Goal: Task Accomplishment & Management: Use online tool/utility

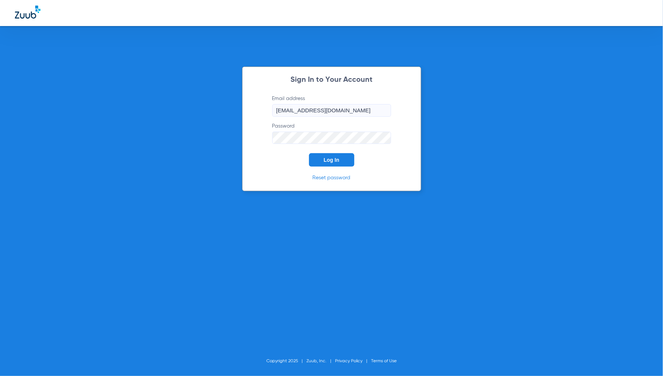
click at [340, 155] on button "Log In" at bounding box center [331, 159] width 45 height 13
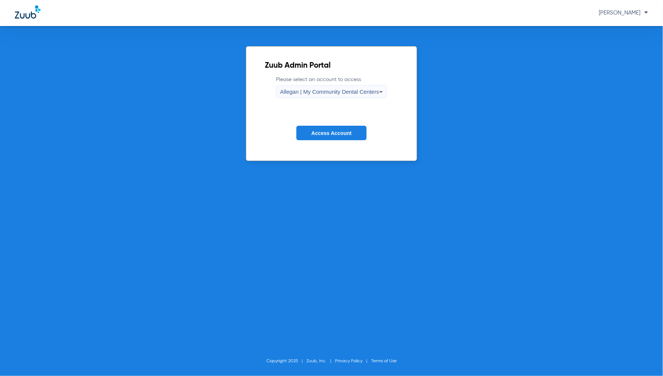
click at [321, 92] on span "Allegan | My Community Dental Centers" at bounding box center [329, 91] width 99 height 6
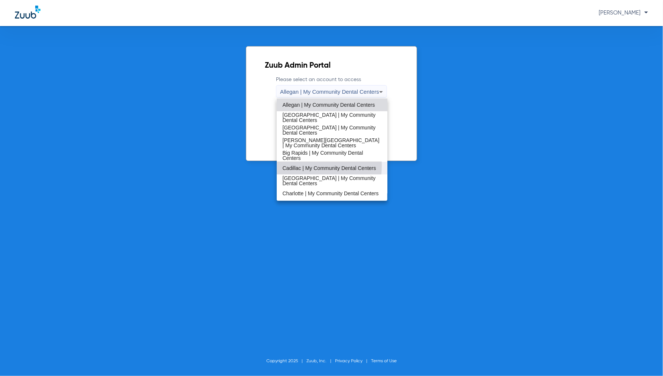
click at [300, 165] on span "Cadillac | My Community Dental Centers" at bounding box center [330, 167] width 94 height 5
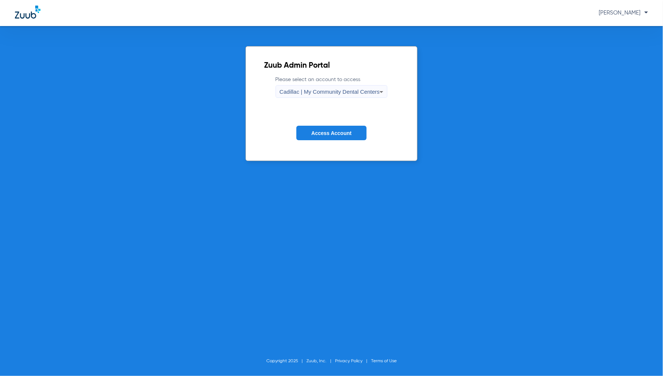
click at [321, 130] on span "Access Account" at bounding box center [331, 133] width 40 height 6
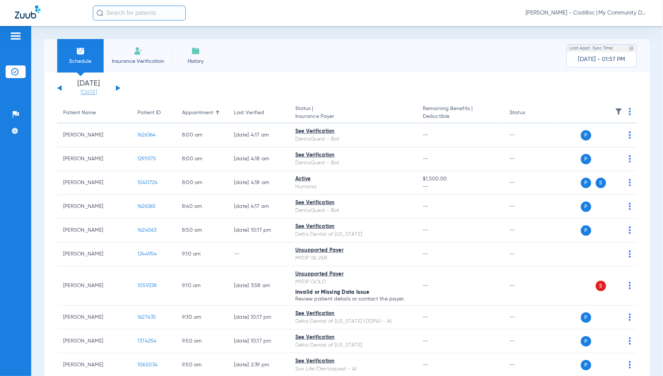
click at [86, 94] on link "[DATE]" at bounding box center [89, 92] width 45 height 7
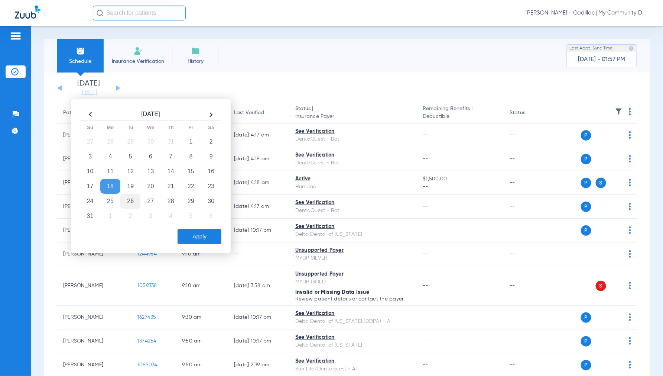
click at [131, 198] on td "26" at bounding box center [130, 201] width 20 height 15
click at [203, 233] on button "Apply" at bounding box center [200, 236] width 44 height 15
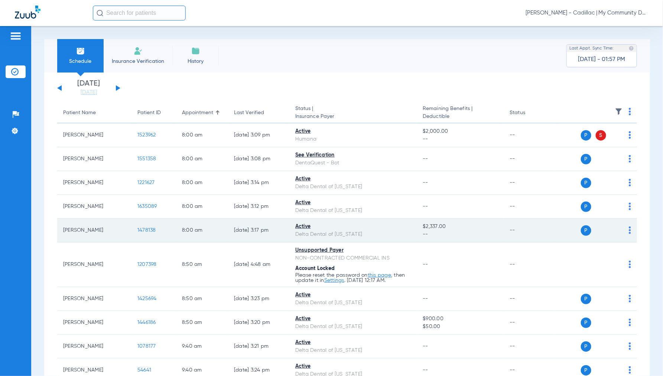
click at [142, 231] on span "1478138" at bounding box center [147, 229] width 19 height 5
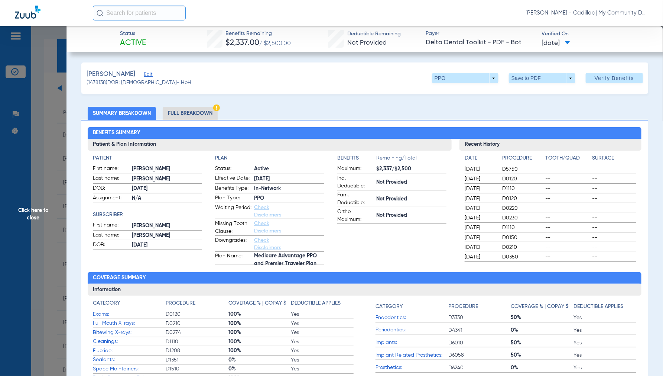
click at [196, 114] on li "Full Breakdown" at bounding box center [190, 113] width 55 height 13
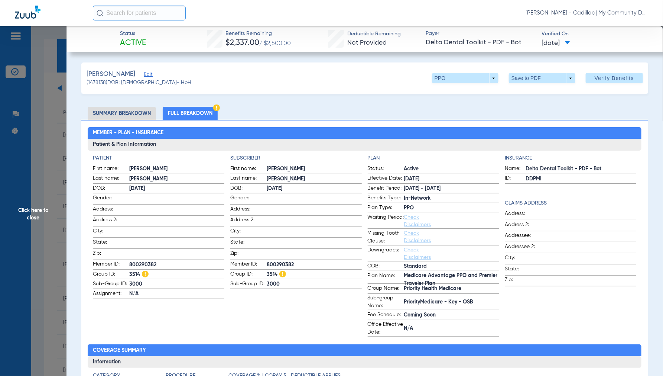
drag, startPoint x: 33, startPoint y: 211, endPoint x: 97, endPoint y: 199, distance: 65.0
click at [34, 211] on span "Click here to close" at bounding box center [33, 214] width 67 height 376
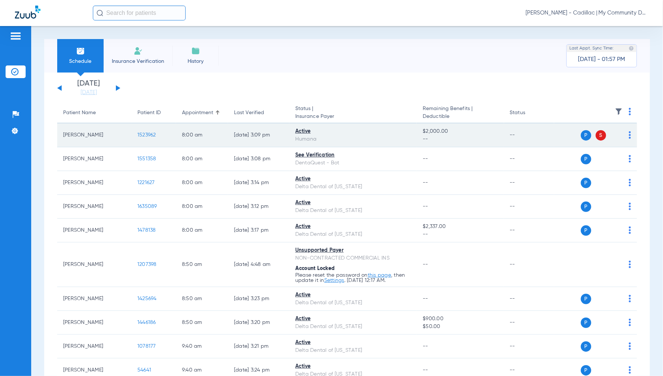
click at [143, 134] on span "1523962" at bounding box center [147, 134] width 19 height 5
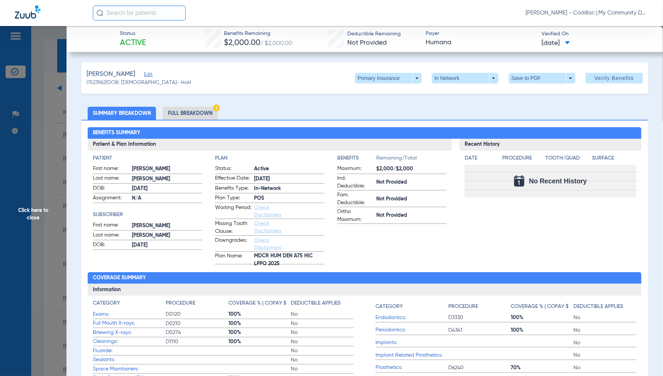
drag, startPoint x: 33, startPoint y: 211, endPoint x: 54, endPoint y: 204, distance: 21.8
click at [33, 211] on span "Click here to close" at bounding box center [33, 214] width 67 height 376
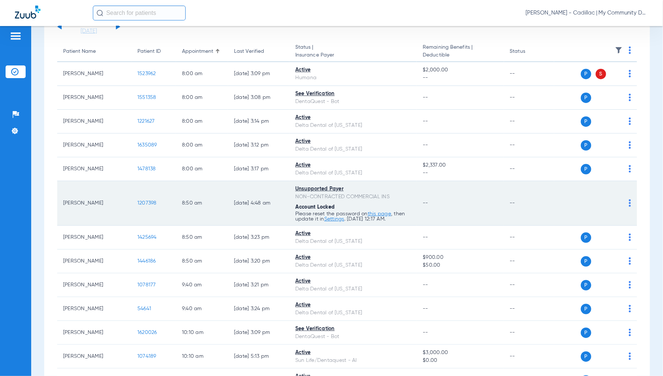
scroll to position [83, 0]
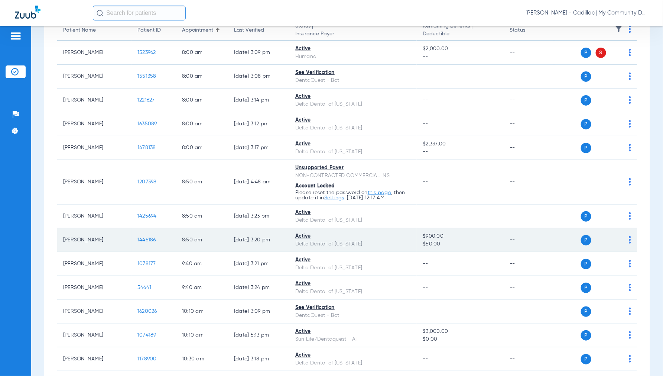
click at [143, 239] on span "1446186" at bounding box center [147, 239] width 19 height 5
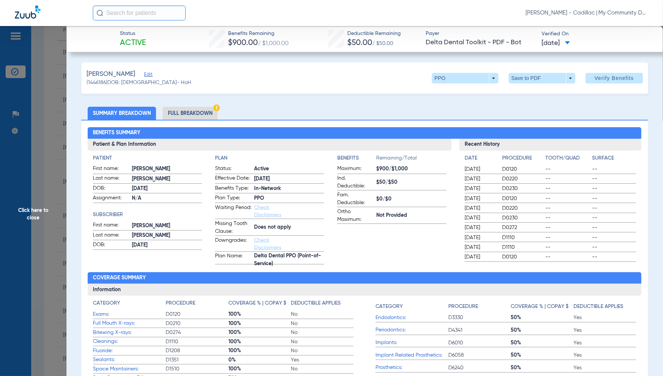
click at [196, 113] on li "Full Breakdown" at bounding box center [190, 113] width 55 height 13
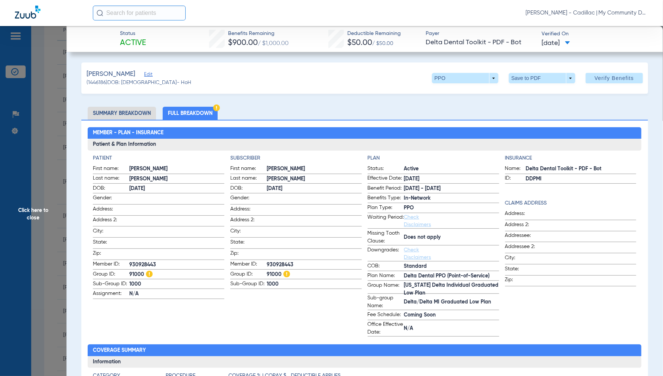
click at [36, 213] on span "Click here to close" at bounding box center [33, 214] width 67 height 376
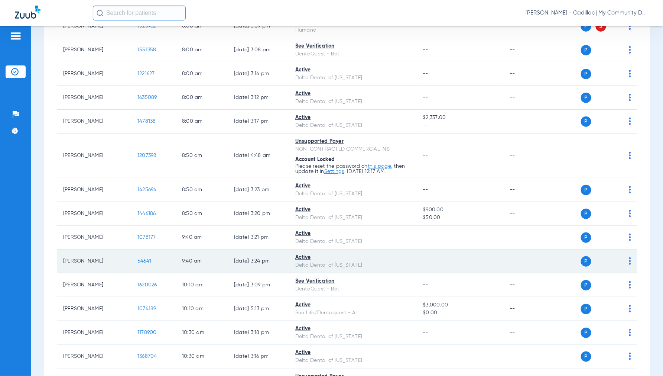
scroll to position [124, 0]
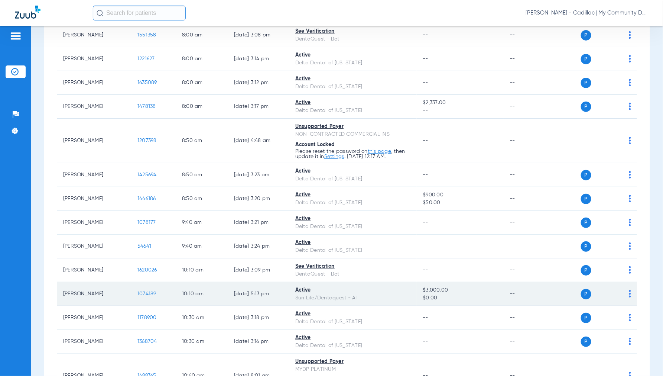
click at [149, 291] on span "1074189" at bounding box center [147, 293] width 19 height 5
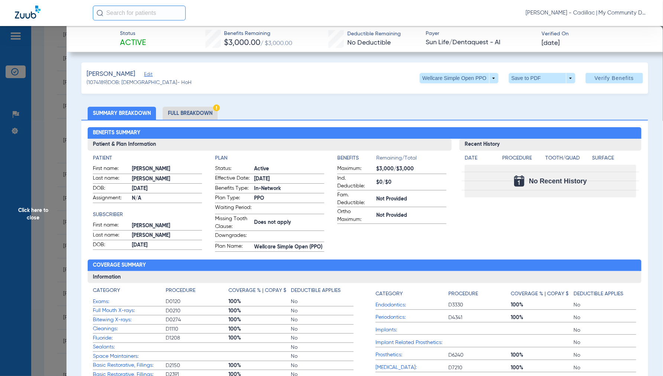
drag, startPoint x: 33, startPoint y: 216, endPoint x: 41, endPoint y: 218, distance: 8.3
click at [32, 217] on span "Click here to close" at bounding box center [33, 214] width 67 height 376
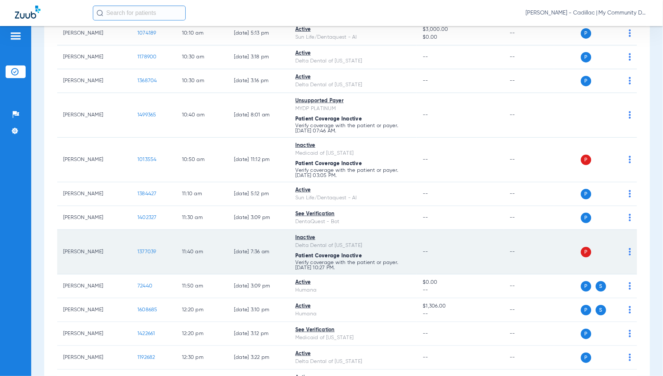
scroll to position [454, 0]
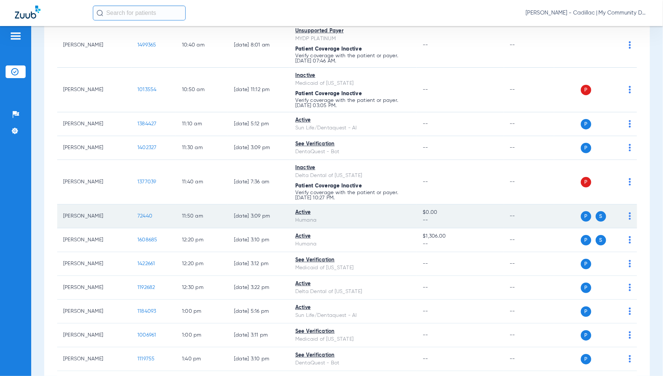
click at [143, 216] on span "72440" at bounding box center [145, 215] width 15 height 5
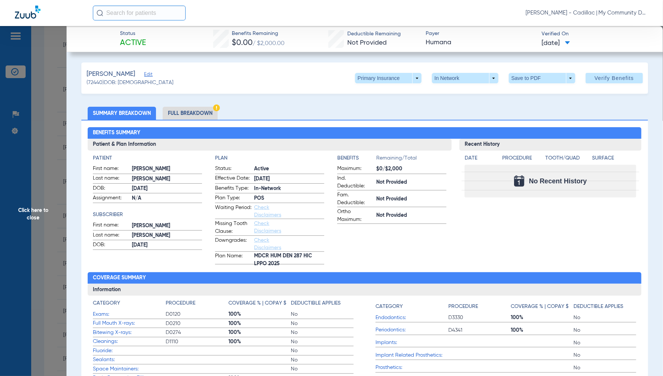
click at [30, 217] on span "Click here to close" at bounding box center [33, 214] width 67 height 376
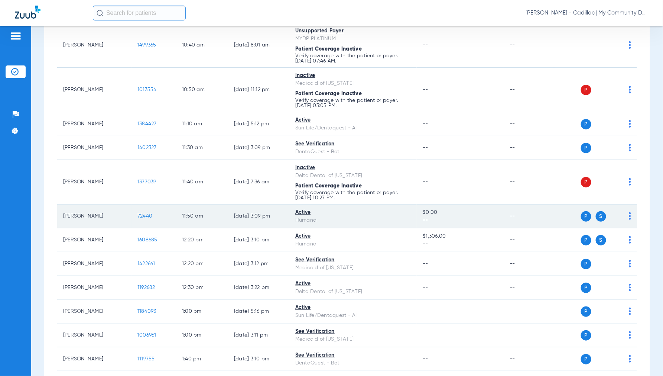
scroll to position [495, 0]
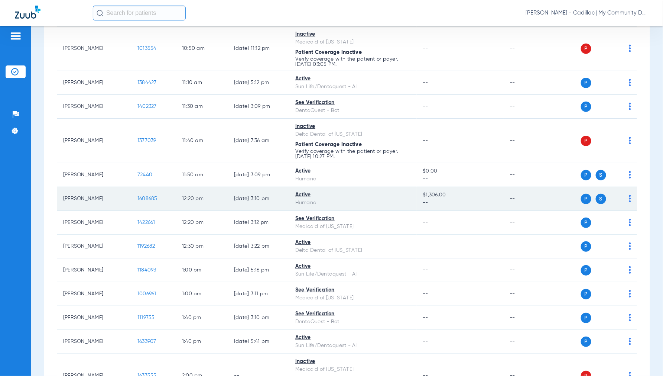
click at [149, 201] on span "1608685" at bounding box center [148, 198] width 20 height 5
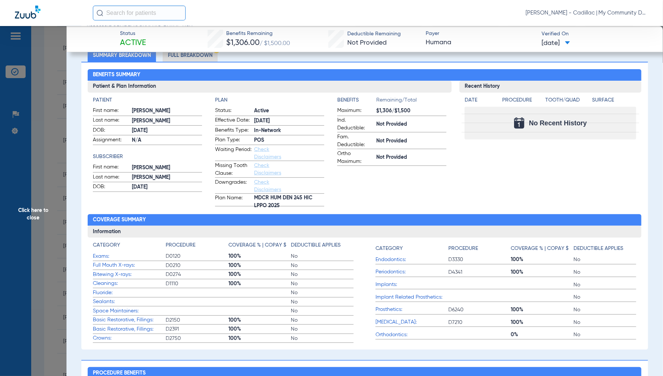
scroll to position [0, 0]
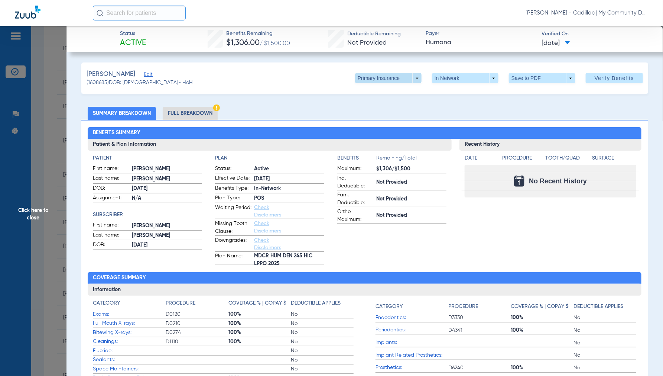
click at [410, 77] on span at bounding box center [388, 78] width 67 height 10
click at [384, 106] on span "Secondary Insurance" at bounding box center [380, 107] width 49 height 5
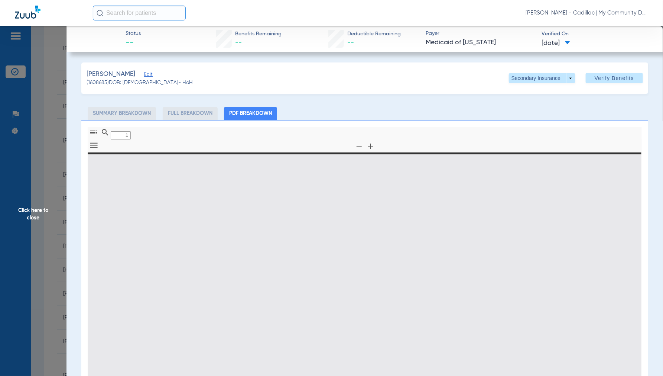
type input "0"
select select "page-width"
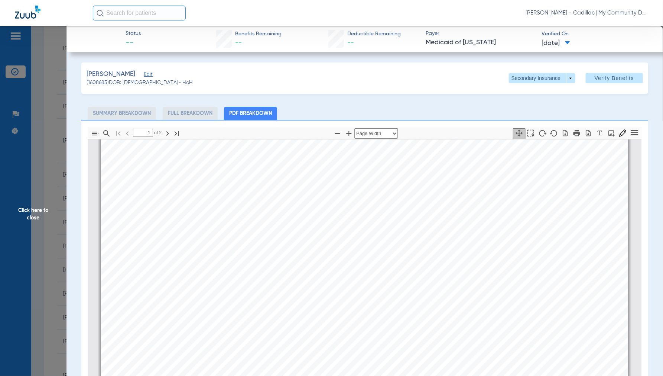
type input "2"
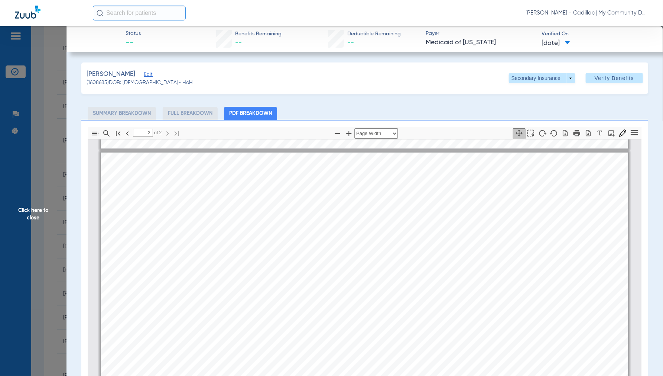
scroll to position [747, 0]
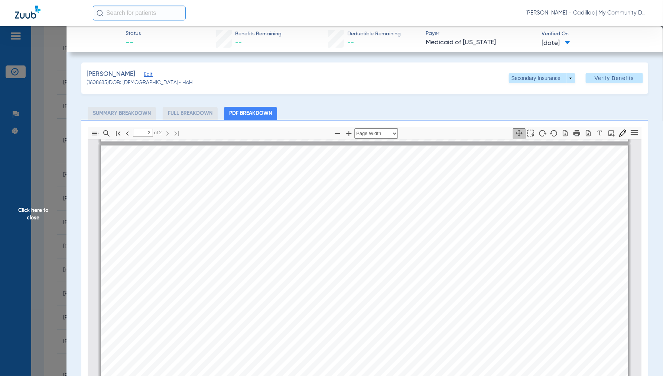
click at [28, 210] on span "Click here to close" at bounding box center [33, 214] width 67 height 376
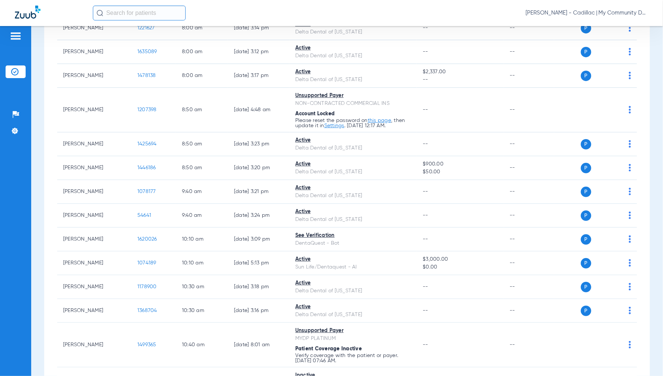
scroll to position [0, 0]
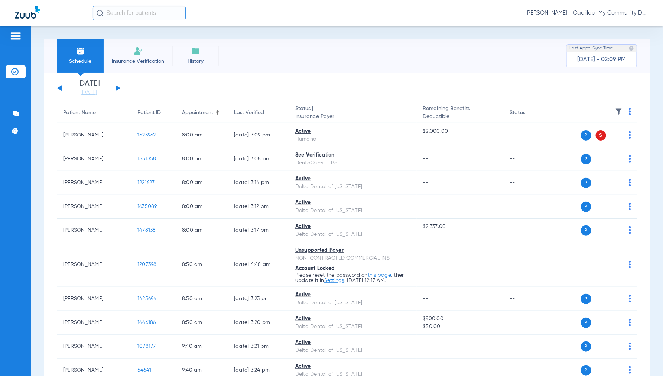
click at [117, 86] on button at bounding box center [118, 88] width 4 height 6
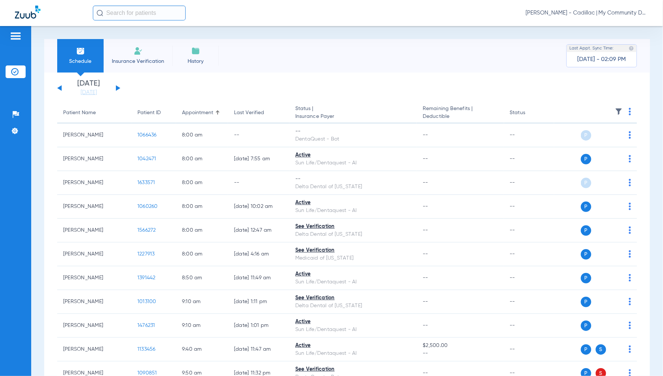
click at [629, 110] on img at bounding box center [630, 111] width 2 height 7
click at [599, 142] on span "Verify All" at bounding box center [596, 140] width 46 height 5
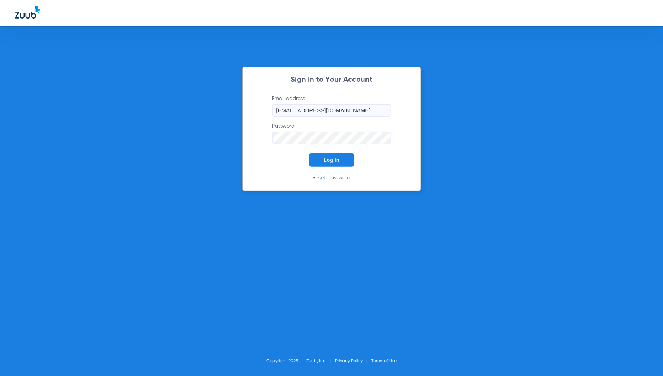
click at [332, 158] on span "Log In" at bounding box center [332, 160] width 16 height 6
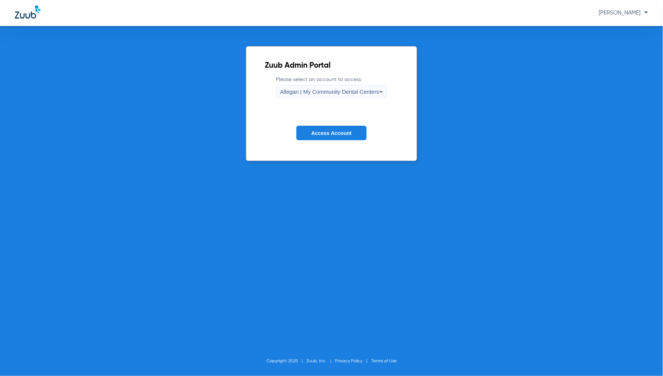
click at [317, 88] on div "Allegan | My Community Dental Centers" at bounding box center [329, 91] width 99 height 13
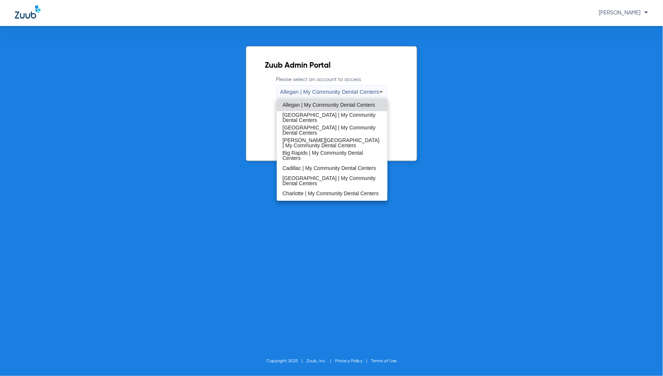
click at [307, 184] on span "[GEOGRAPHIC_DATA] | My Community Dental Centers" at bounding box center [332, 180] width 99 height 10
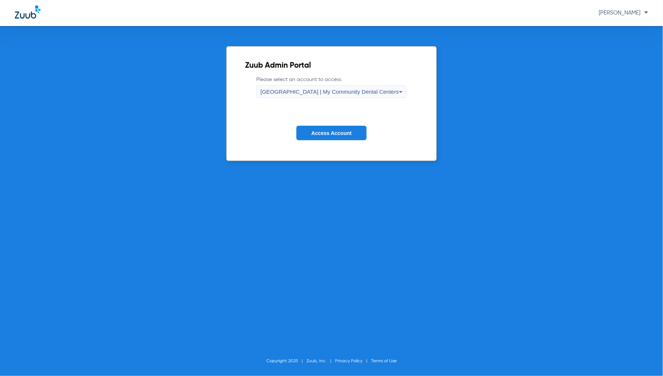
click at [331, 137] on button "Access Account" at bounding box center [332, 133] width 70 height 14
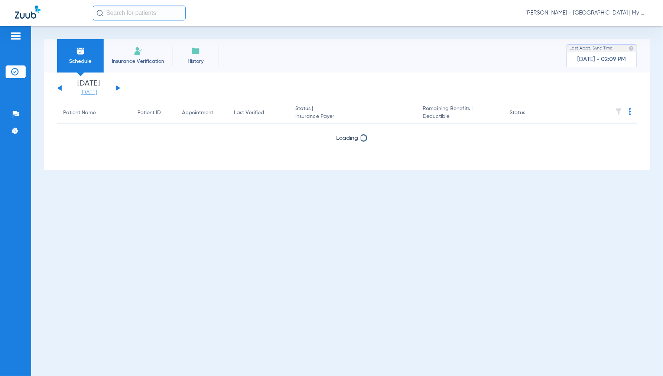
click at [91, 92] on link "[DATE]" at bounding box center [89, 92] width 45 height 7
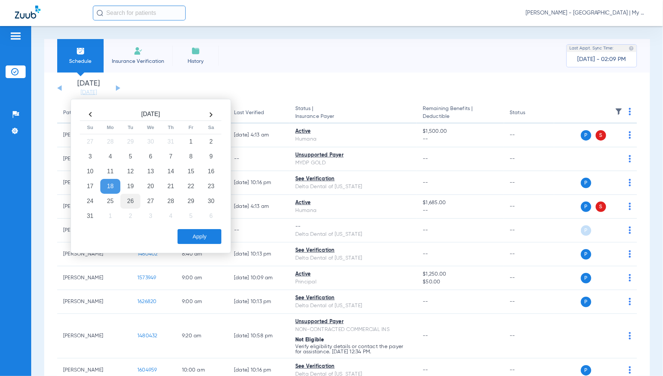
click at [129, 199] on td "26" at bounding box center [130, 201] width 20 height 15
click at [199, 235] on button "Apply" at bounding box center [200, 236] width 44 height 15
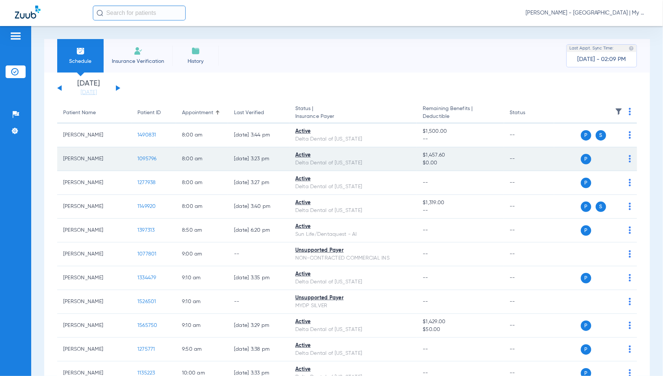
click at [149, 157] on span "1095796" at bounding box center [147, 158] width 19 height 5
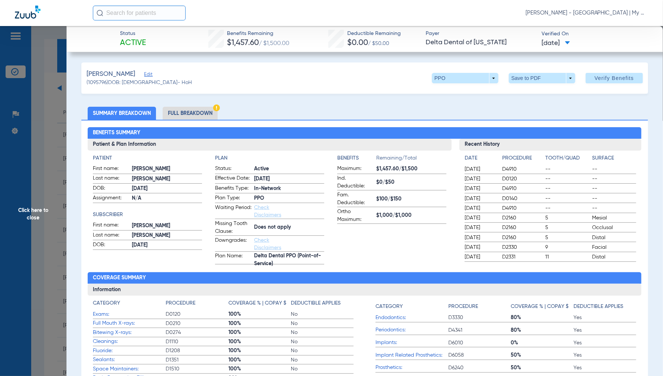
click at [176, 113] on li "Full Breakdown" at bounding box center [190, 113] width 55 height 13
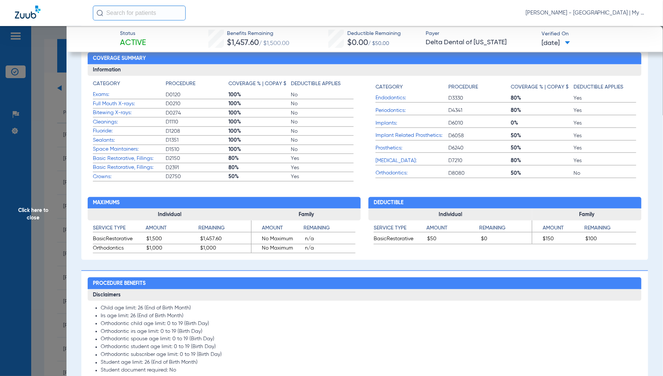
scroll to position [83, 0]
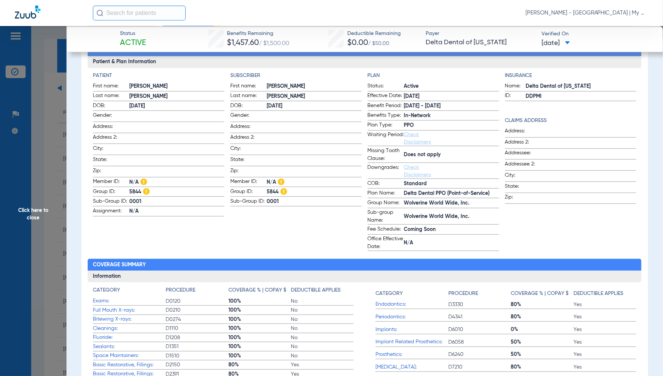
drag, startPoint x: 43, startPoint y: 211, endPoint x: 50, endPoint y: 210, distance: 7.1
click at [43, 211] on span "Click here to close" at bounding box center [33, 214] width 67 height 376
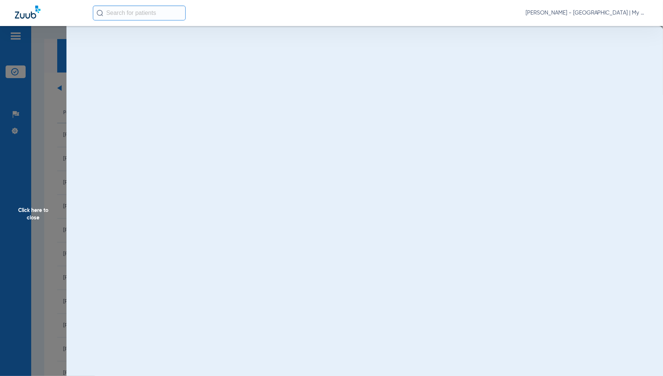
scroll to position [0, 0]
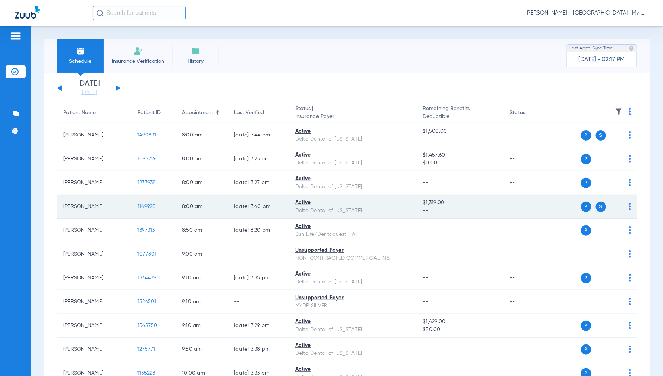
click at [138, 207] on span "1149920" at bounding box center [147, 206] width 19 height 5
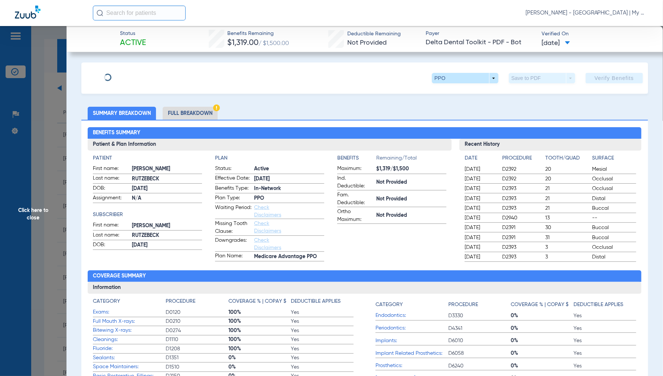
drag, startPoint x: 191, startPoint y: 104, endPoint x: 188, endPoint y: 110, distance: 6.3
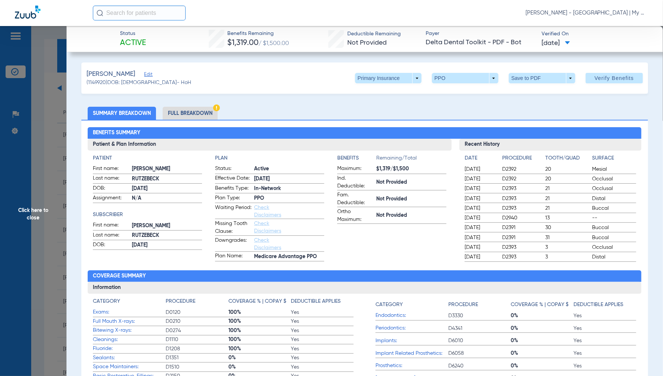
click at [188, 110] on li "Full Breakdown" at bounding box center [190, 113] width 55 height 13
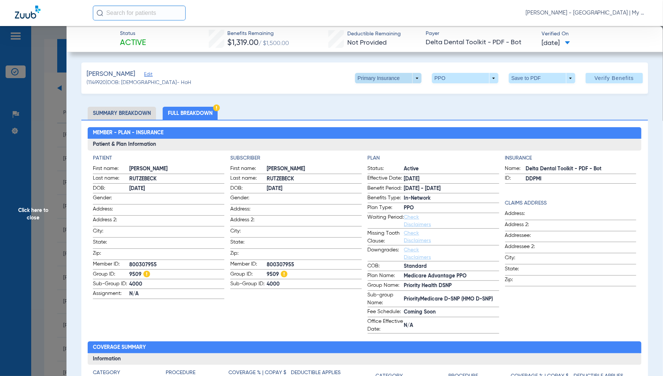
click at [416, 79] on span at bounding box center [388, 78] width 67 height 10
drag, startPoint x: 373, startPoint y: 109, endPoint x: 623, endPoint y: 94, distance: 250.6
click at [372, 110] on span "Secondary Insurance" at bounding box center [380, 107] width 49 height 5
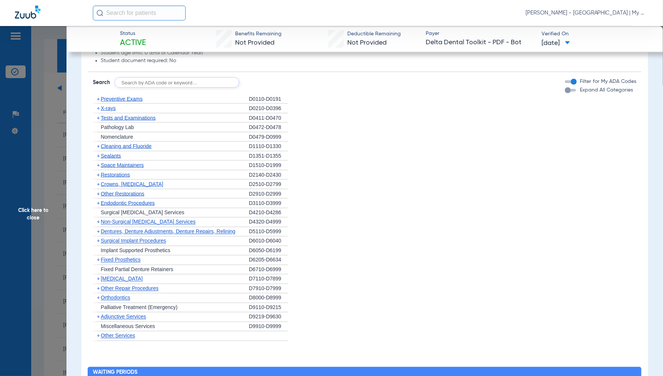
scroll to position [248, 0]
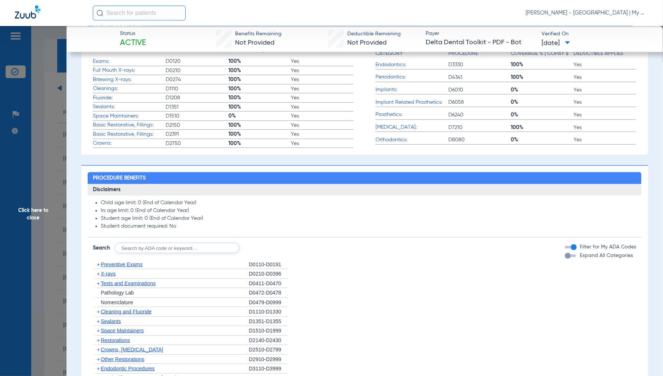
click at [31, 215] on span "Click here to close" at bounding box center [33, 214] width 67 height 376
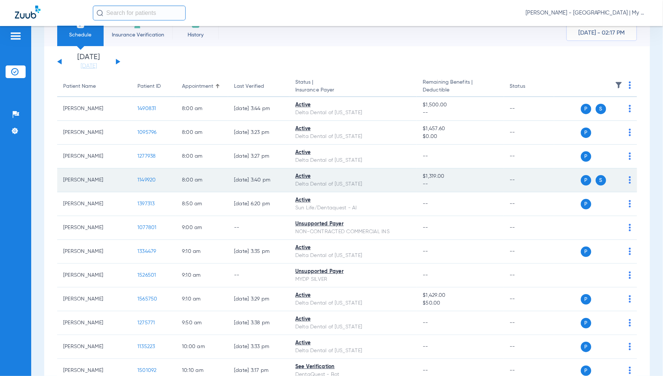
scroll to position [41, 0]
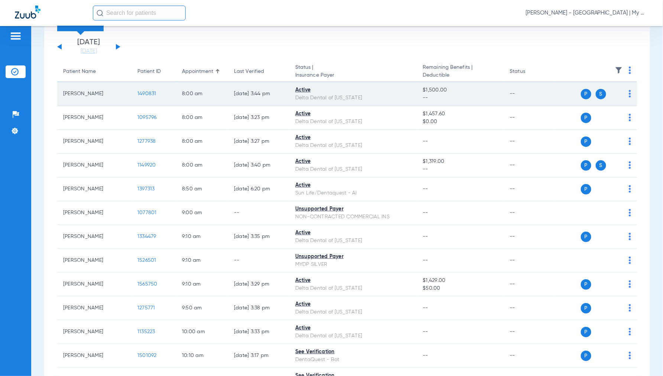
click at [146, 93] on span "1490831" at bounding box center [147, 93] width 19 height 5
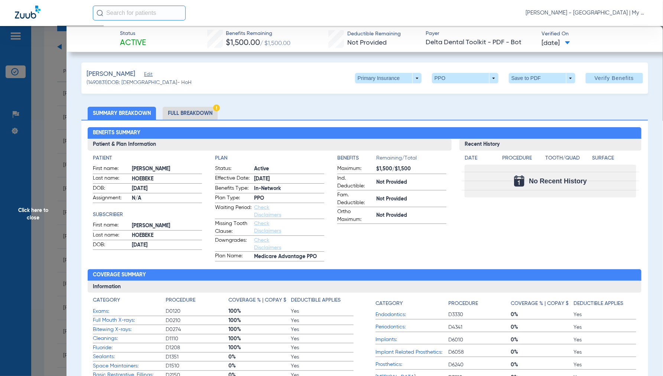
click at [182, 113] on li "Full Breakdown" at bounding box center [190, 113] width 55 height 13
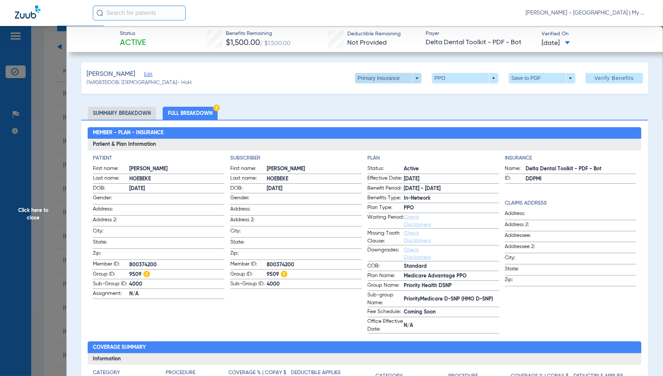
click at [408, 79] on span at bounding box center [388, 78] width 67 height 10
click at [380, 107] on span "Secondary Insurance" at bounding box center [380, 107] width 49 height 5
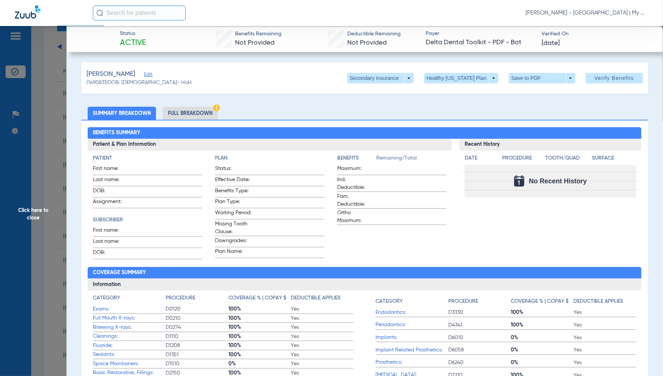
click at [34, 216] on span "Click here to close" at bounding box center [33, 214] width 67 height 376
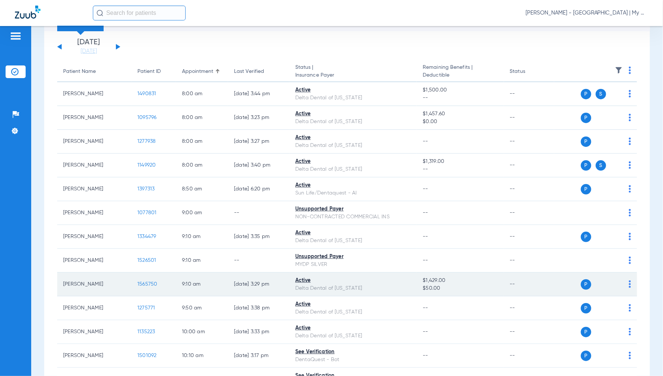
click at [143, 284] on span "1565750" at bounding box center [148, 283] width 20 height 5
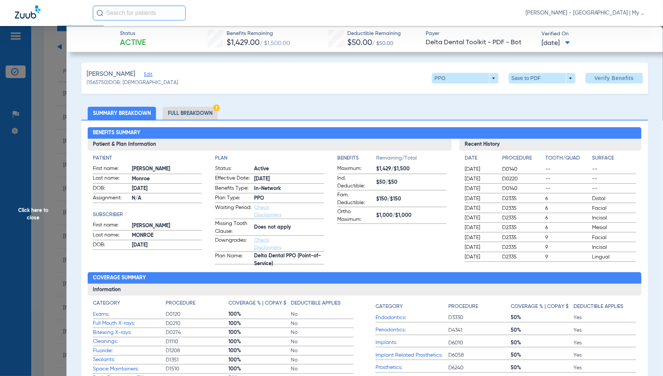
click at [197, 109] on li "Full Breakdown" at bounding box center [190, 113] width 55 height 13
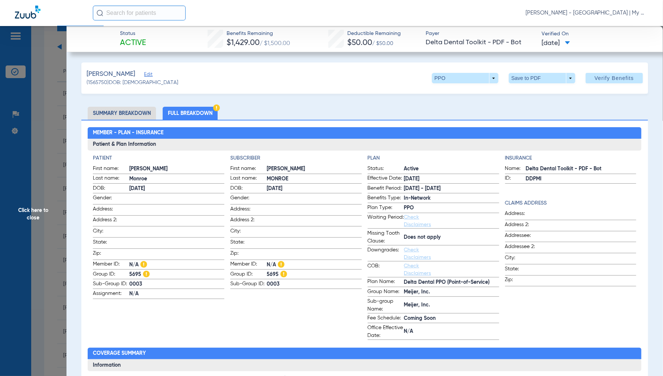
click at [38, 209] on span "Click here to close" at bounding box center [33, 214] width 67 height 376
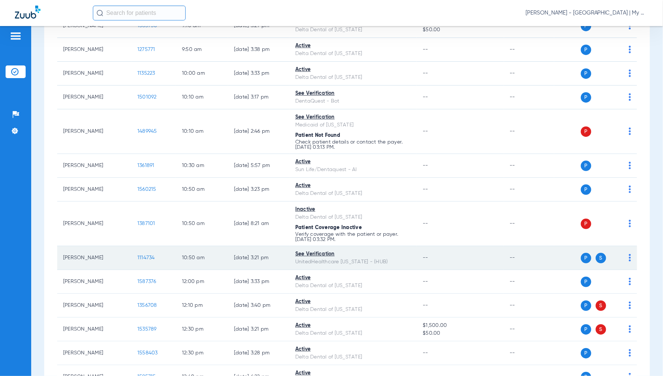
scroll to position [330, 0]
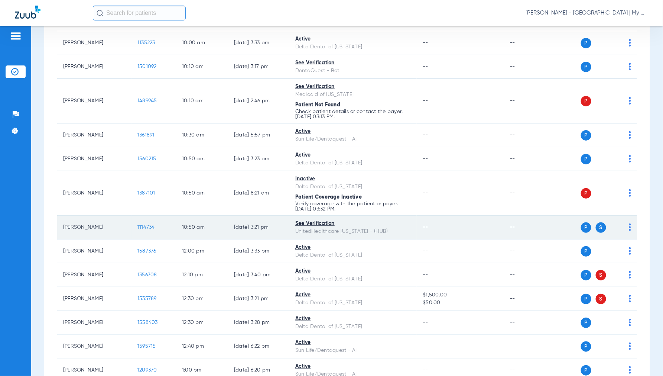
click at [145, 228] on span "1114734" at bounding box center [146, 227] width 17 height 5
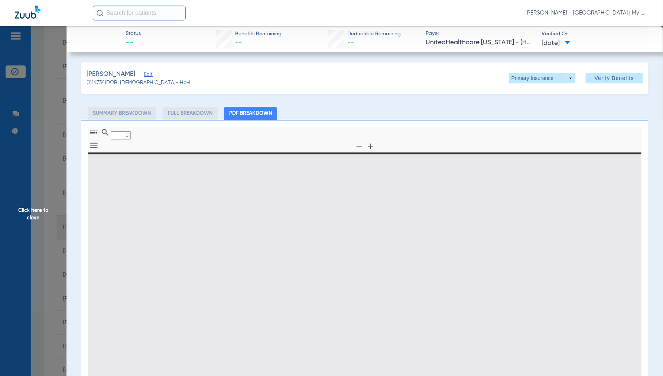
type input "0"
select select "page-width"
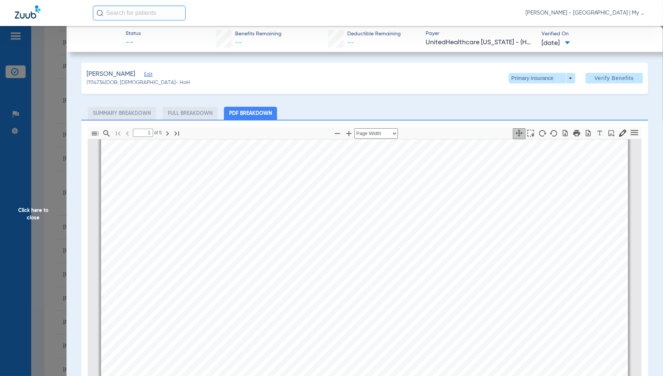
scroll to position [210, 0]
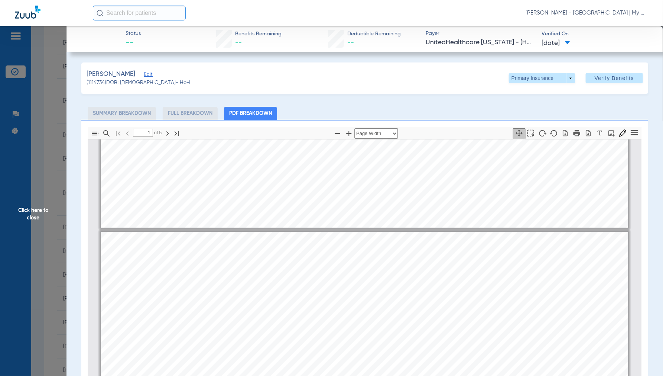
type input "2"
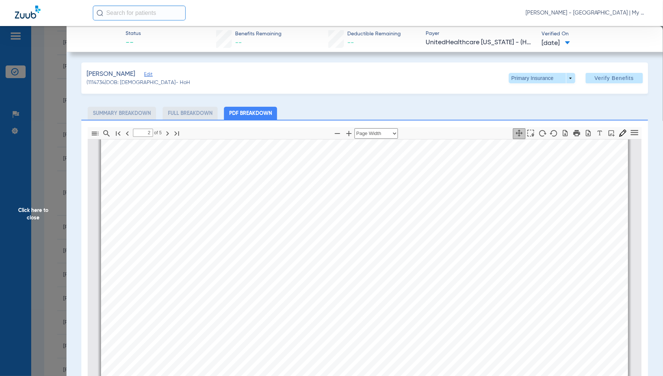
scroll to position [950, 0]
click at [567, 80] on span at bounding box center [542, 78] width 67 height 10
click at [520, 107] on span "Secondary Insurance" at bounding box center [534, 107] width 49 height 5
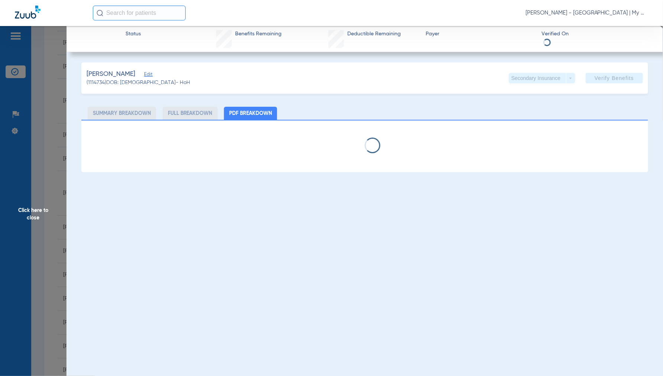
select select "page-width"
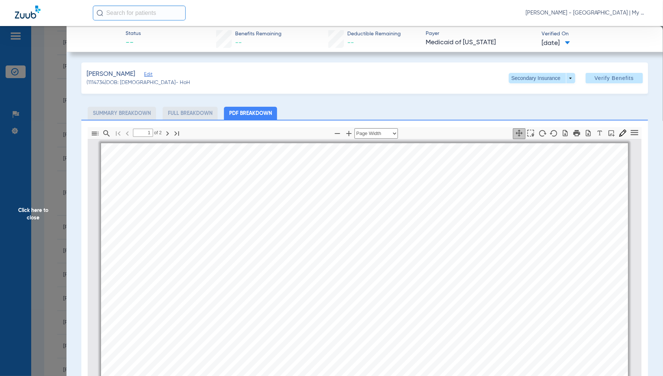
scroll to position [4, 0]
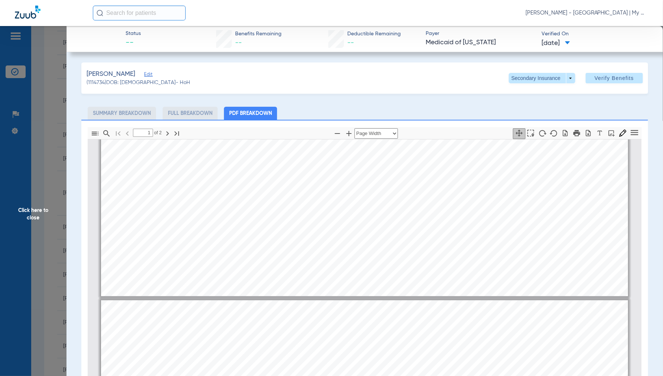
type input "2"
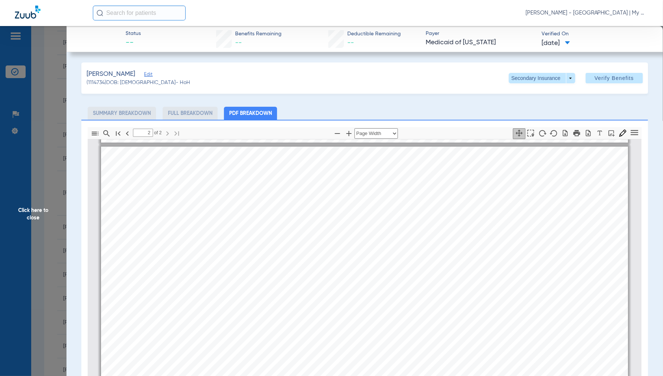
scroll to position [747, 0]
click at [35, 216] on span "Click here to close" at bounding box center [33, 214] width 67 height 376
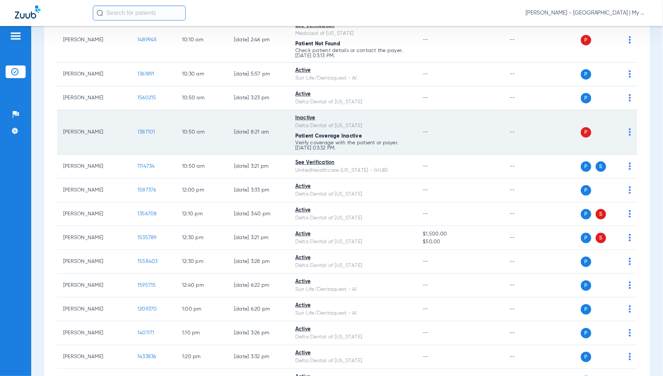
scroll to position [413, 0]
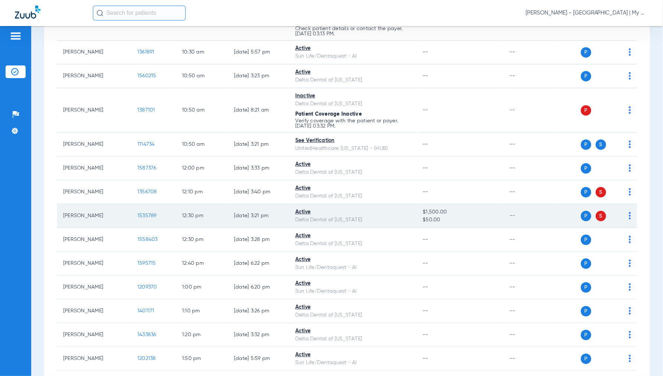
click at [148, 214] on span "1535789" at bounding box center [147, 215] width 19 height 5
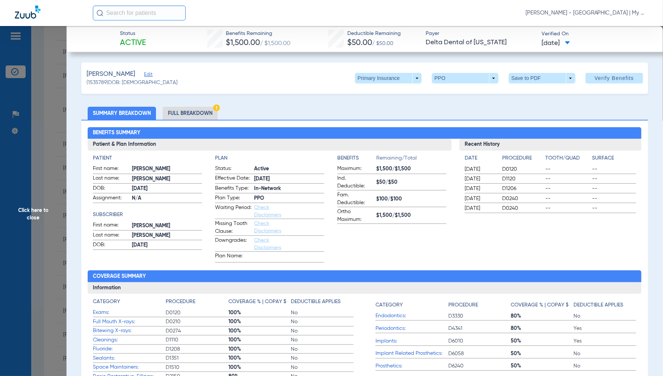
click at [196, 112] on li "Full Breakdown" at bounding box center [190, 113] width 55 height 13
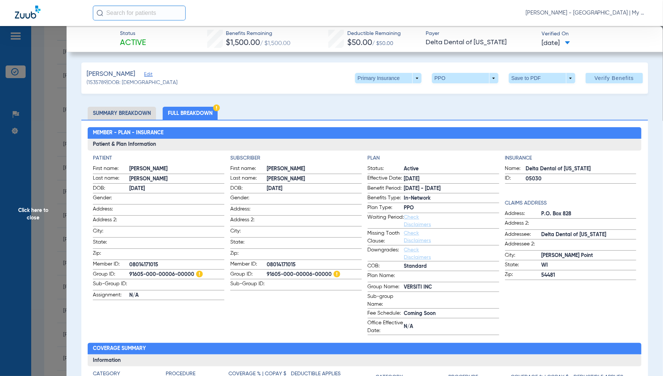
click at [33, 214] on span "Click here to close" at bounding box center [33, 214] width 67 height 376
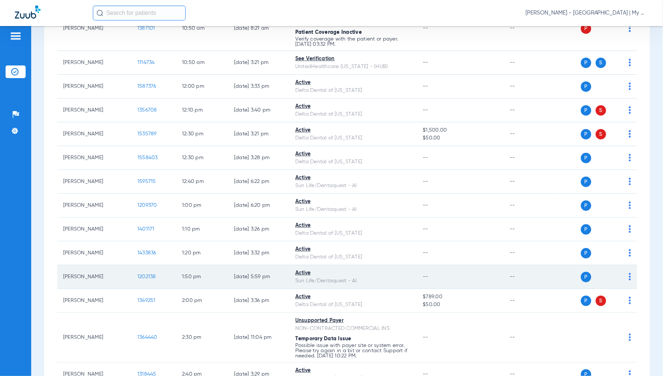
scroll to position [495, 0]
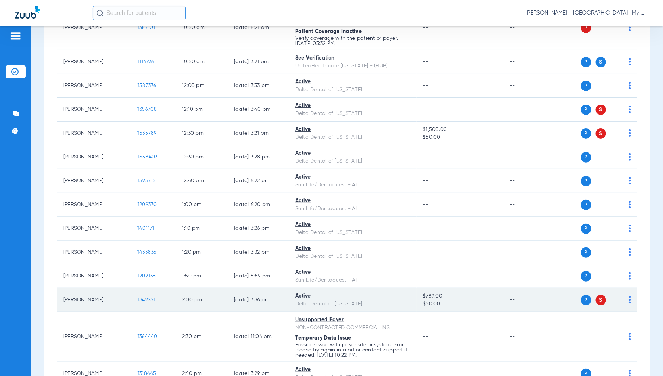
click at [146, 301] on span "1349251" at bounding box center [147, 299] width 18 height 5
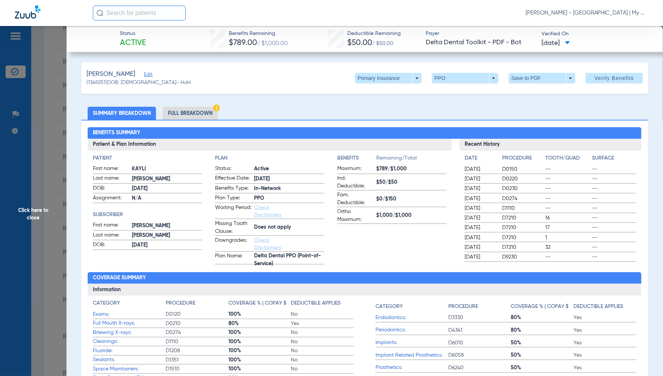
click at [192, 113] on li "Full Breakdown" at bounding box center [190, 113] width 55 height 13
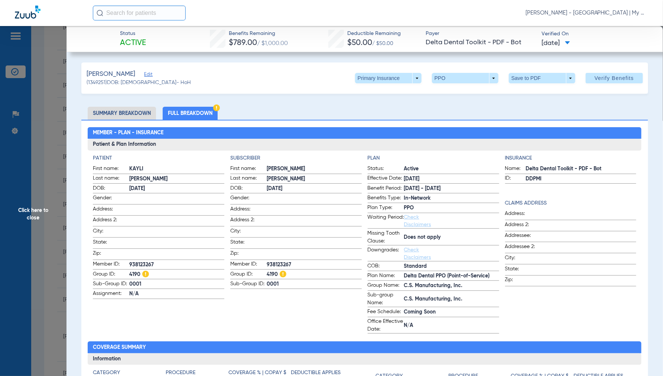
click at [31, 210] on span "Click here to close" at bounding box center [33, 214] width 67 height 376
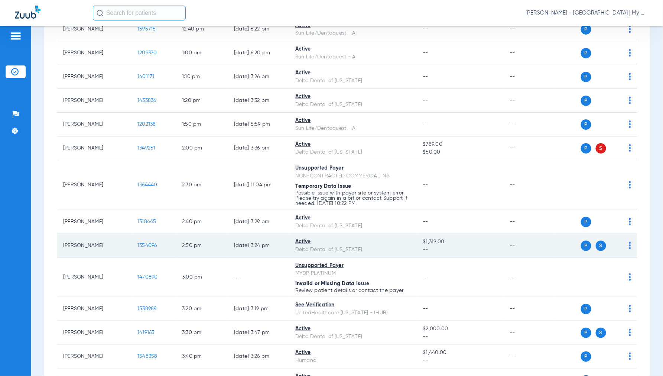
scroll to position [661, 0]
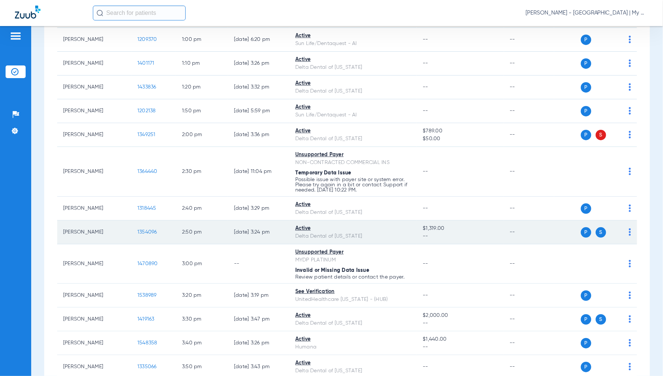
click at [147, 231] on span "1354096" at bounding box center [148, 231] width 20 height 5
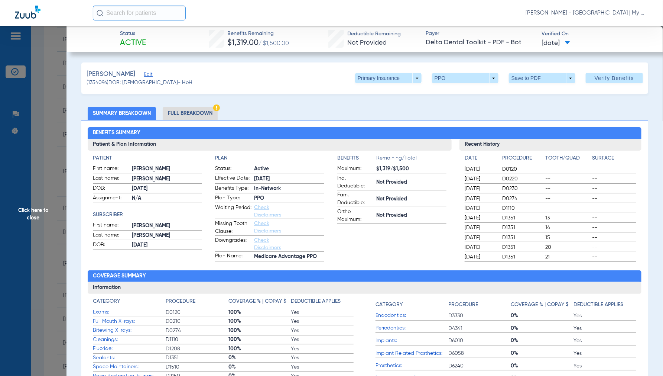
click at [187, 114] on li "Full Breakdown" at bounding box center [190, 113] width 55 height 13
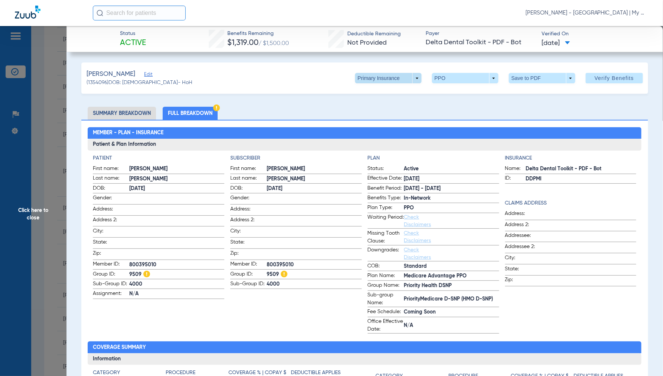
click at [408, 78] on span at bounding box center [388, 78] width 67 height 10
click at [363, 107] on span "Secondary Insurance" at bounding box center [380, 107] width 49 height 5
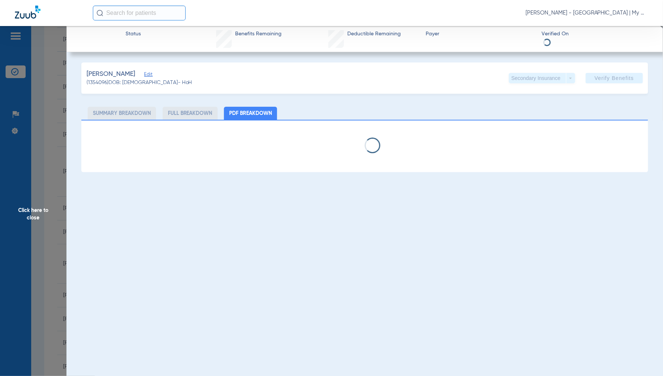
select select "page-width"
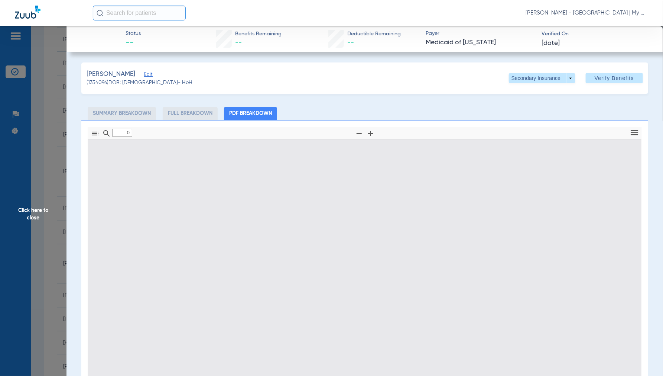
type input "1"
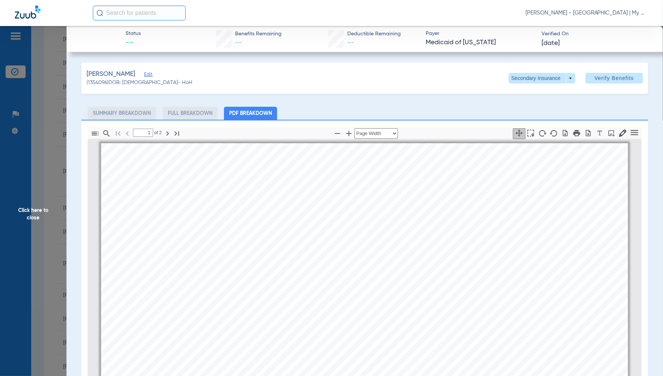
scroll to position [4, 0]
click at [33, 211] on span "Click here to close" at bounding box center [33, 214] width 67 height 376
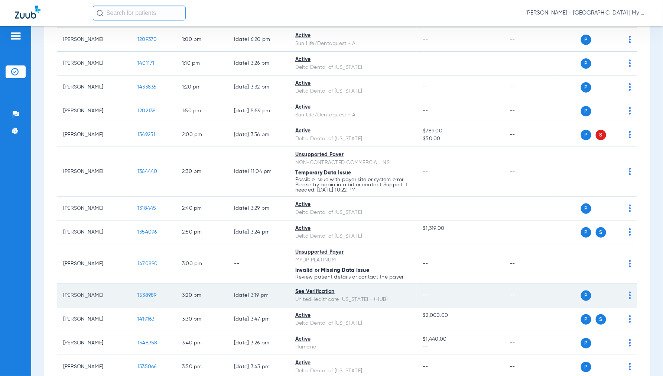
click at [147, 298] on span "1538989" at bounding box center [147, 295] width 19 height 5
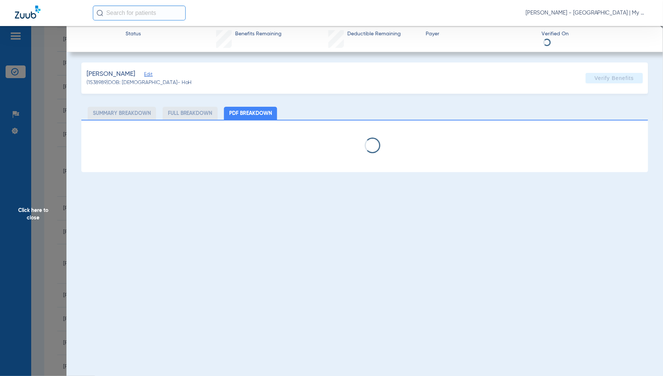
select select "page-width"
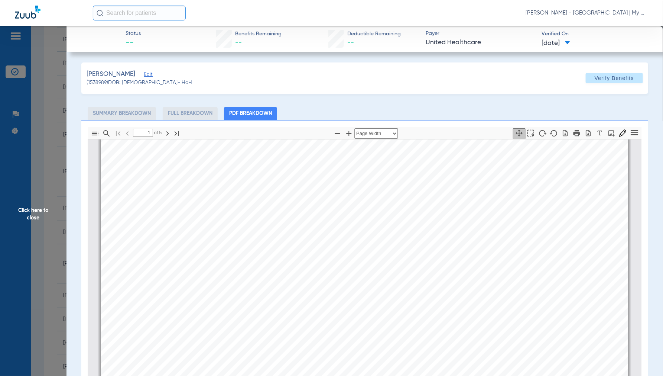
type input "2"
click at [40, 212] on span "Click here to close" at bounding box center [33, 214] width 67 height 376
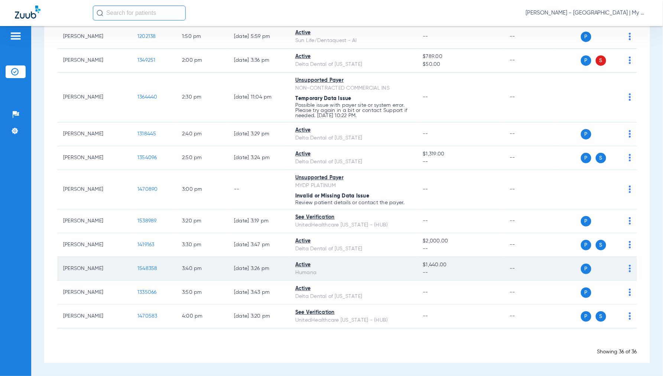
scroll to position [737, 0]
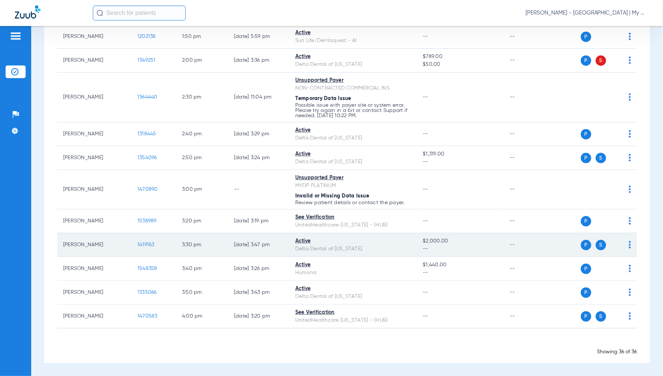
click at [142, 245] on span "1419163" at bounding box center [146, 244] width 17 height 5
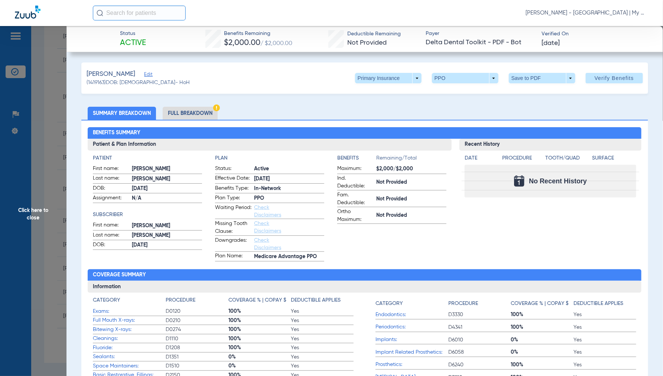
click at [183, 113] on li "Full Breakdown" at bounding box center [190, 113] width 55 height 13
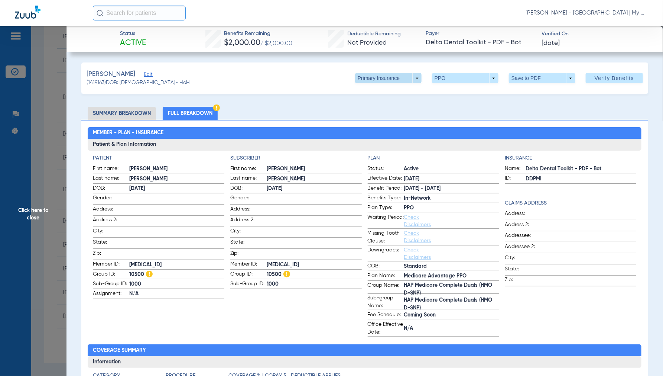
click at [409, 78] on span at bounding box center [388, 78] width 67 height 10
click at [370, 107] on span "Secondary Insurance" at bounding box center [380, 107] width 49 height 5
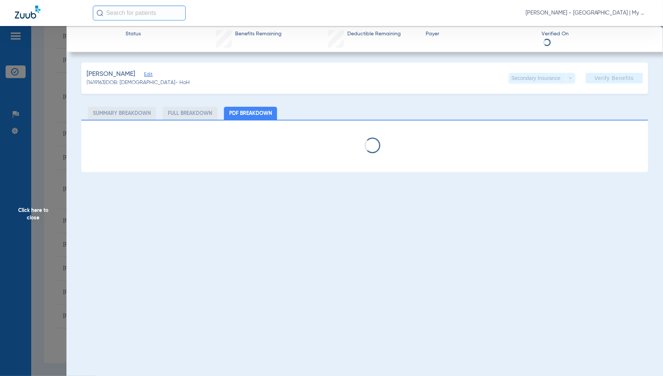
select select "page-width"
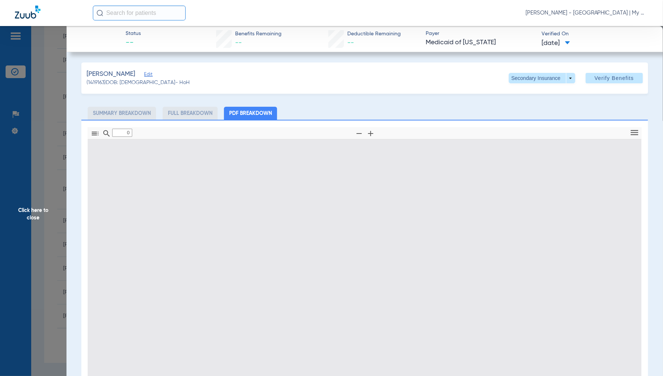
type input "1"
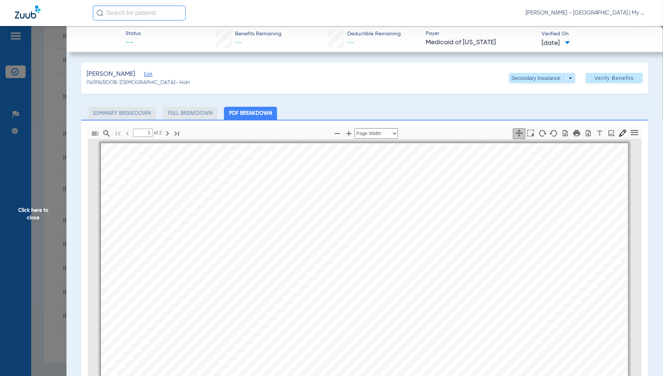
scroll to position [4, 0]
click at [34, 212] on span "Click here to close" at bounding box center [33, 214] width 67 height 376
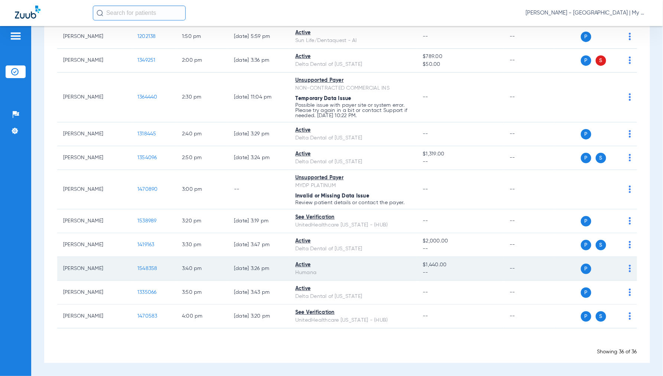
click at [143, 269] on span "1548358" at bounding box center [148, 268] width 20 height 5
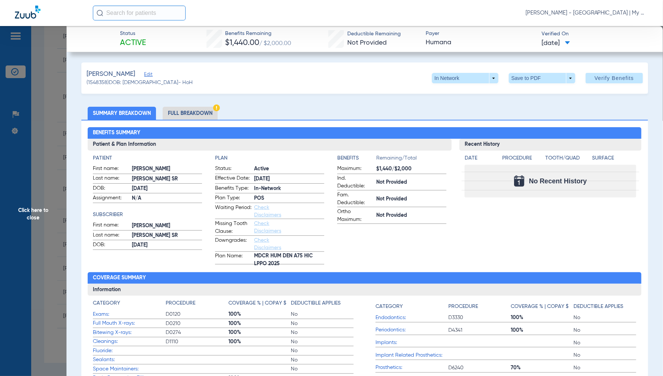
click at [29, 216] on span "Click here to close" at bounding box center [33, 214] width 67 height 376
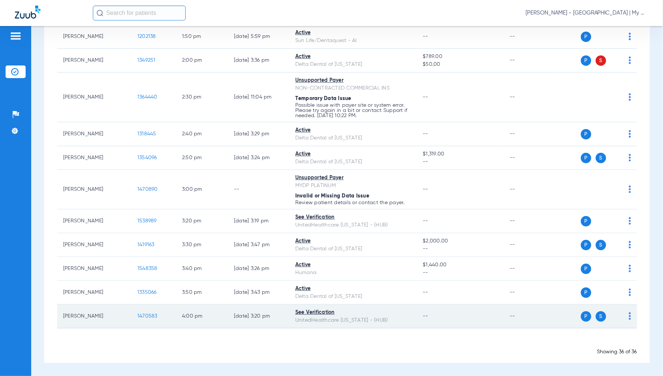
click at [148, 316] on span "1470583" at bounding box center [148, 315] width 20 height 5
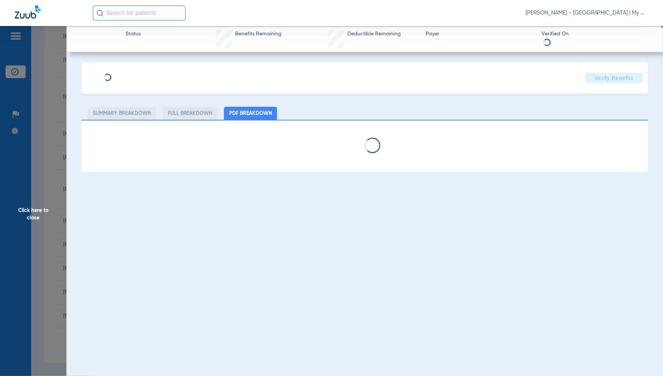
select select "page-width"
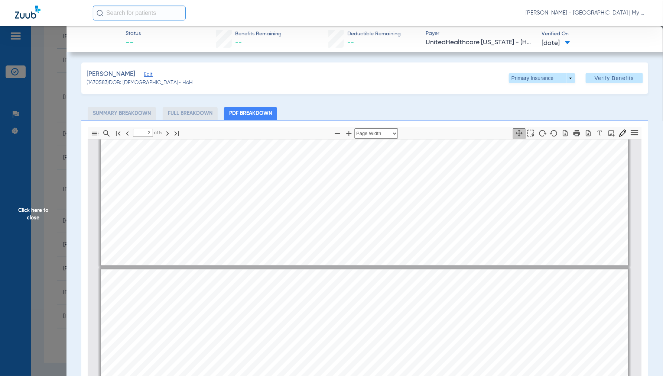
type input "1"
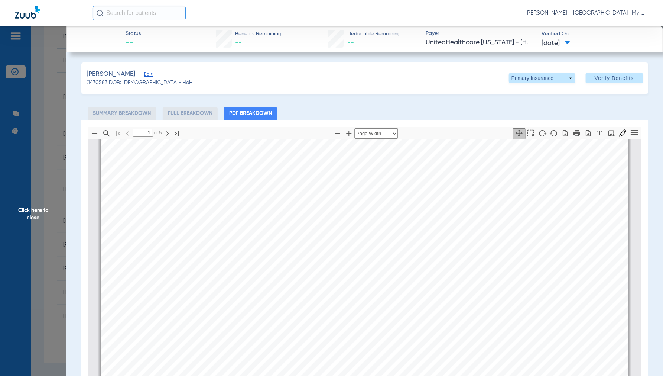
scroll to position [413, 0]
click at [33, 216] on span "Click here to close" at bounding box center [33, 214] width 67 height 376
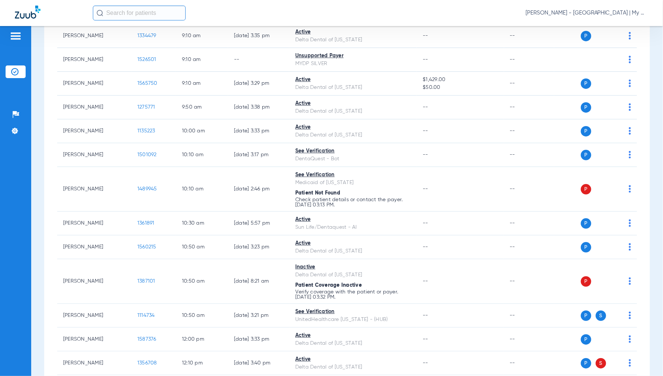
scroll to position [35, 0]
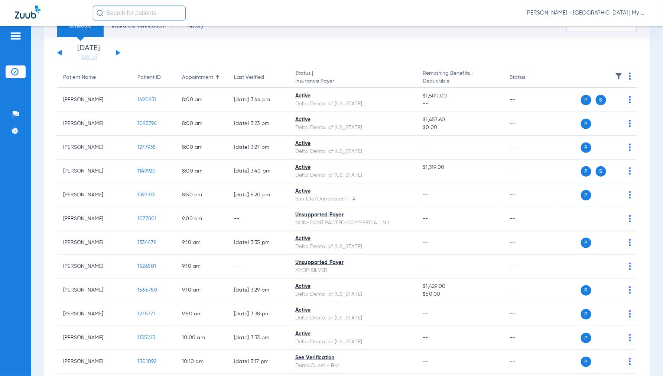
click at [117, 52] on button at bounding box center [118, 53] width 4 height 6
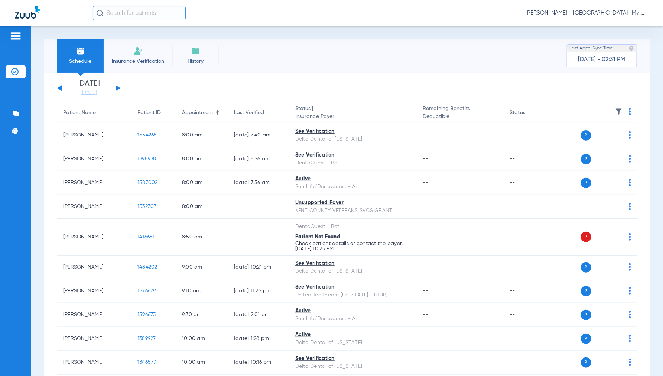
click at [629, 114] on img at bounding box center [630, 111] width 2 height 7
click at [594, 139] on span "Verify All" at bounding box center [596, 140] width 46 height 5
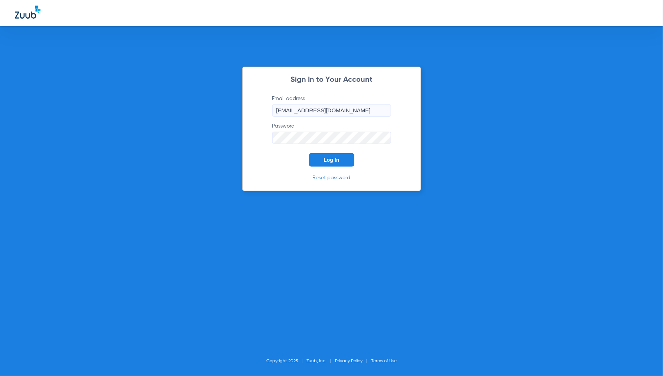
click at [340, 157] on button "Log In" at bounding box center [331, 159] width 45 height 13
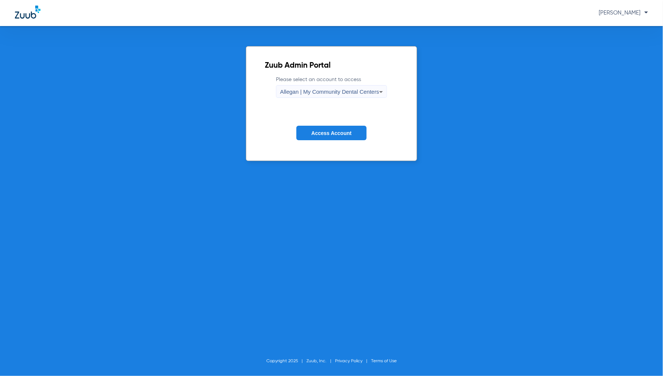
click at [332, 93] on span "Allegan | My Community Dental Centers" at bounding box center [329, 91] width 99 height 6
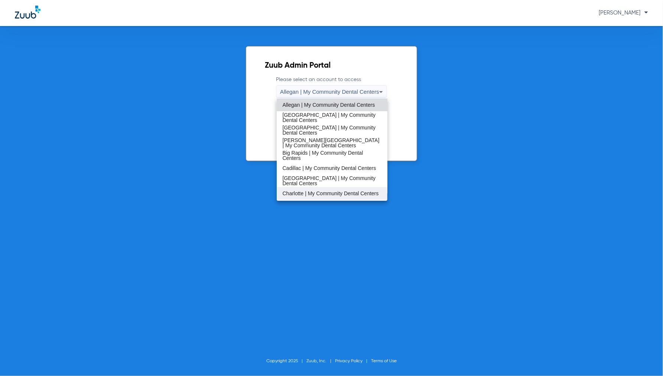
click at [300, 191] on span "Charlotte | My Community Dental Centers" at bounding box center [331, 193] width 96 height 5
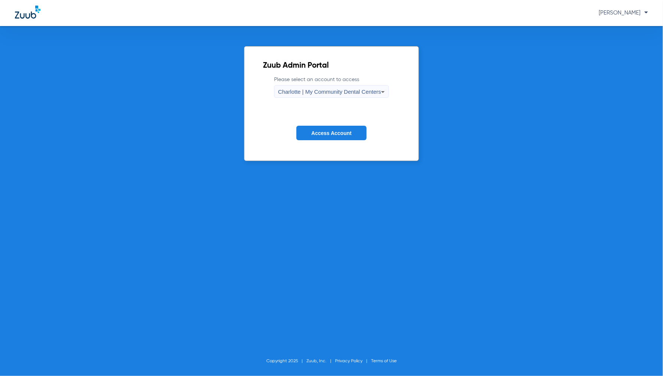
click at [333, 138] on button "Access Account" at bounding box center [332, 133] width 70 height 14
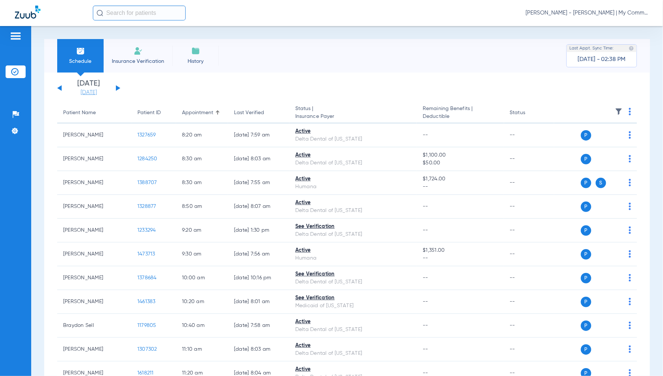
click at [85, 94] on link "[DATE]" at bounding box center [89, 92] width 45 height 7
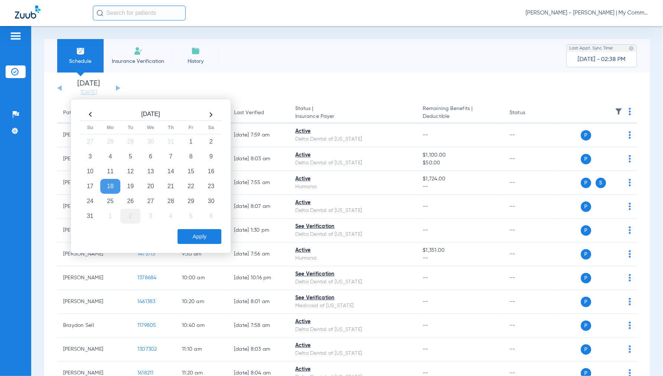
drag, startPoint x: 135, startPoint y: 201, endPoint x: 138, endPoint y: 210, distance: 9.3
click at [134, 201] on td "26" at bounding box center [130, 201] width 20 height 15
click at [208, 235] on button "Apply" at bounding box center [200, 236] width 44 height 15
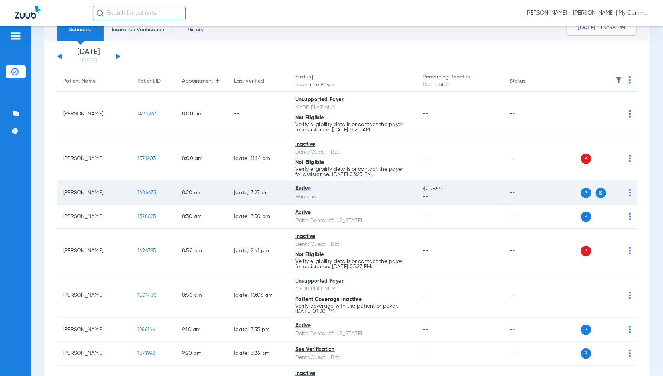
scroll to position [41, 0]
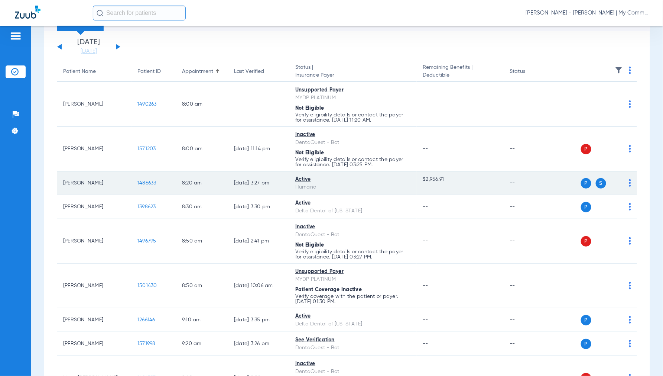
click at [150, 182] on span "1486633" at bounding box center [147, 182] width 19 height 5
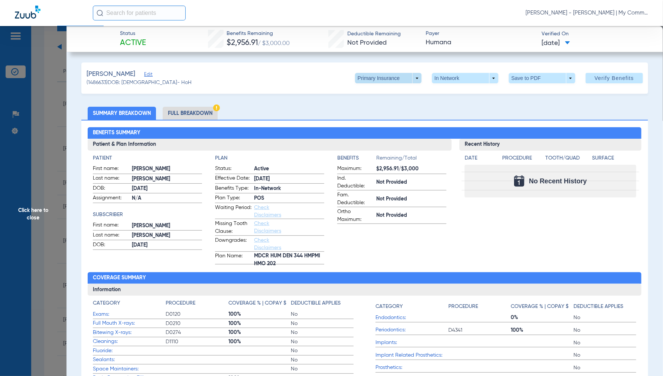
click at [414, 79] on span at bounding box center [388, 78] width 67 height 10
click at [388, 104] on button "Secondary Insurance" at bounding box center [380, 107] width 61 height 15
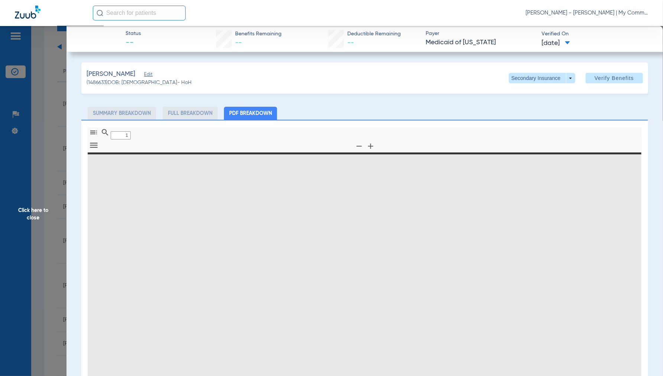
type input "0"
select select "page-width"
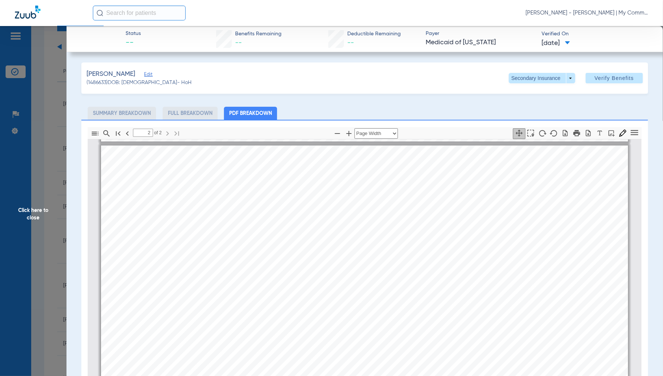
scroll to position [871, 0]
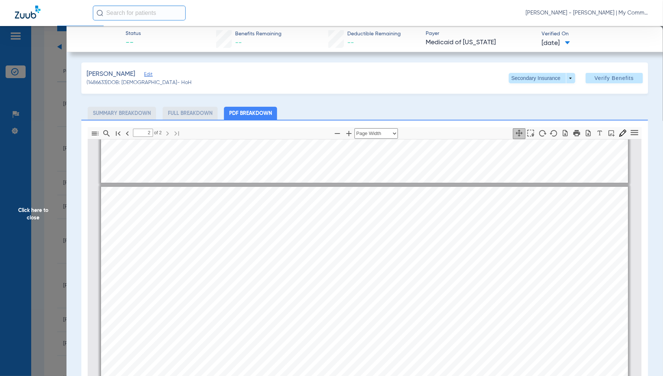
type input "1"
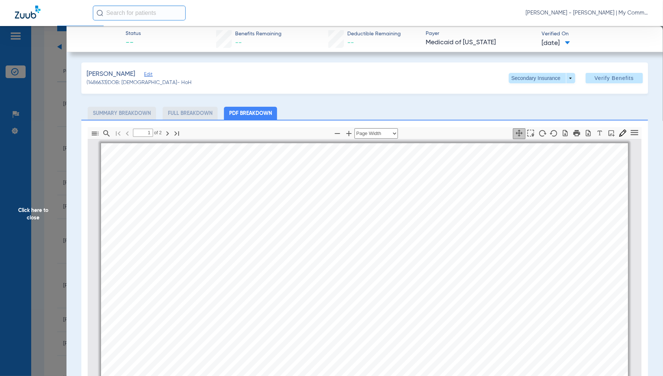
click at [33, 214] on span "Click here to close" at bounding box center [33, 214] width 67 height 376
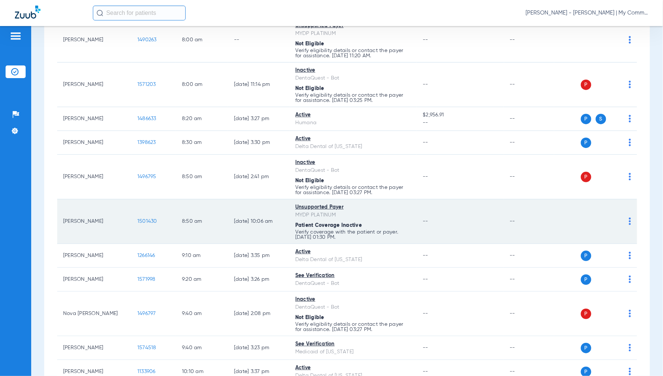
scroll to position [124, 0]
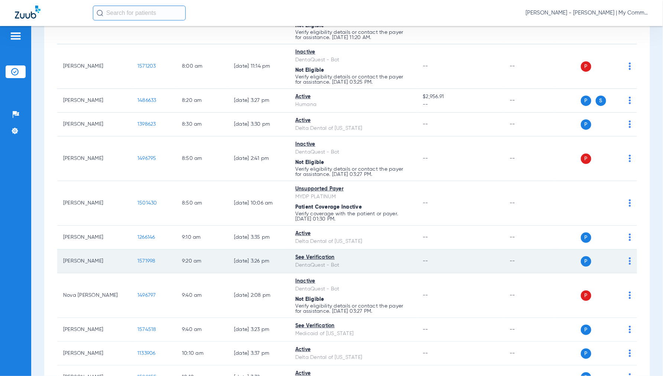
click at [148, 263] on span "1571998" at bounding box center [147, 260] width 18 height 5
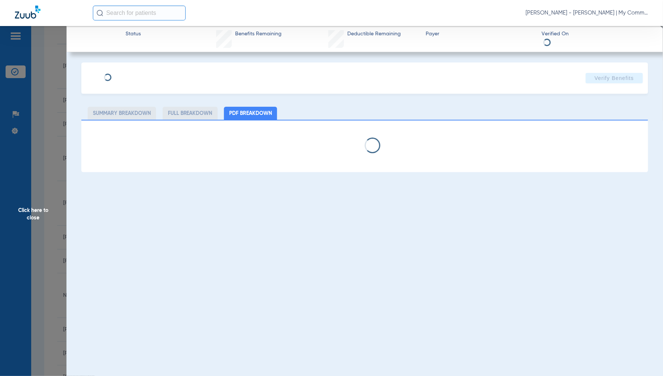
select select "page-width"
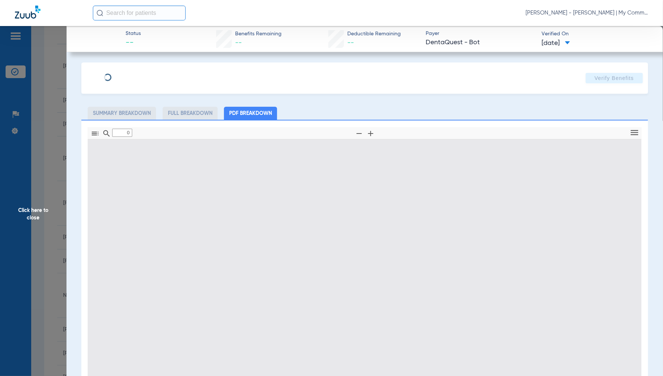
type input "1"
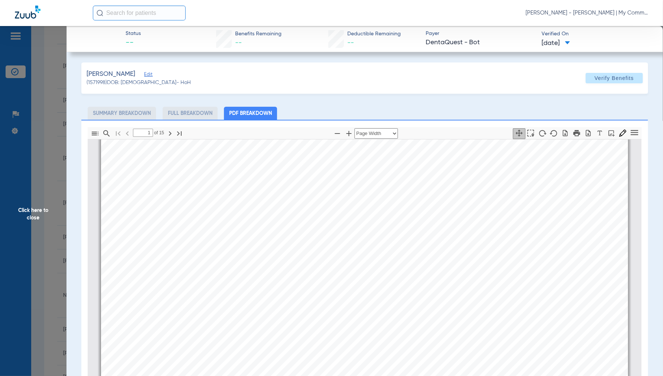
scroll to position [86, 0]
click at [44, 211] on span "Click here to close" at bounding box center [33, 214] width 67 height 376
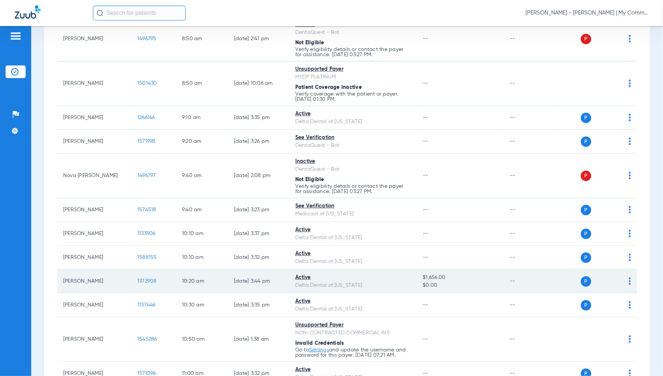
scroll to position [248, 0]
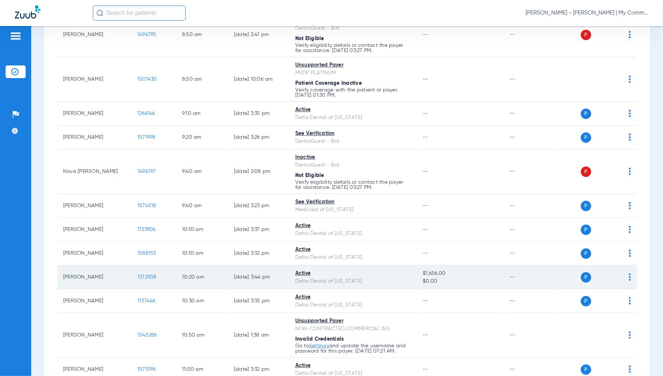
click at [146, 277] on span "1372908" at bounding box center [147, 276] width 19 height 5
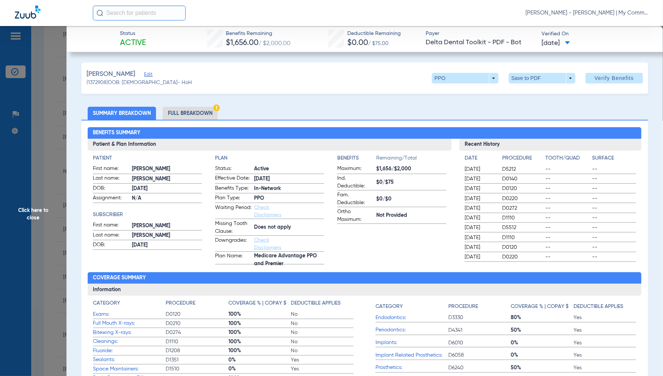
click at [191, 116] on li "Full Breakdown" at bounding box center [190, 113] width 55 height 13
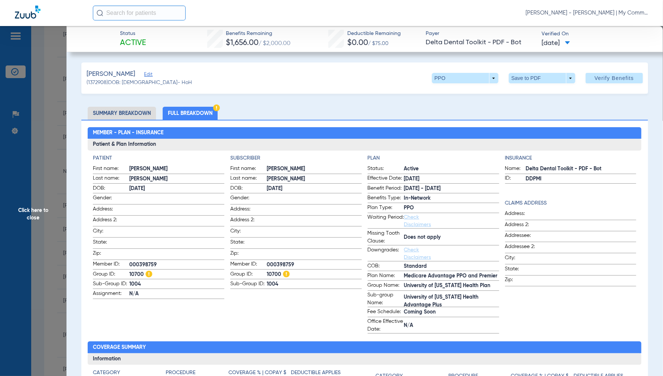
click at [35, 209] on span "Click here to close" at bounding box center [33, 214] width 67 height 376
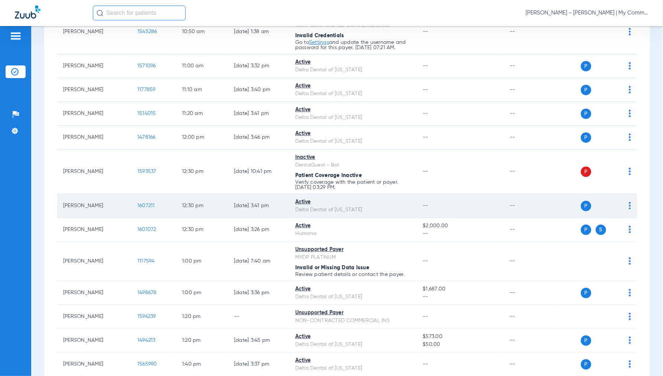
scroll to position [578, 0]
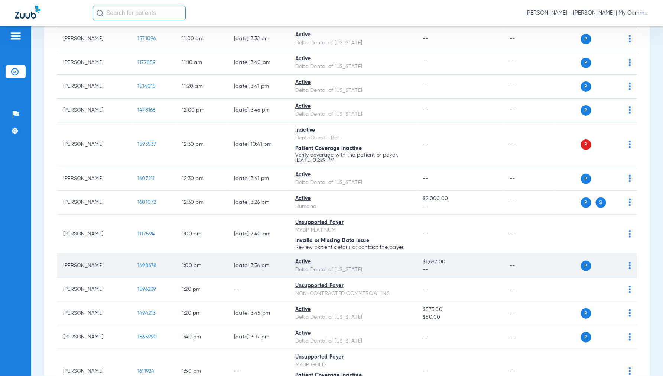
click at [146, 265] on td "1498678" at bounding box center [154, 266] width 45 height 24
click at [147, 268] on span "1498678" at bounding box center [147, 265] width 19 height 5
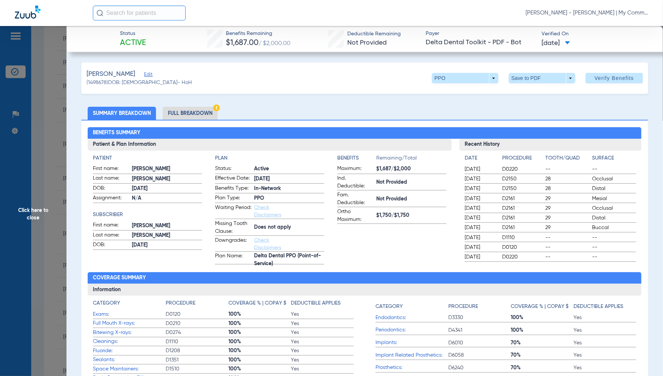
click at [190, 116] on li "Full Breakdown" at bounding box center [190, 113] width 55 height 13
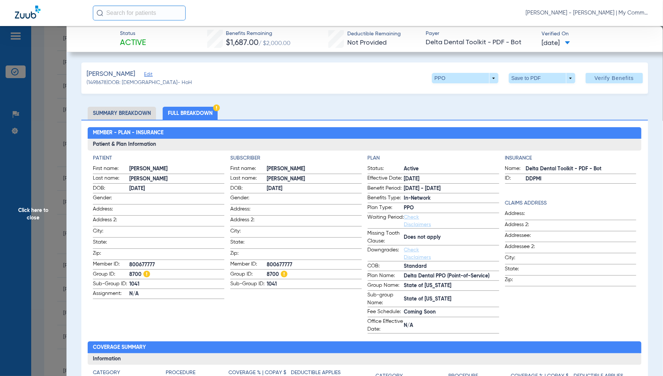
drag, startPoint x: 38, startPoint y: 214, endPoint x: 75, endPoint y: 207, distance: 37.7
click at [36, 214] on span "Click here to close" at bounding box center [33, 214] width 67 height 376
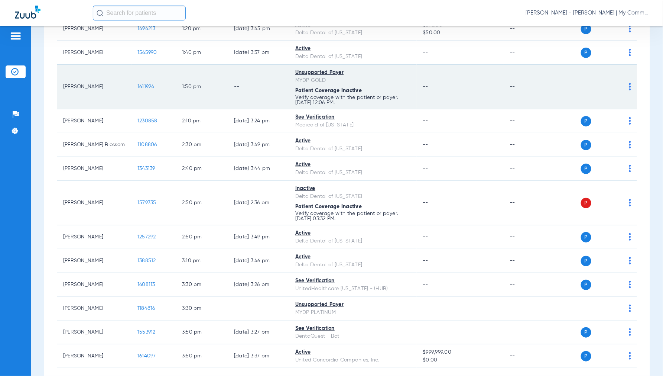
scroll to position [907, 0]
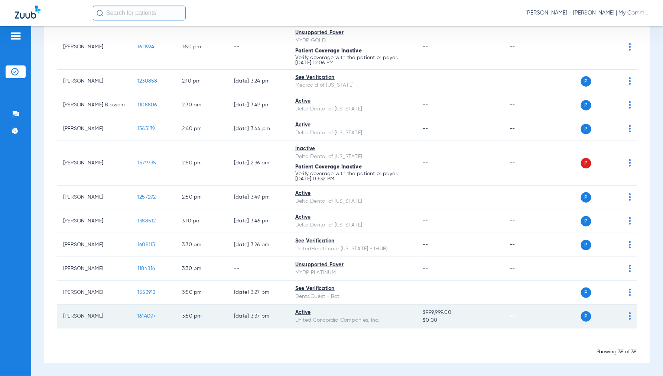
click at [149, 314] on span "1614097" at bounding box center [147, 315] width 19 height 5
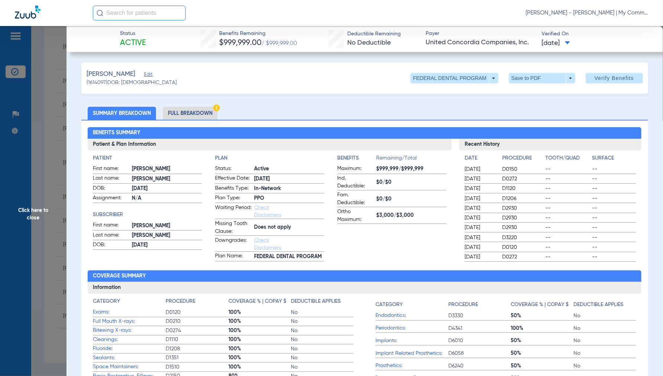
click at [180, 109] on li "Full Breakdown" at bounding box center [190, 113] width 55 height 13
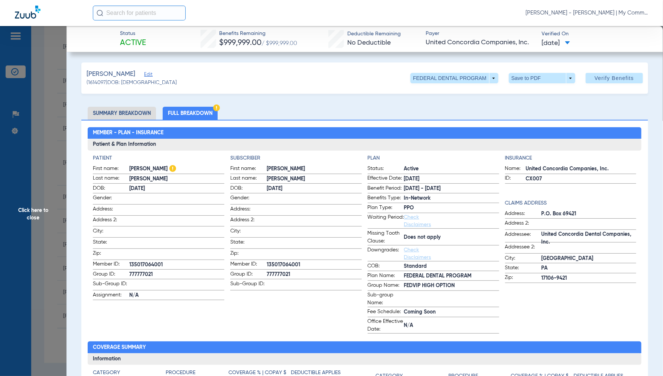
drag, startPoint x: 39, startPoint y: 216, endPoint x: 45, endPoint y: 229, distance: 14.1
click at [38, 217] on span "Click here to close" at bounding box center [33, 214] width 67 height 376
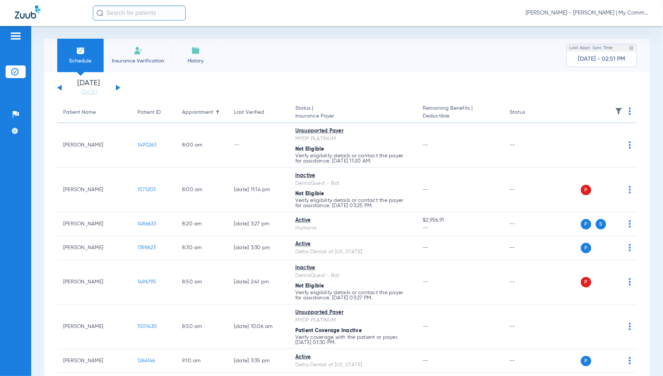
scroll to position [0, 0]
click at [118, 89] on button at bounding box center [118, 88] width 4 height 6
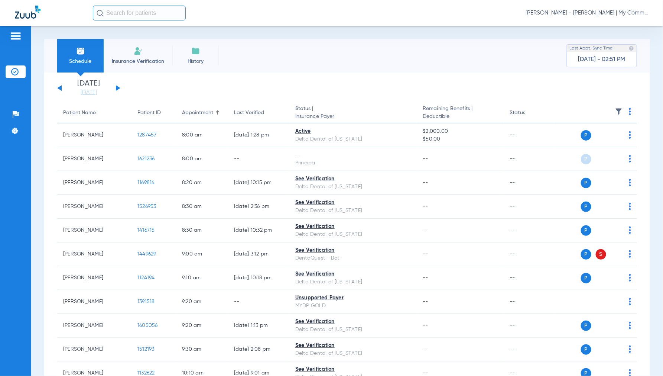
click at [629, 110] on img at bounding box center [630, 111] width 2 height 7
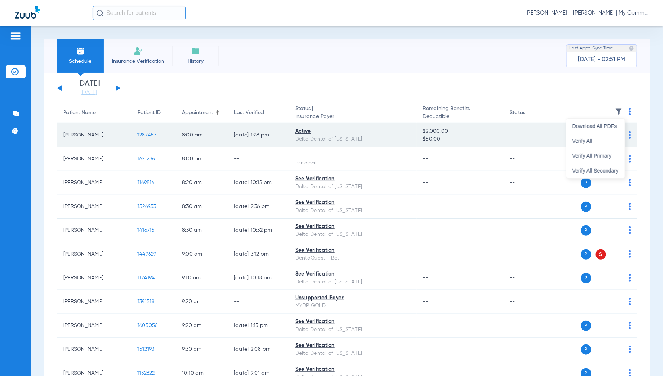
click at [584, 146] on button "Verify All" at bounding box center [596, 140] width 58 height 15
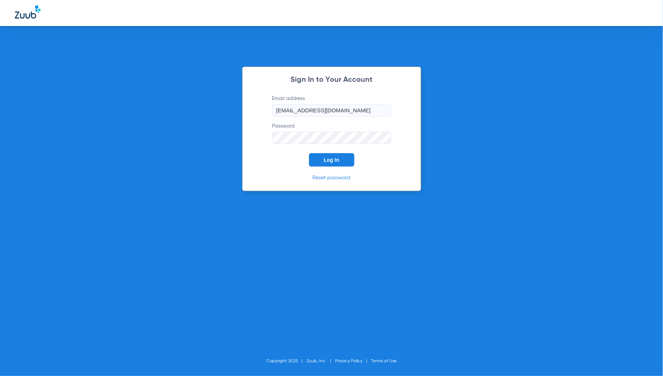
click at [322, 159] on button "Log In" at bounding box center [331, 159] width 45 height 13
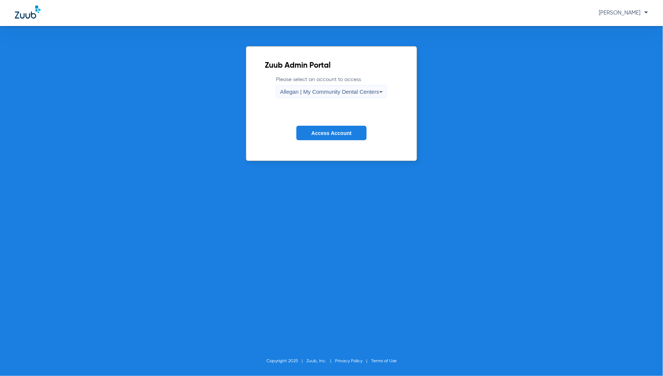
click at [319, 92] on span "Allegan | My Community Dental Centers" at bounding box center [329, 91] width 99 height 6
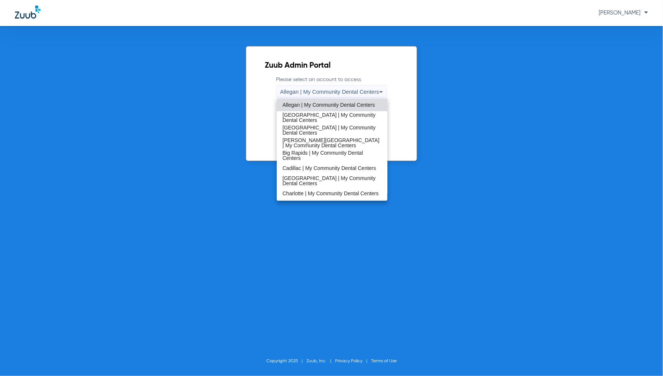
scroll to position [41, 0]
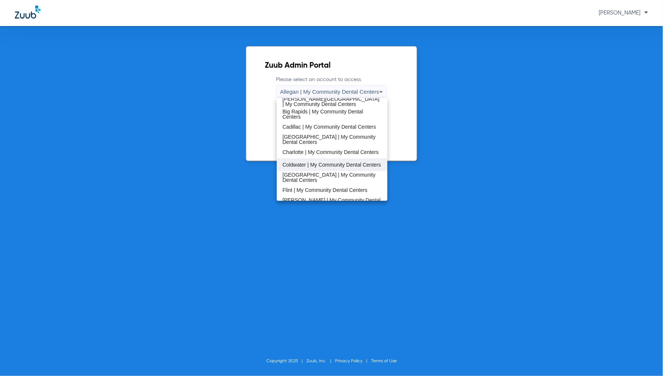
click at [309, 162] on span "Coldwater | My Community Dental Centers" at bounding box center [332, 164] width 99 height 5
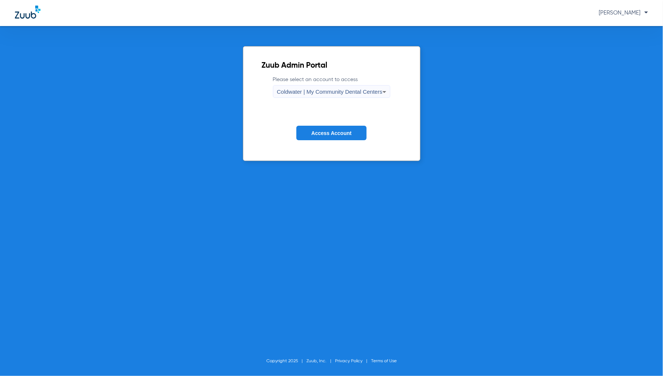
click at [343, 130] on span "Access Account" at bounding box center [331, 133] width 40 height 6
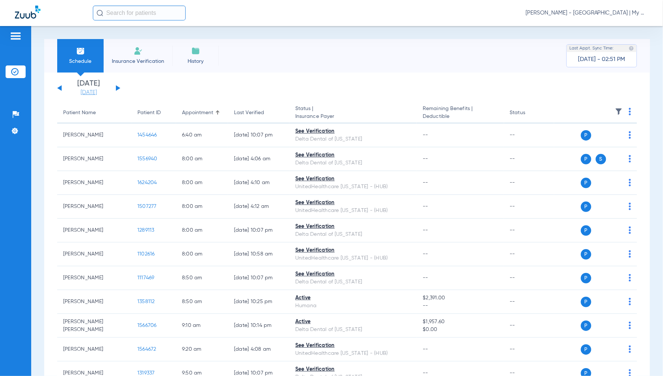
click at [91, 89] on link "[DATE]" at bounding box center [89, 92] width 45 height 7
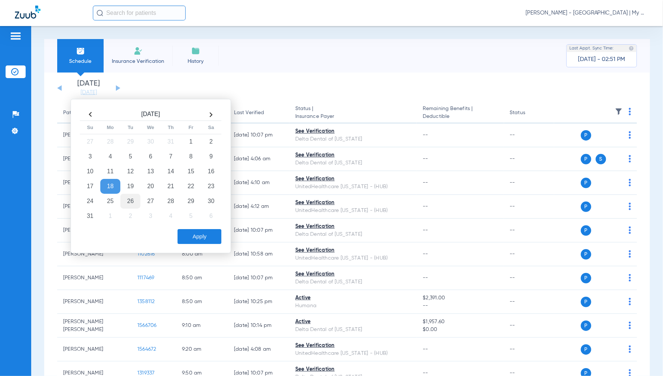
click at [132, 201] on td "26" at bounding box center [130, 201] width 20 height 15
click at [191, 233] on button "Apply" at bounding box center [200, 236] width 44 height 15
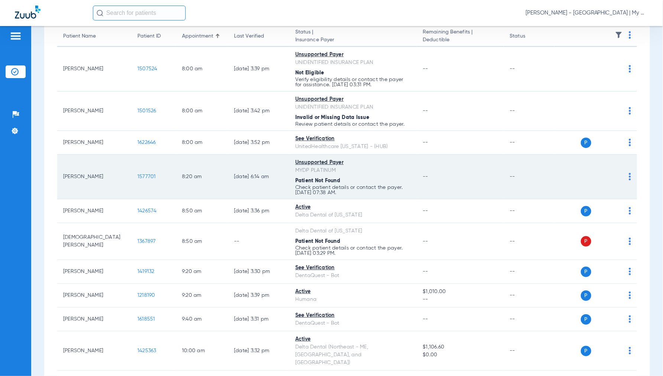
scroll to position [124, 0]
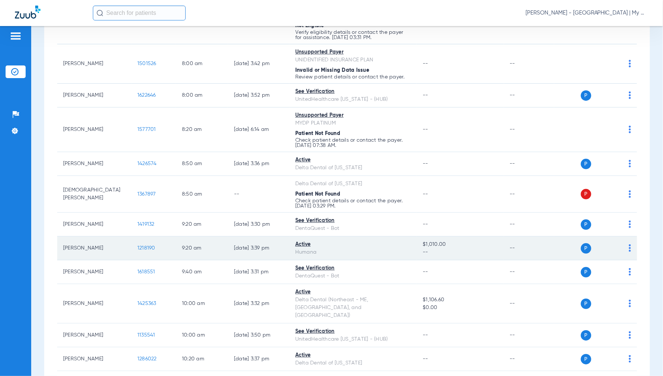
click at [150, 247] on span "1218190" at bounding box center [147, 247] width 18 height 5
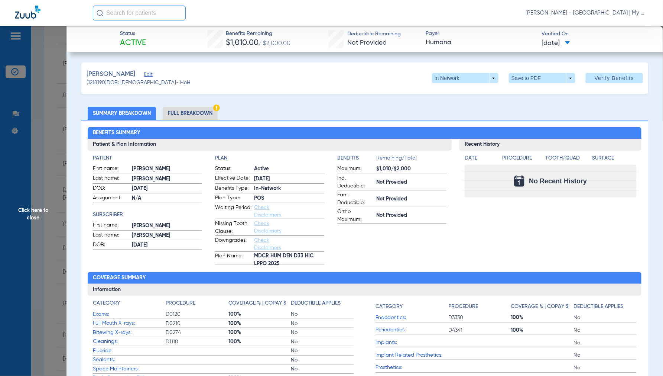
click at [28, 209] on span "Click here to close" at bounding box center [33, 214] width 67 height 376
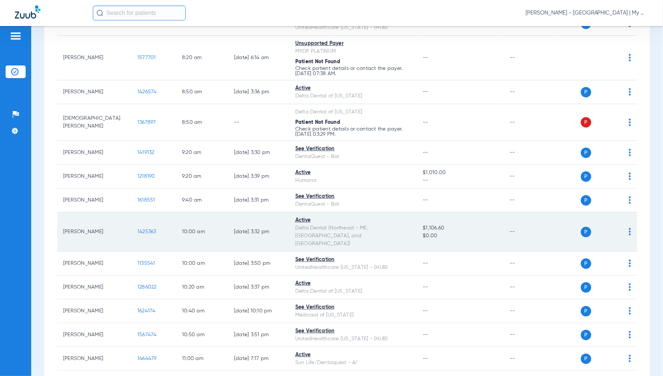
scroll to position [206, 0]
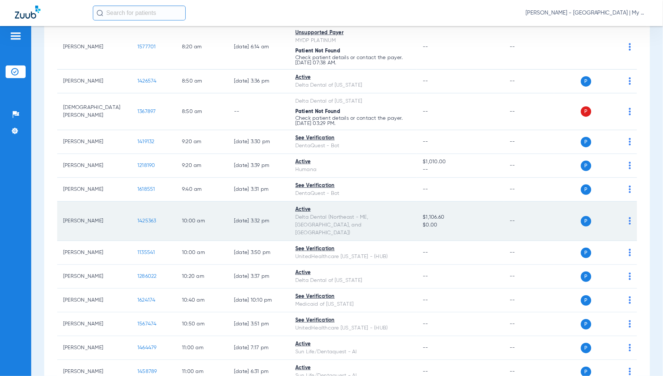
click at [143, 218] on span "1425363" at bounding box center [147, 220] width 19 height 5
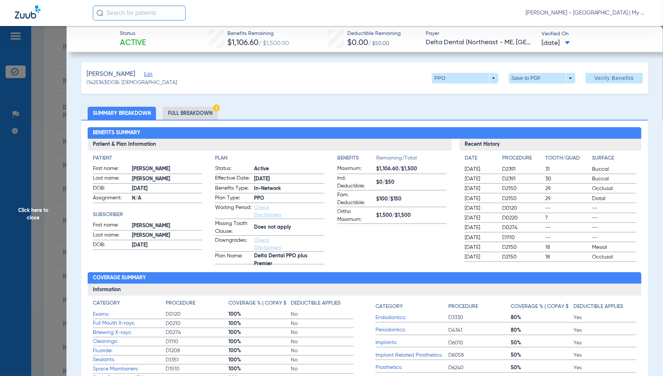
click at [190, 115] on li "Full Breakdown" at bounding box center [190, 113] width 55 height 13
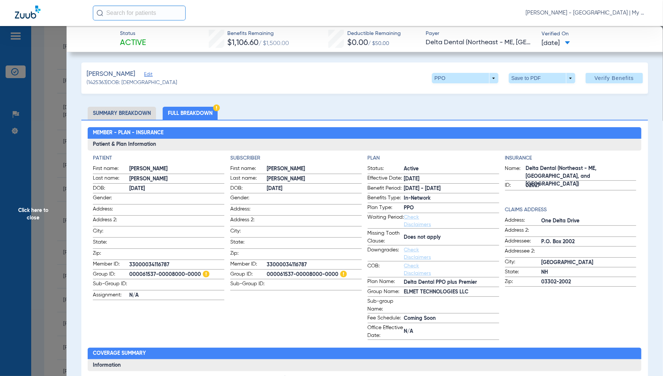
click at [35, 215] on span "Click here to close" at bounding box center [33, 214] width 67 height 376
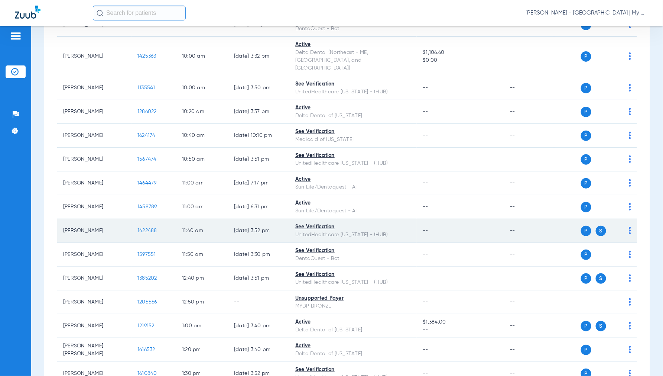
scroll to position [372, 0]
click at [142, 227] on span "1422488" at bounding box center [148, 229] width 20 height 5
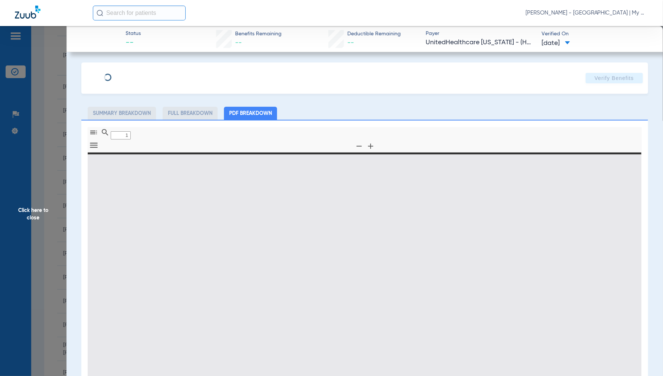
type input "0"
select select "page-width"
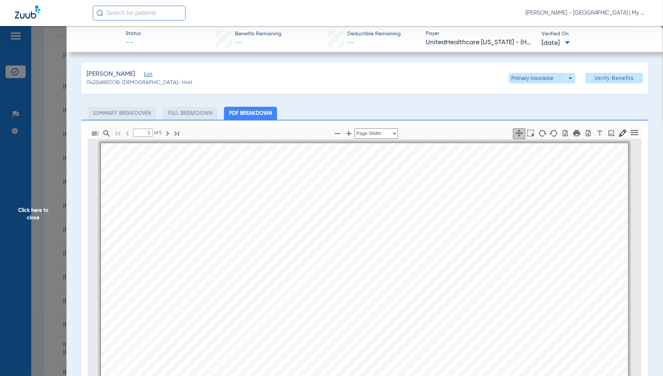
scroll to position [4, 0]
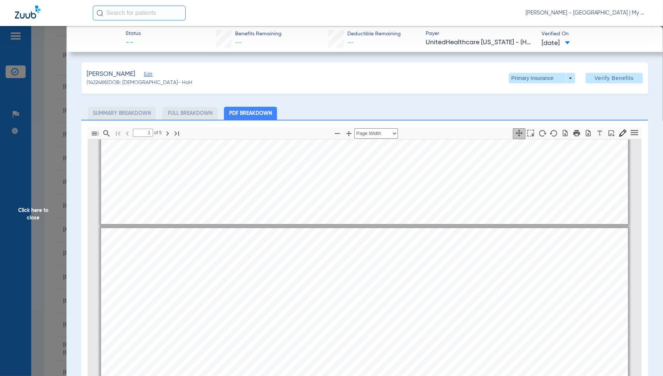
type input "2"
click at [31, 214] on span "Click here to close" at bounding box center [33, 214] width 67 height 376
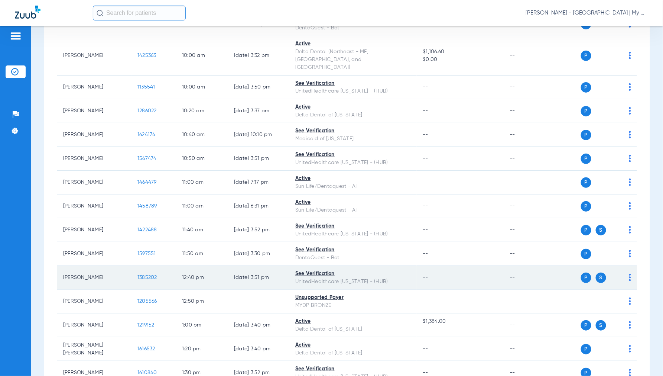
click at [142, 275] on span "1385202" at bounding box center [148, 277] width 20 height 5
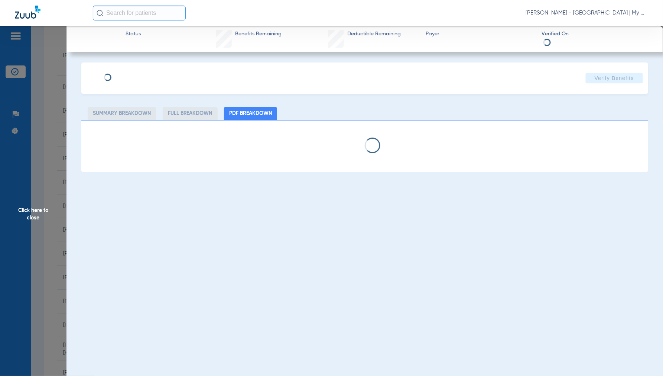
select select "page-width"
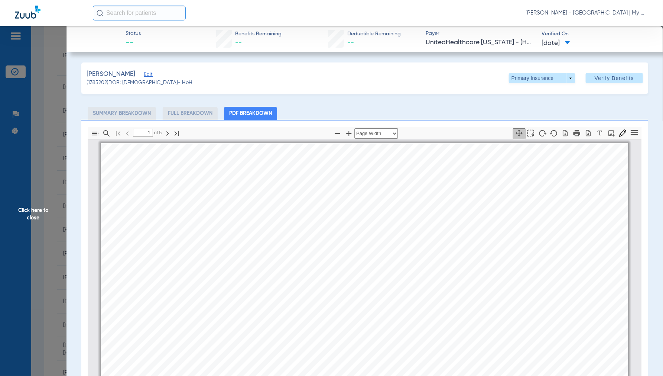
scroll to position [4, 0]
type input "2"
click at [565, 83] on span at bounding box center [542, 78] width 67 height 10
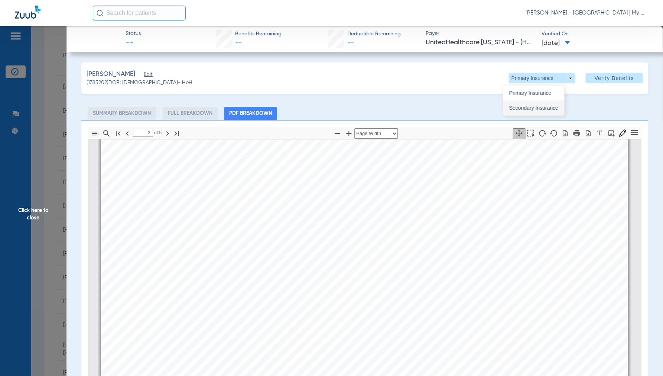
click at [532, 110] on span "Secondary Insurance" at bounding box center [534, 107] width 49 height 5
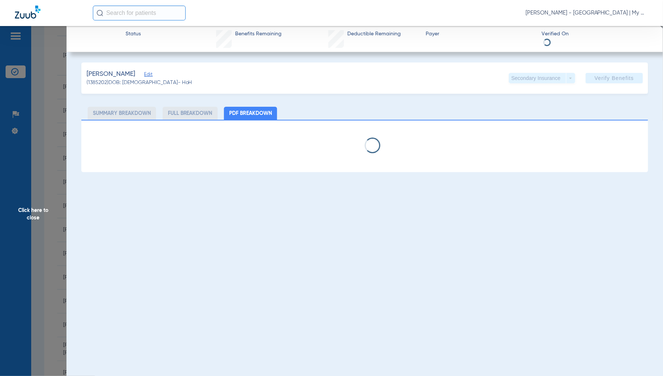
select select "page-width"
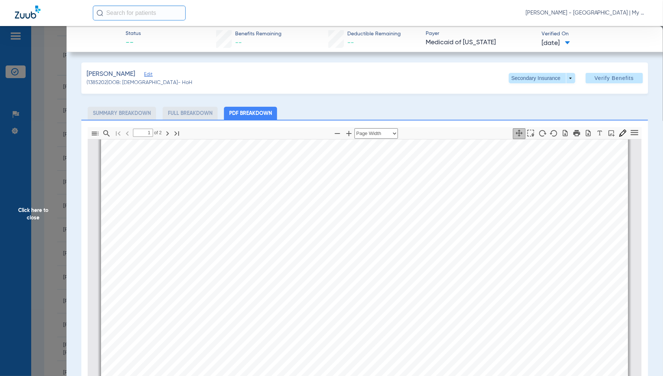
type input "2"
drag, startPoint x: 35, startPoint y: 212, endPoint x: 56, endPoint y: 226, distance: 25.3
click at [33, 213] on span "Click here to close" at bounding box center [33, 214] width 67 height 376
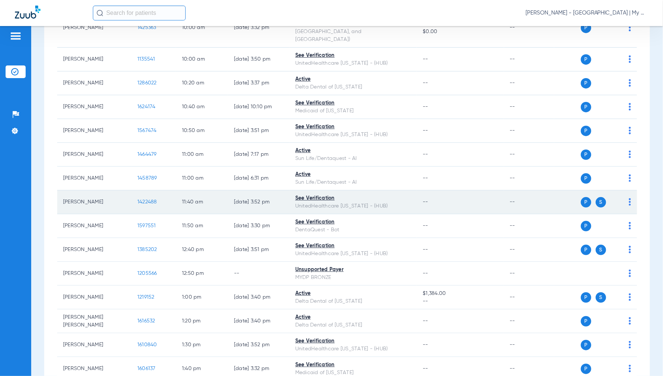
scroll to position [454, 0]
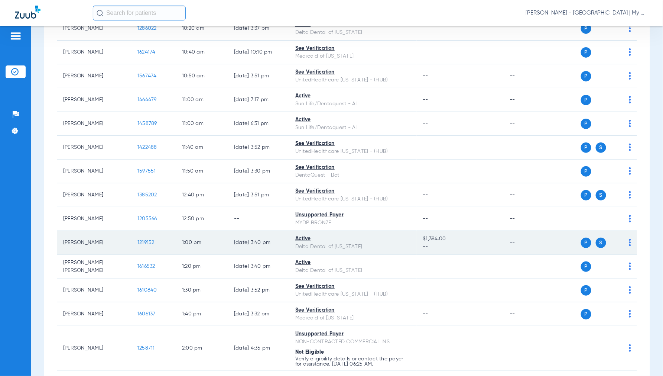
click at [145, 240] on span "1219152" at bounding box center [146, 242] width 17 height 5
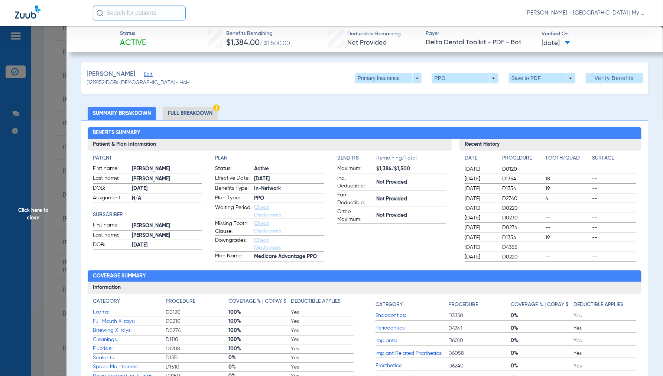
click at [187, 109] on li "Full Breakdown" at bounding box center [190, 113] width 55 height 13
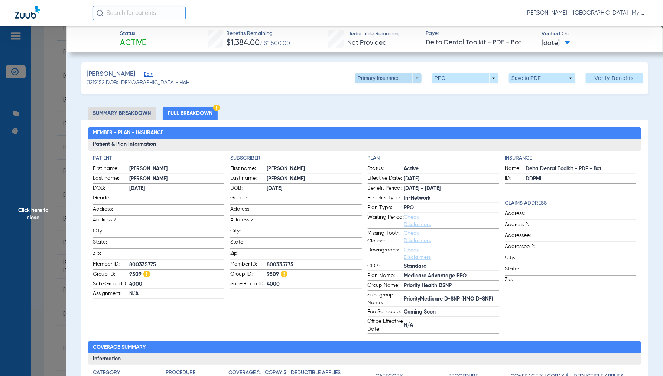
click at [410, 79] on span at bounding box center [388, 78] width 67 height 10
click at [369, 104] on button "Secondary Insurance" at bounding box center [380, 107] width 61 height 15
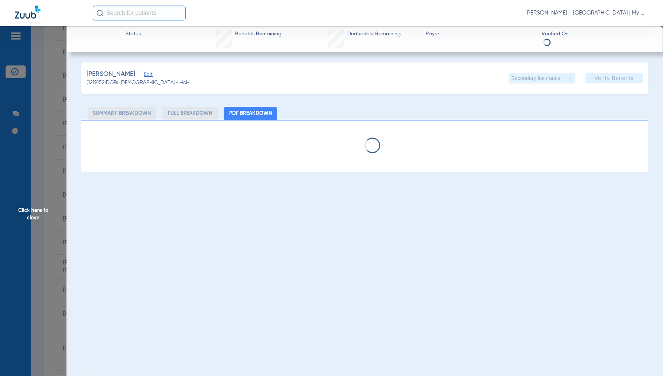
select select "page-width"
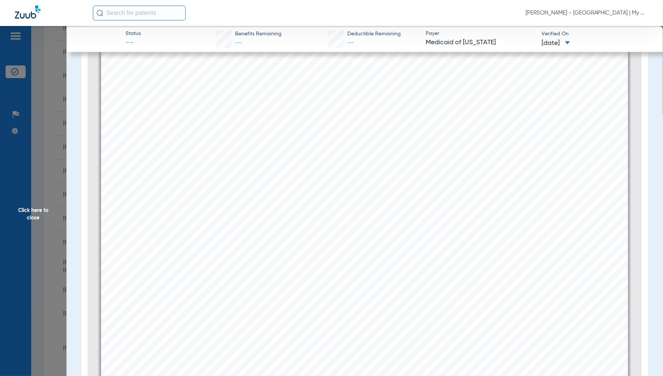
scroll to position [107, 0]
type input "2"
click at [39, 214] on span "Click here to close" at bounding box center [33, 214] width 67 height 376
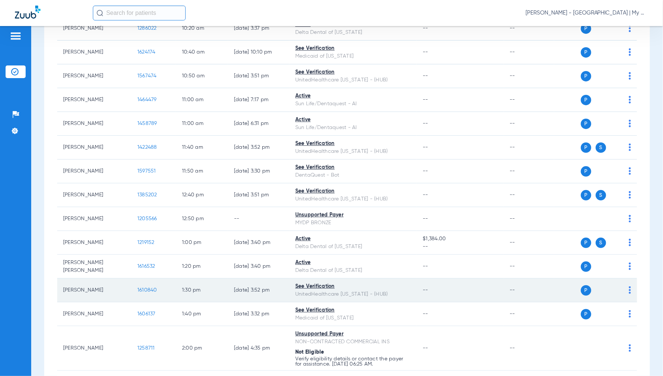
scroll to position [495, 0]
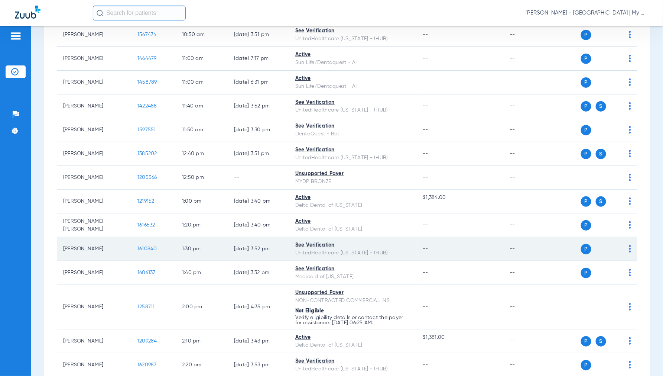
click at [141, 246] on span "1610840" at bounding box center [148, 248] width 20 height 5
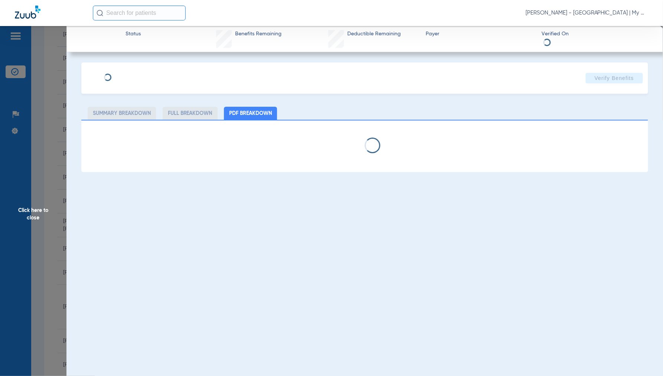
select select "page-width"
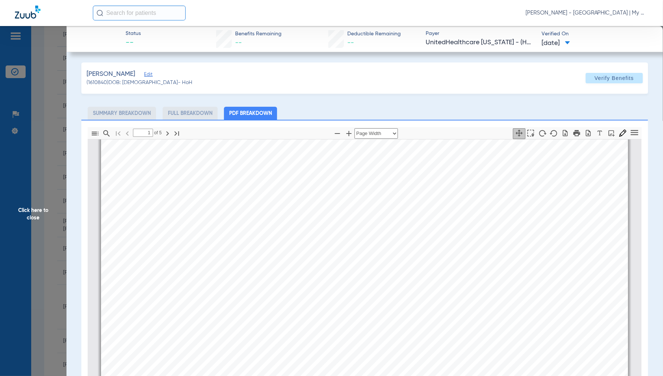
type input "2"
click at [29, 214] on span "Click here to close" at bounding box center [33, 214] width 67 height 376
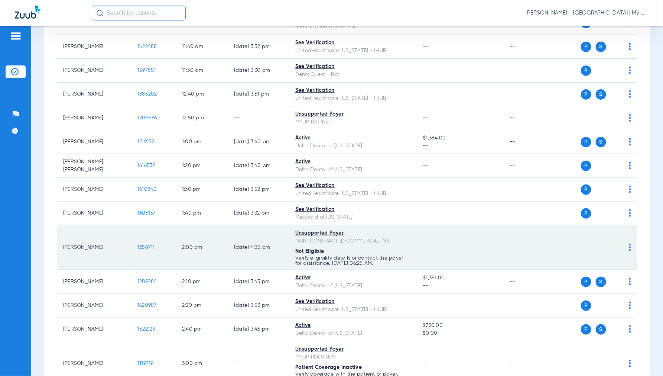
scroll to position [578, 0]
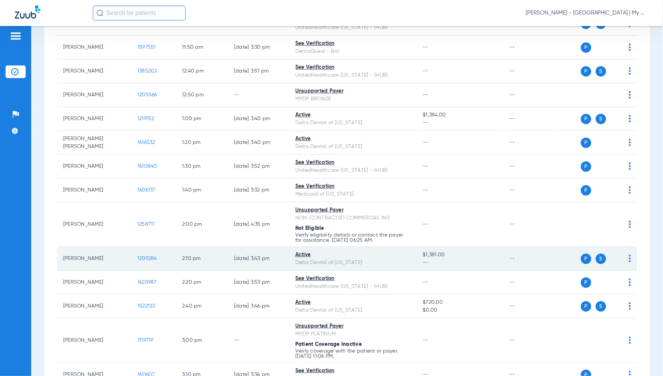
click at [150, 256] on span "1209284" at bounding box center [148, 258] width 20 height 5
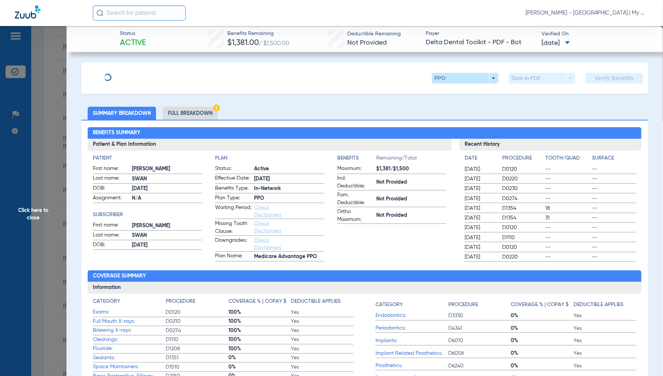
click at [188, 109] on li "Full Breakdown" at bounding box center [190, 113] width 55 height 13
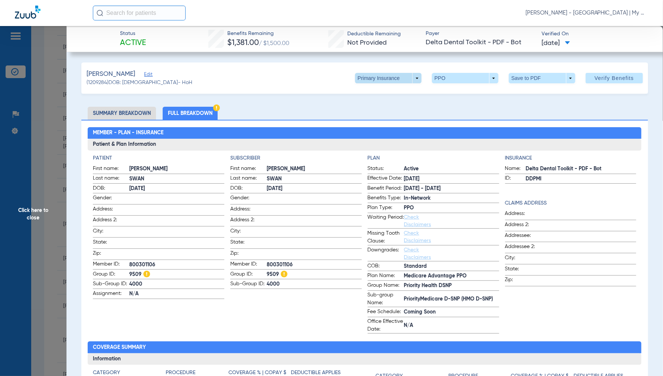
click at [407, 79] on span at bounding box center [388, 78] width 67 height 10
click at [385, 106] on span "Secondary Insurance" at bounding box center [380, 107] width 49 height 5
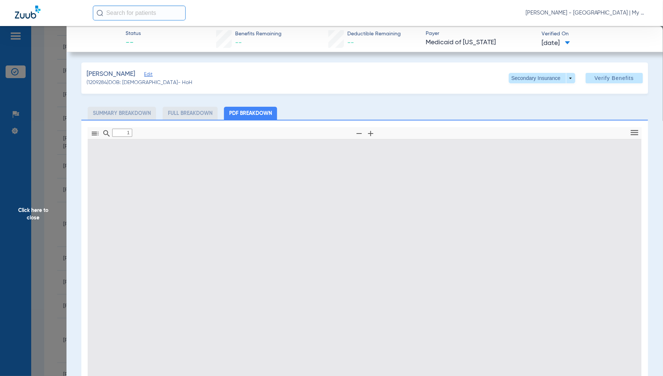
type input "0"
select select "page-width"
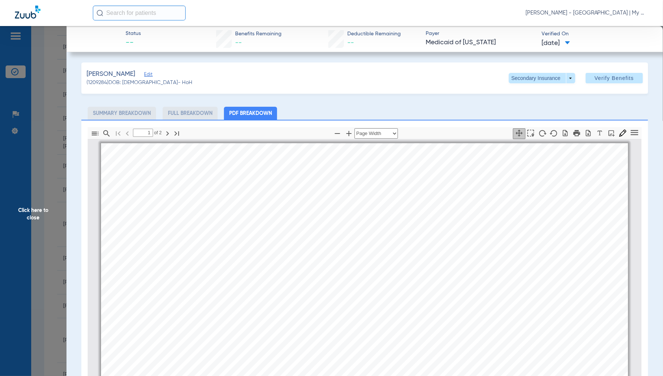
scroll to position [4, 0]
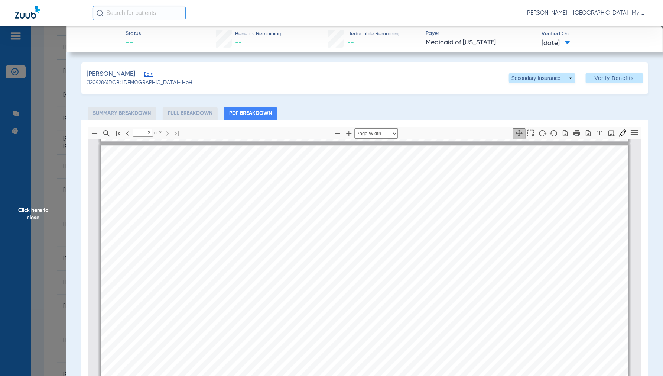
type input "1"
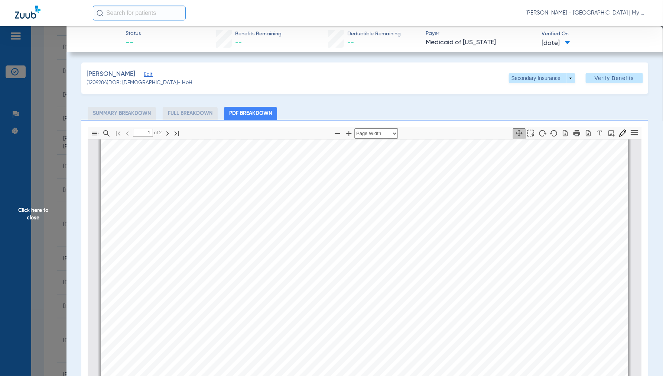
scroll to position [0, 0]
click at [25, 213] on span "Click here to close" at bounding box center [33, 214] width 67 height 376
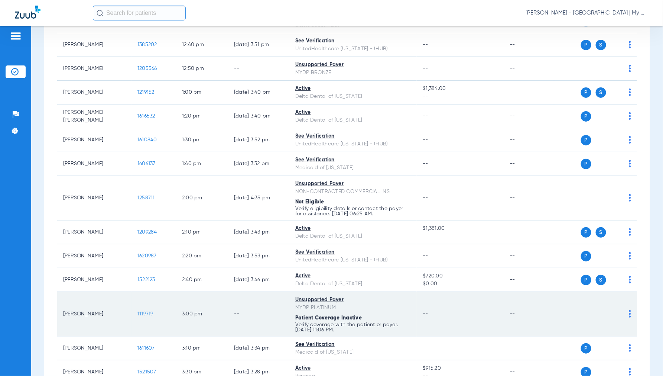
scroll to position [671, 0]
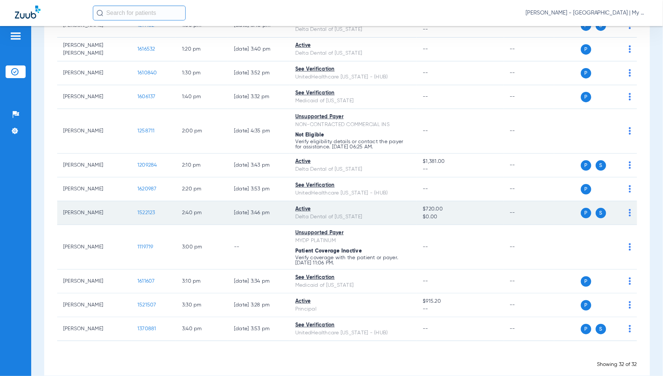
click at [144, 210] on span "1522123" at bounding box center [147, 212] width 18 height 5
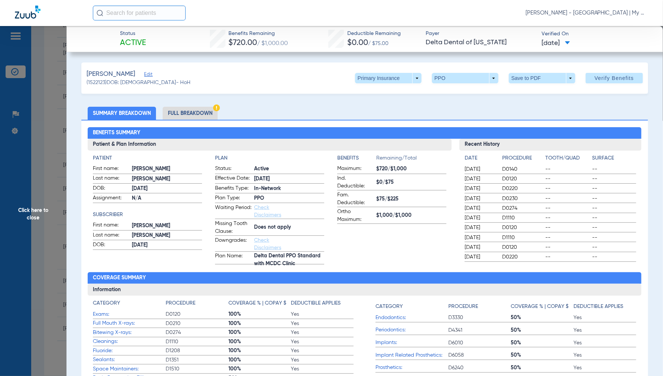
click at [196, 112] on li "Full Breakdown" at bounding box center [190, 113] width 55 height 13
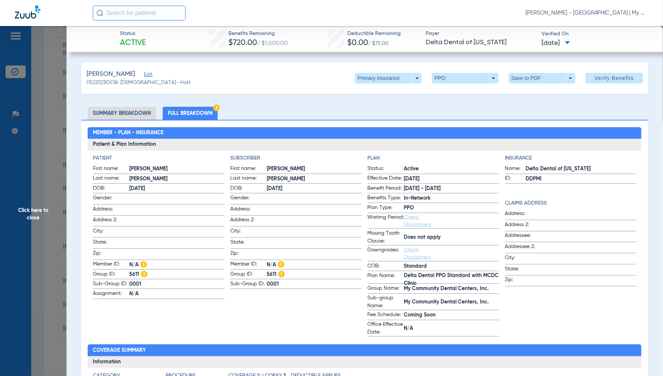
click at [34, 210] on span "Click here to close" at bounding box center [33, 214] width 67 height 376
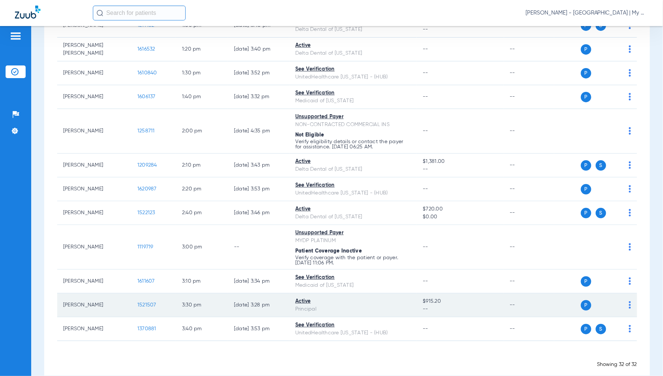
click at [154, 302] on span "1521507" at bounding box center [147, 304] width 19 height 5
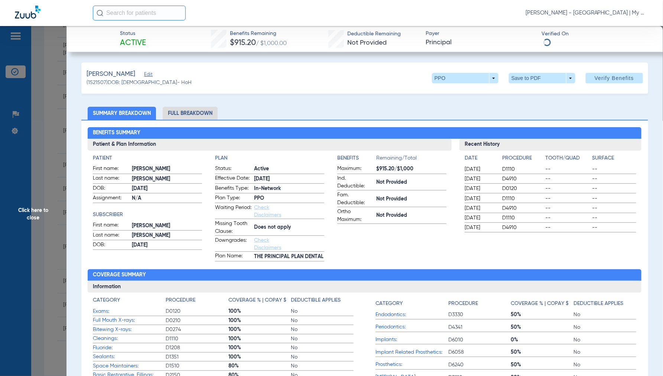
click at [198, 115] on li "Full Breakdown" at bounding box center [190, 113] width 55 height 13
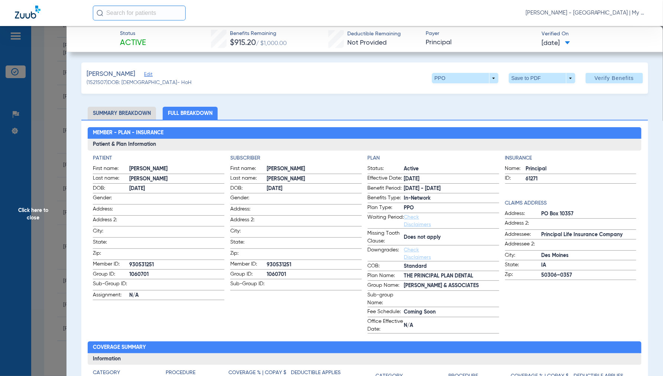
click at [34, 214] on span "Click here to close" at bounding box center [33, 214] width 67 height 376
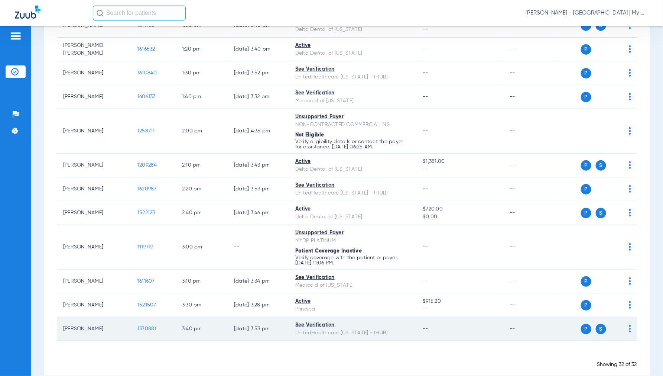
click at [150, 326] on span "1370881" at bounding box center [147, 328] width 19 height 5
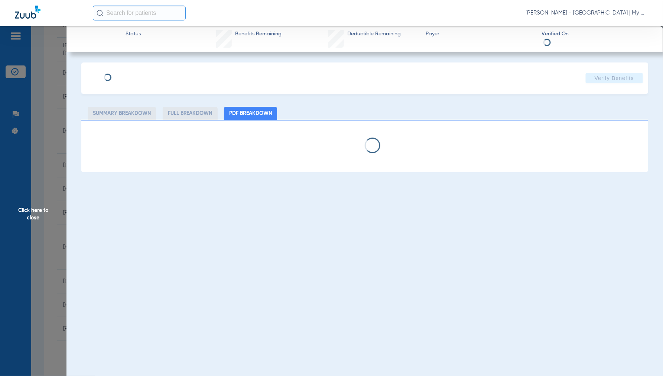
select select "page-width"
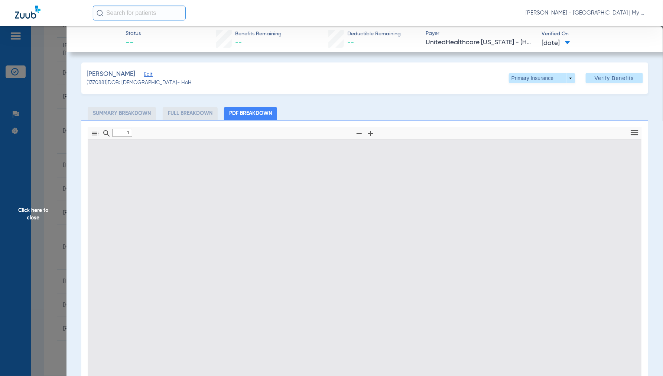
scroll to position [4, 0]
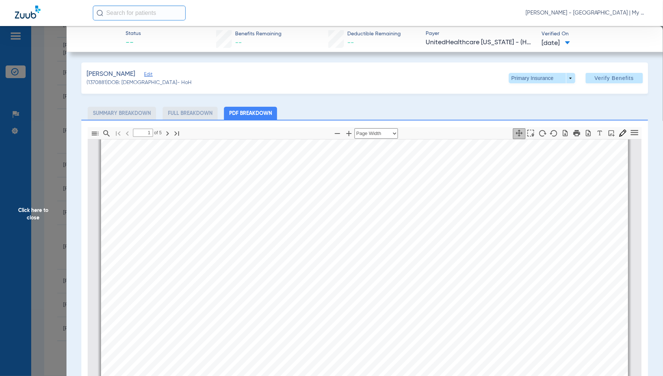
type input "2"
click at [39, 209] on span "Click here to close" at bounding box center [33, 214] width 67 height 376
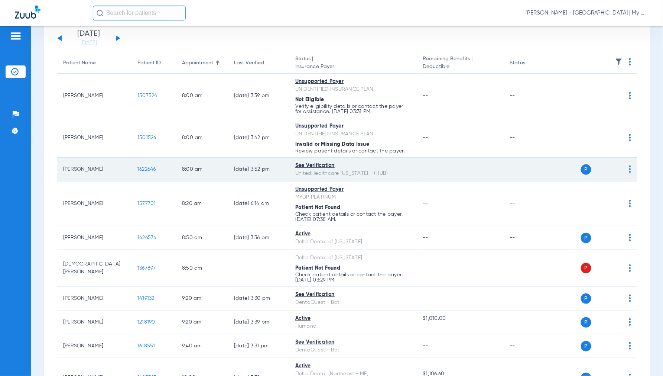
scroll to position [0, 0]
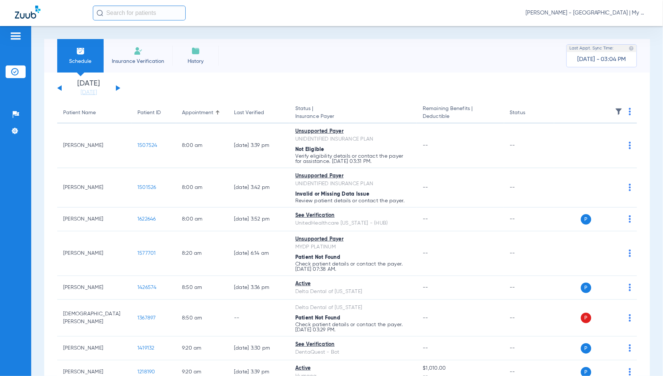
click at [117, 87] on button at bounding box center [118, 88] width 4 height 6
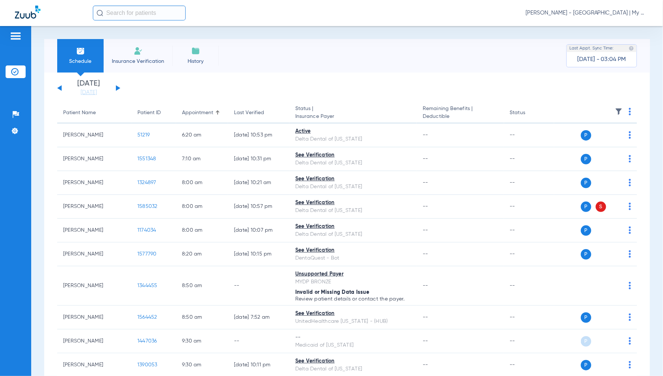
click at [629, 110] on img at bounding box center [630, 111] width 2 height 7
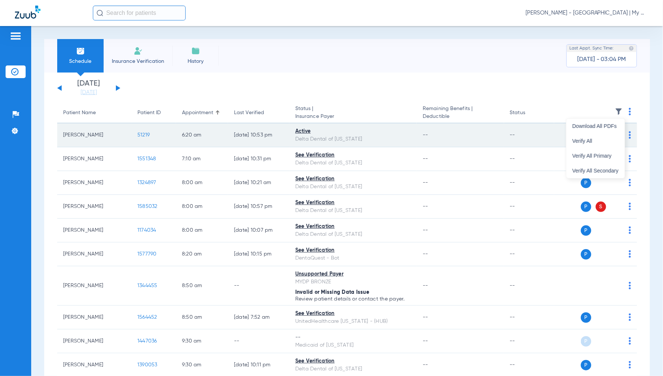
click at [585, 140] on span "Verify All" at bounding box center [596, 140] width 46 height 5
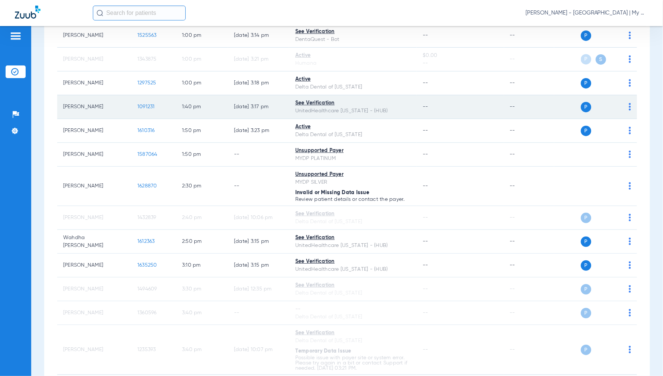
scroll to position [656, 0]
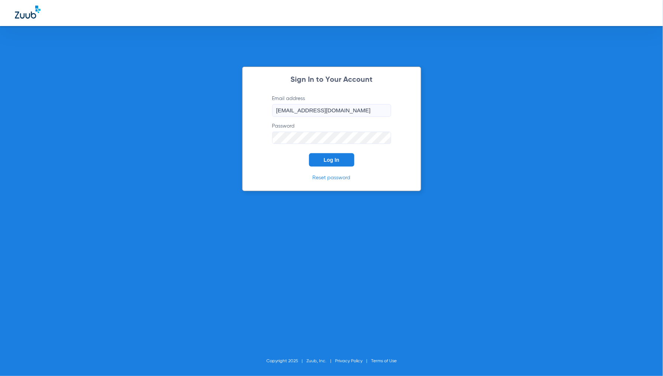
click at [326, 160] on span "Log In" at bounding box center [332, 160] width 16 height 6
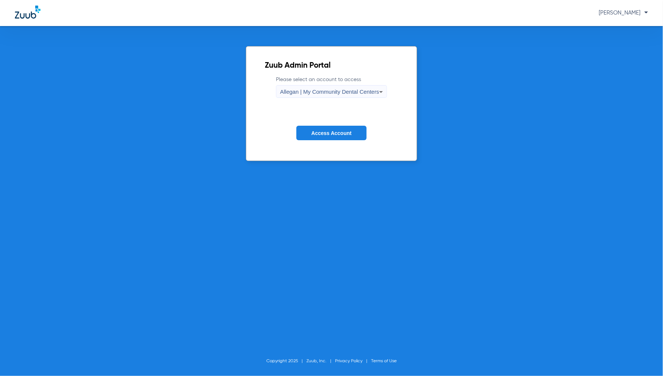
click at [317, 88] on div "Allegan | My Community Dental Centers" at bounding box center [329, 91] width 99 height 13
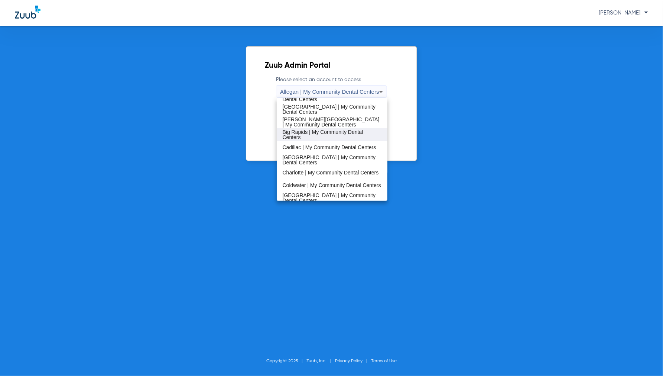
scroll to position [41, 0]
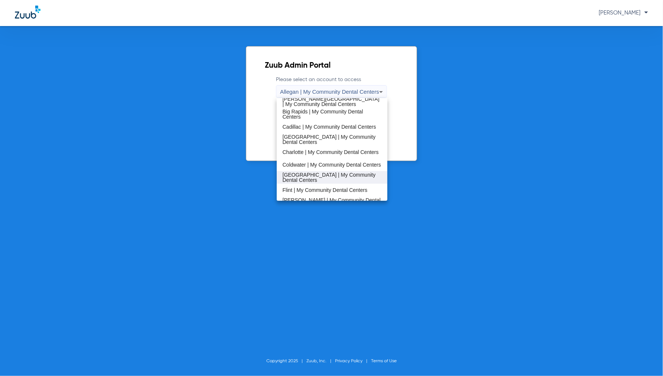
click at [307, 177] on span "[GEOGRAPHIC_DATA] | My Community Dental Centers" at bounding box center [332, 177] width 99 height 10
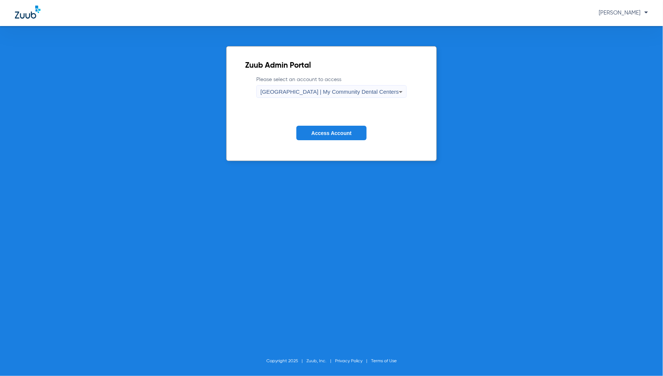
click at [339, 128] on button "Access Account" at bounding box center [332, 133] width 70 height 14
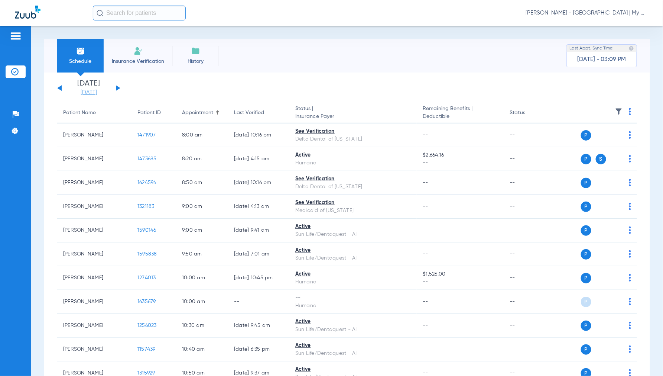
click at [91, 91] on link "[DATE]" at bounding box center [89, 92] width 45 height 7
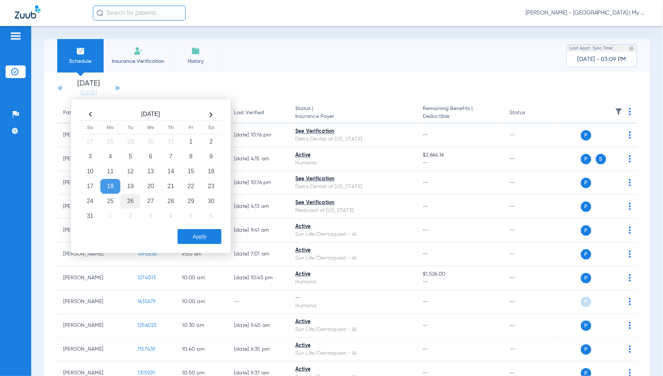
click at [135, 200] on td "26" at bounding box center [130, 201] width 20 height 15
click at [198, 231] on button "Apply" at bounding box center [200, 236] width 44 height 15
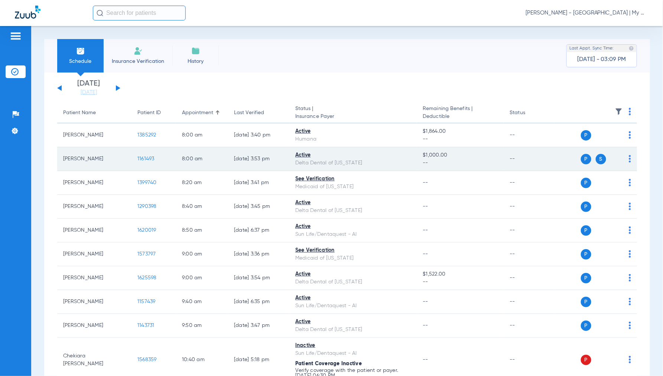
click at [146, 158] on span "1161493" at bounding box center [146, 158] width 17 height 5
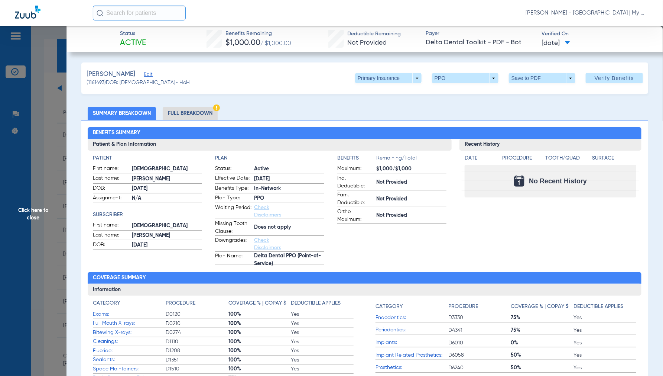
click at [184, 112] on li "Full Breakdown" at bounding box center [190, 113] width 55 height 13
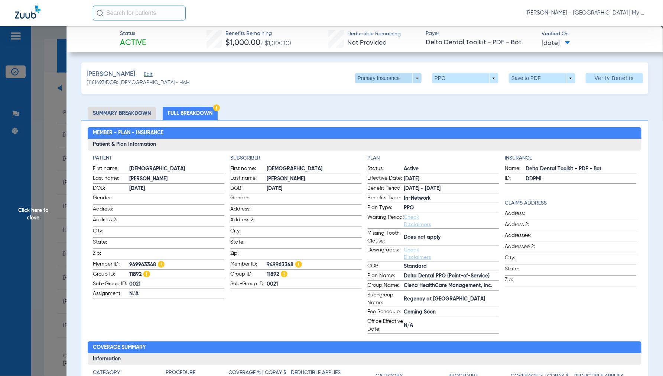
click at [410, 78] on span at bounding box center [388, 78] width 67 height 10
drag, startPoint x: 381, startPoint y: 107, endPoint x: 529, endPoint y: 99, distance: 148.1
click at [381, 107] on span "Secondary Insurance" at bounding box center [380, 107] width 49 height 5
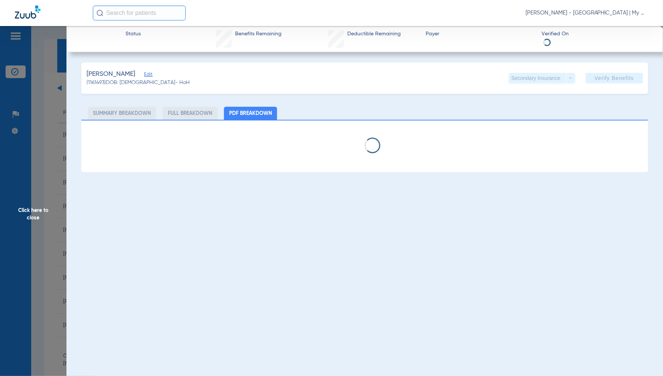
select select "page-width"
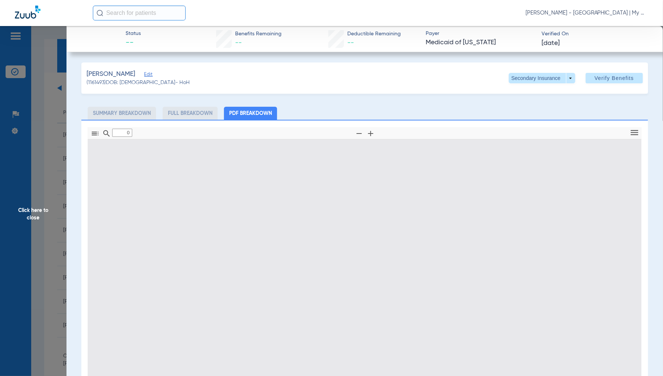
type input "1"
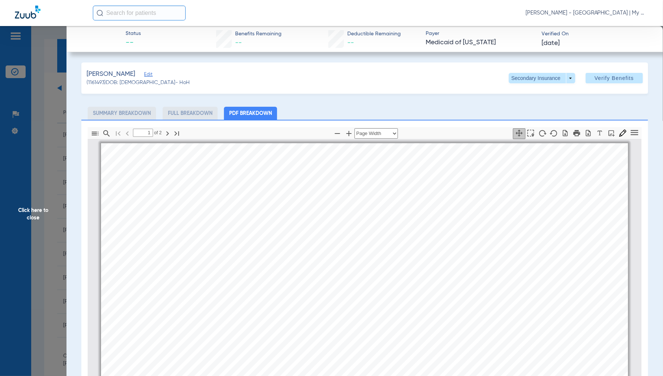
scroll to position [4, 0]
drag, startPoint x: 28, startPoint y: 212, endPoint x: 34, endPoint y: 217, distance: 8.0
click at [28, 213] on span "Click here to close" at bounding box center [33, 214] width 67 height 376
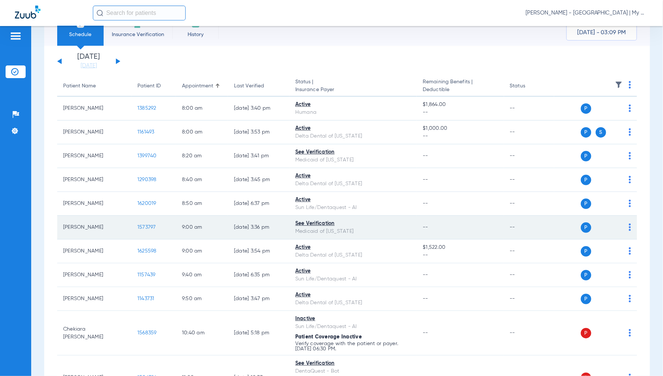
scroll to position [41, 0]
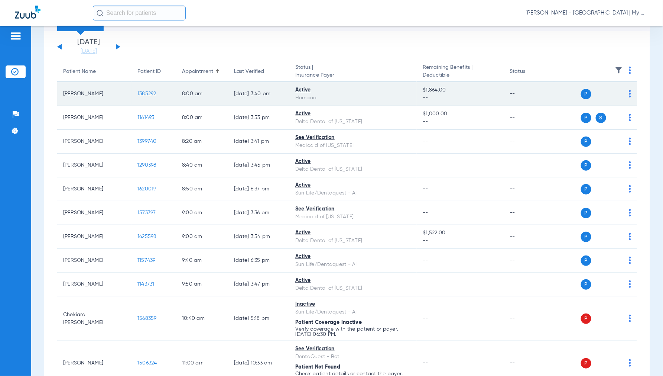
click at [145, 91] on span "1385292" at bounding box center [147, 93] width 19 height 5
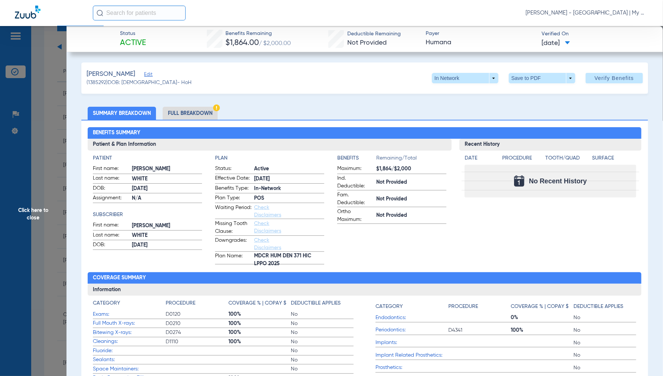
click at [33, 218] on span "Click here to close" at bounding box center [33, 214] width 67 height 376
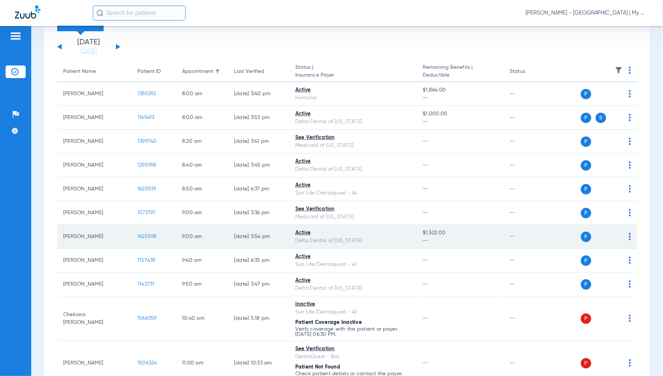
click at [154, 234] on span "1625598" at bounding box center [147, 236] width 19 height 5
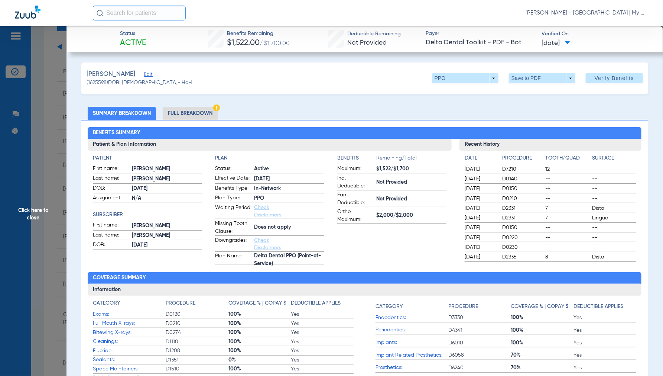
click at [191, 112] on li "Full Breakdown" at bounding box center [190, 113] width 55 height 13
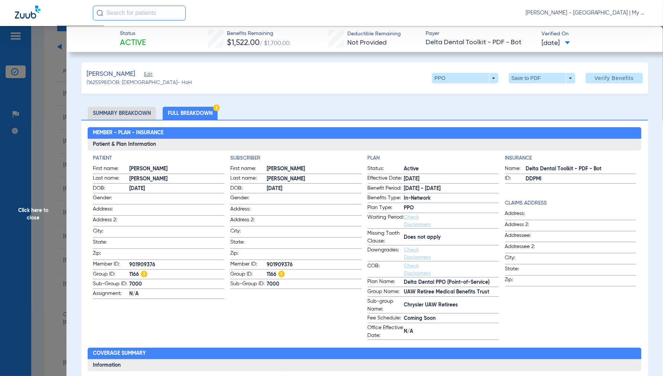
drag, startPoint x: 35, startPoint y: 212, endPoint x: 42, endPoint y: 215, distance: 7.5
click at [36, 213] on span "Click here to close" at bounding box center [33, 214] width 67 height 376
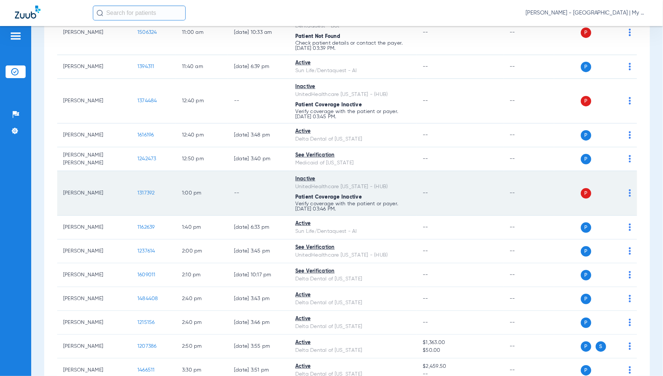
scroll to position [413, 0]
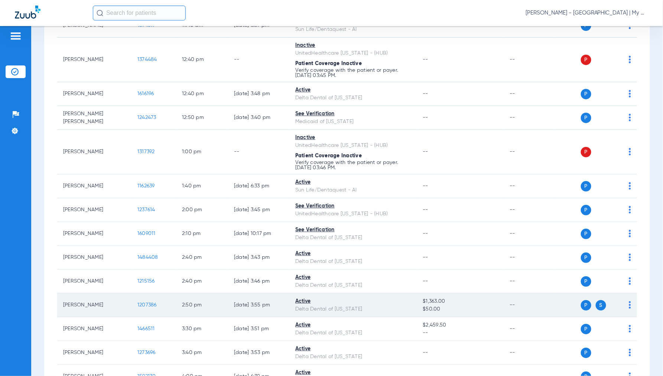
click at [150, 307] on span "1207386" at bounding box center [147, 304] width 19 height 5
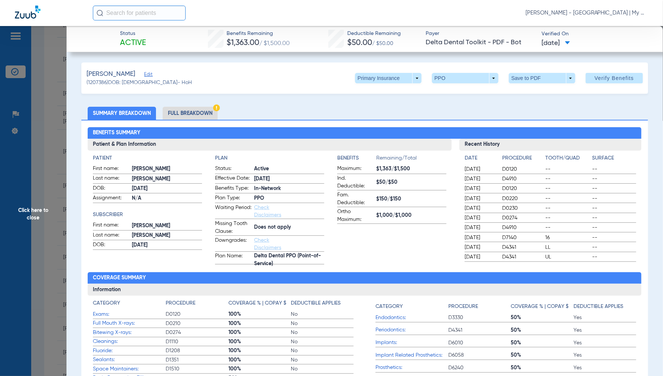
click at [188, 112] on li "Full Breakdown" at bounding box center [190, 113] width 55 height 13
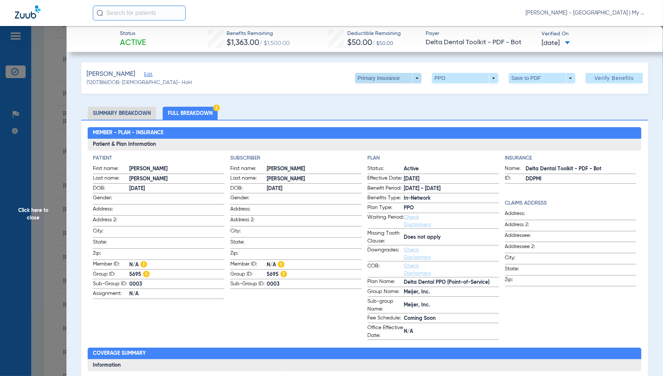
click at [410, 80] on span at bounding box center [388, 78] width 67 height 10
click at [378, 106] on span "Secondary Insurance" at bounding box center [380, 107] width 49 height 5
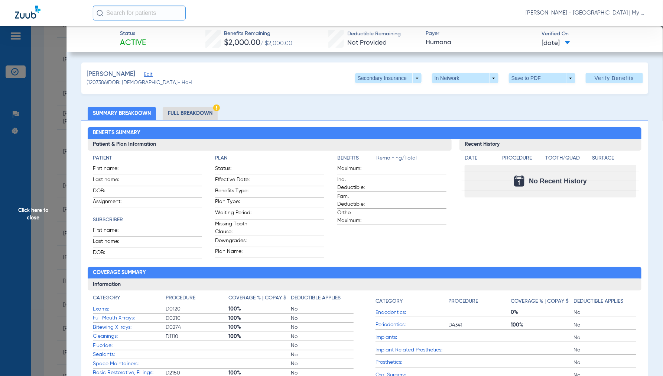
click at [180, 113] on li "Full Breakdown" at bounding box center [190, 113] width 55 height 13
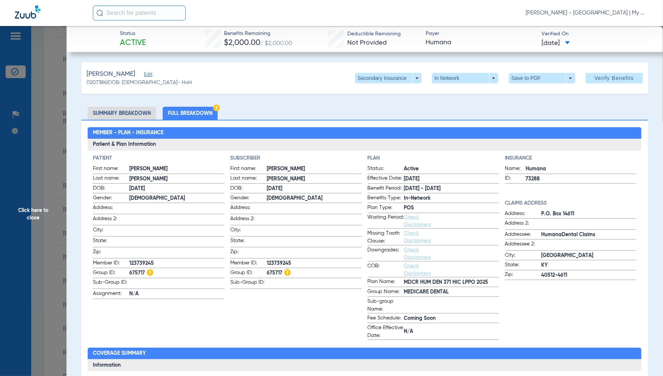
drag, startPoint x: 38, startPoint y: 214, endPoint x: 42, endPoint y: 211, distance: 5.0
click at [39, 214] on span "Click here to close" at bounding box center [33, 214] width 67 height 376
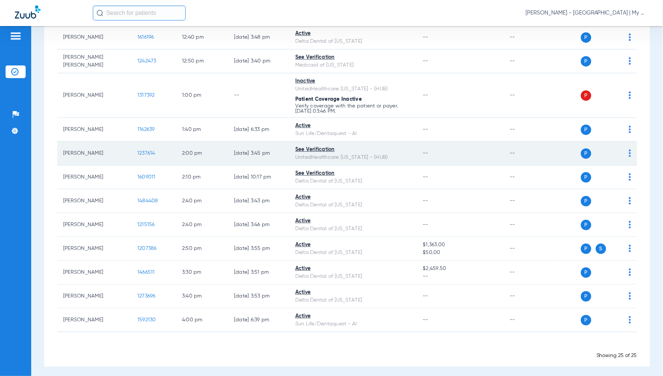
scroll to position [475, 0]
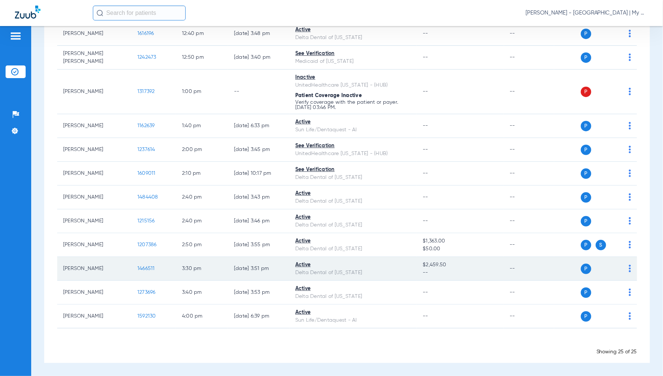
click at [144, 267] on span "1466511" at bounding box center [146, 268] width 17 height 5
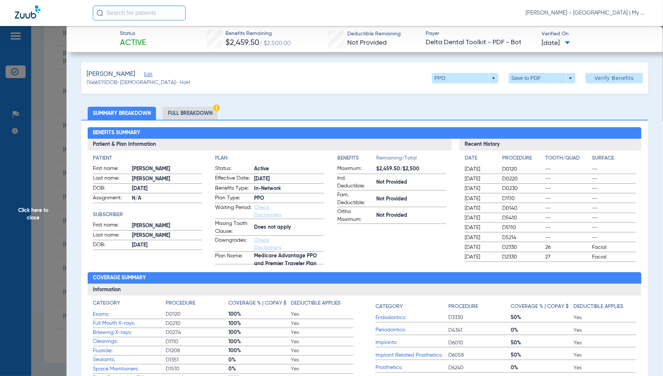
click at [190, 113] on li "Full Breakdown" at bounding box center [190, 113] width 55 height 13
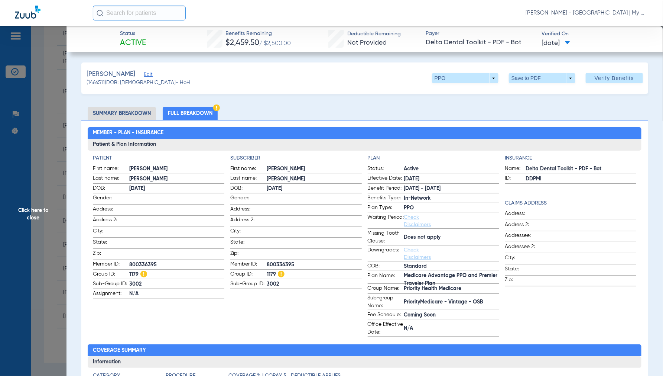
click at [30, 213] on span "Click here to close" at bounding box center [33, 214] width 67 height 376
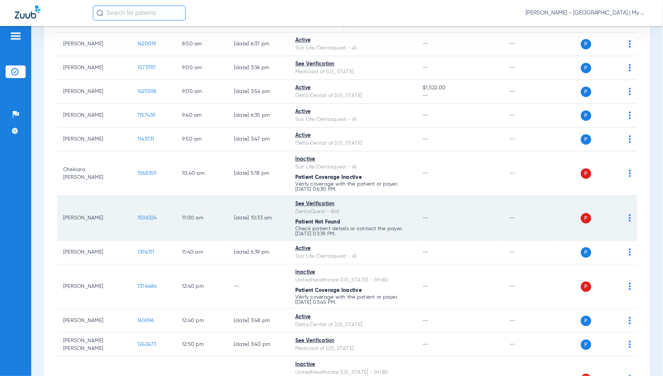
scroll to position [0, 0]
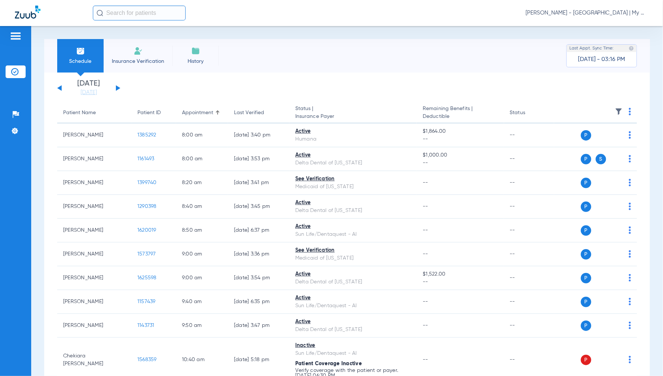
click at [119, 88] on button at bounding box center [118, 88] width 4 height 6
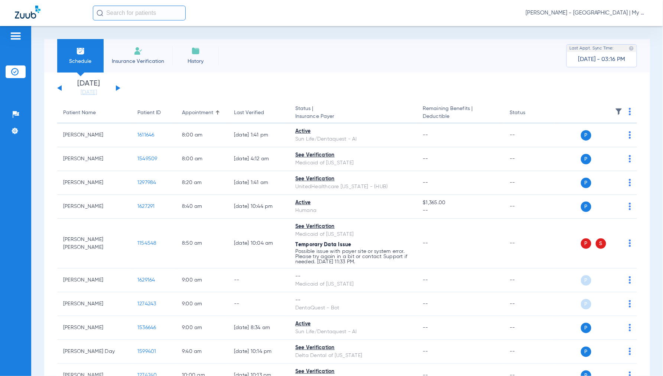
click at [629, 111] on img at bounding box center [630, 111] width 2 height 7
click at [591, 140] on span "Verify All" at bounding box center [596, 140] width 46 height 5
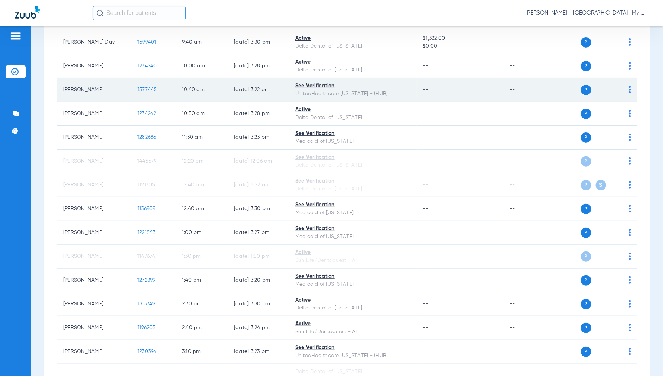
scroll to position [304, 0]
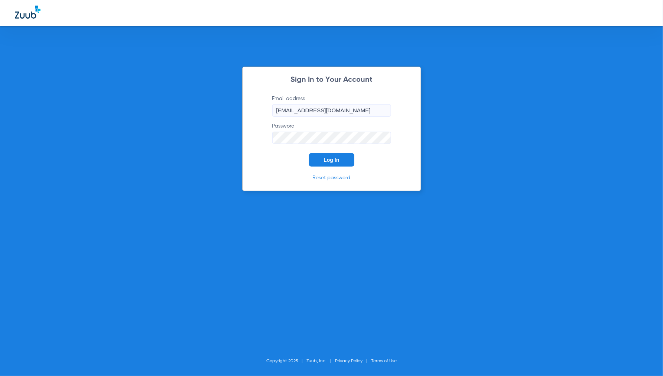
click at [341, 157] on button "Log In" at bounding box center [331, 159] width 45 height 13
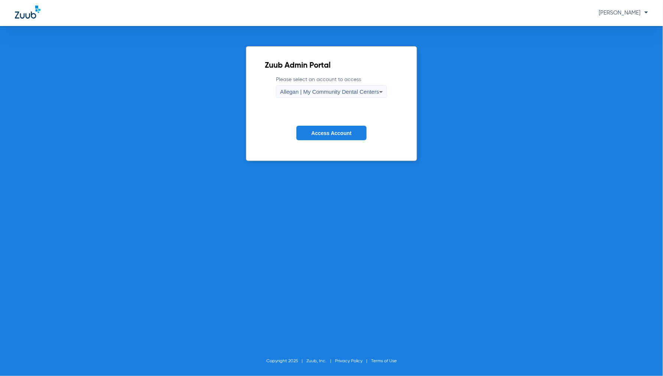
click at [307, 97] on div "Allegan | My Community Dental Centers" at bounding box center [329, 91] width 99 height 13
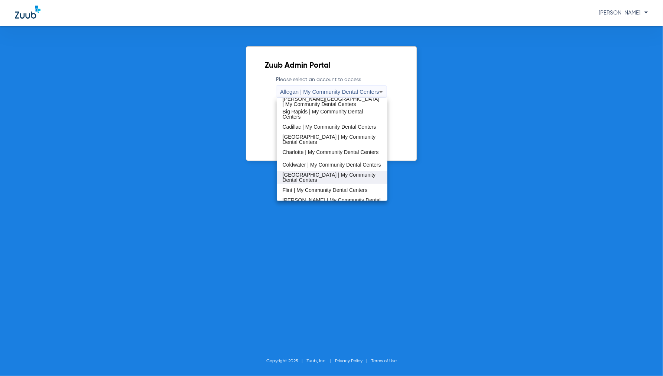
scroll to position [83, 0]
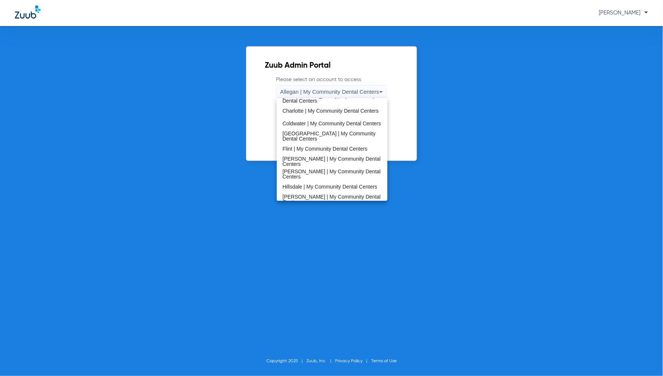
drag, startPoint x: 298, startPoint y: 185, endPoint x: 297, endPoint y: 177, distance: 7.9
click at [298, 185] on span "Hillsdale | My Community Dental Centers" at bounding box center [330, 186] width 95 height 5
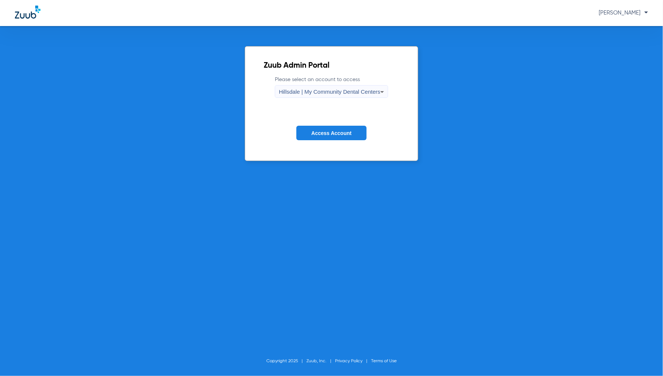
click at [318, 133] on span "Access Account" at bounding box center [331, 133] width 40 height 6
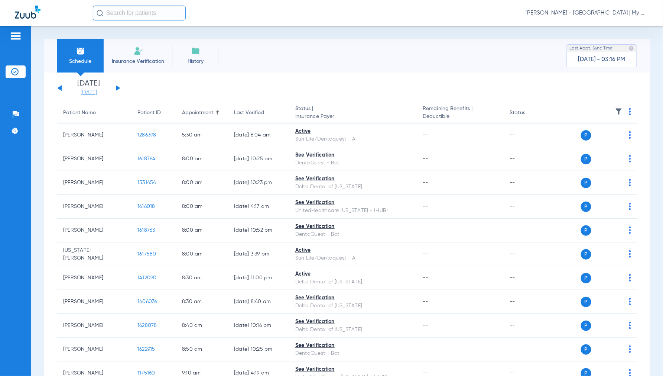
click at [99, 93] on link "[DATE]" at bounding box center [89, 92] width 45 height 7
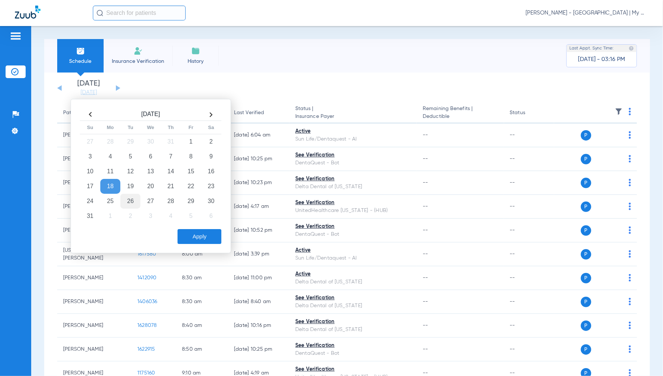
click at [136, 196] on td "26" at bounding box center [130, 201] width 20 height 15
click at [188, 233] on button "Apply" at bounding box center [200, 236] width 44 height 15
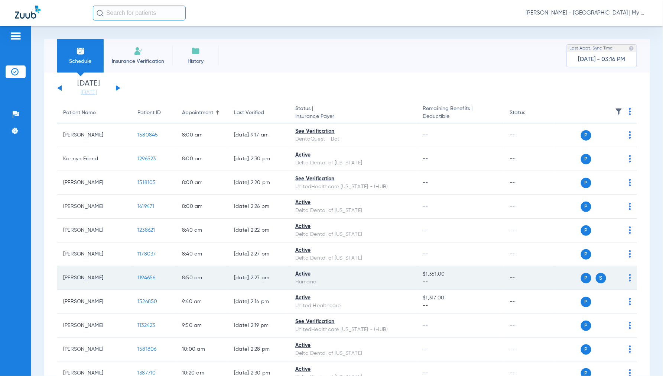
click at [146, 277] on span "1194656" at bounding box center [147, 277] width 18 height 5
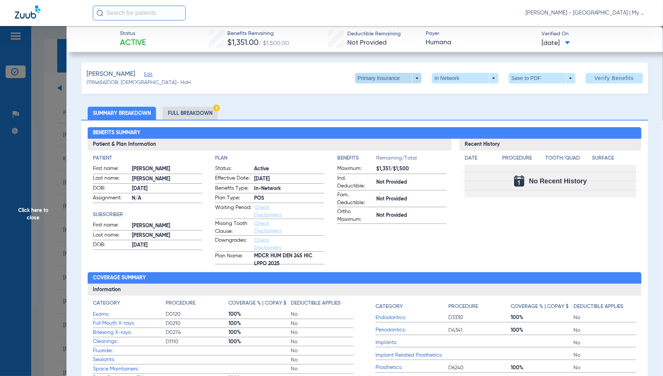
click at [410, 77] on span at bounding box center [388, 78] width 67 height 10
drag, startPoint x: 377, startPoint y: 103, endPoint x: 652, endPoint y: 91, distance: 276.0
click at [376, 102] on button "Secondary Insurance" at bounding box center [380, 107] width 61 height 15
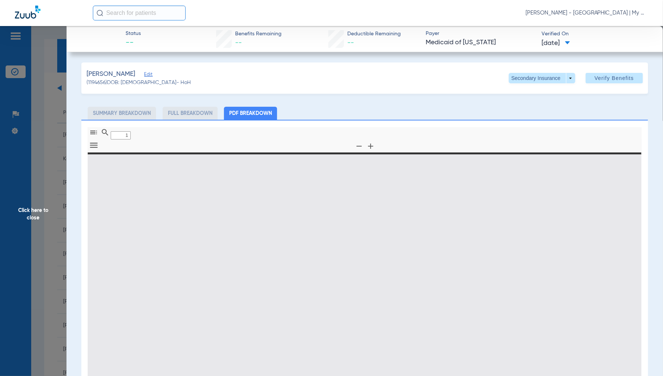
type input "0"
select select "page-width"
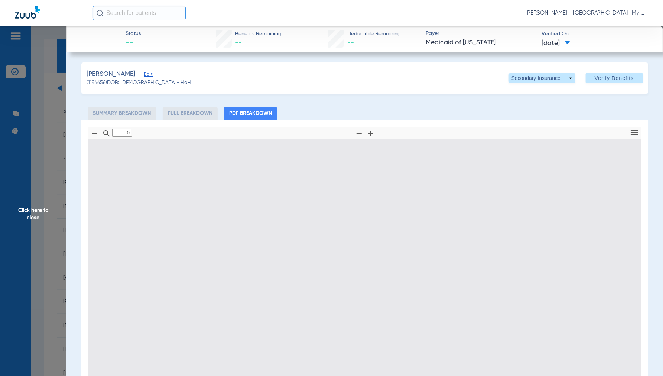
type input "1"
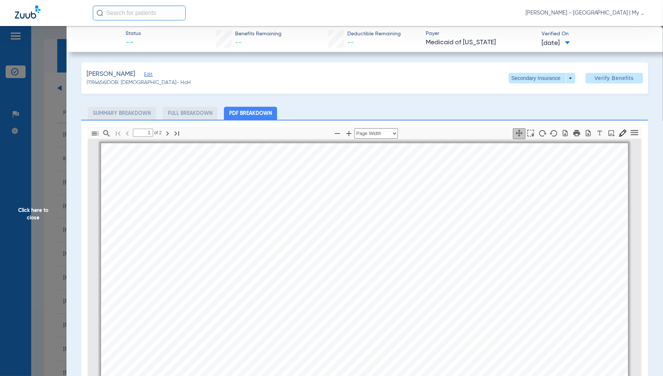
scroll to position [4, 0]
click at [31, 207] on span "Click here to close" at bounding box center [33, 214] width 67 height 376
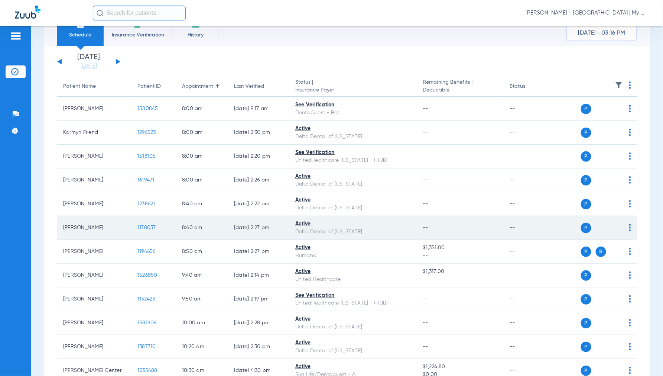
scroll to position [41, 0]
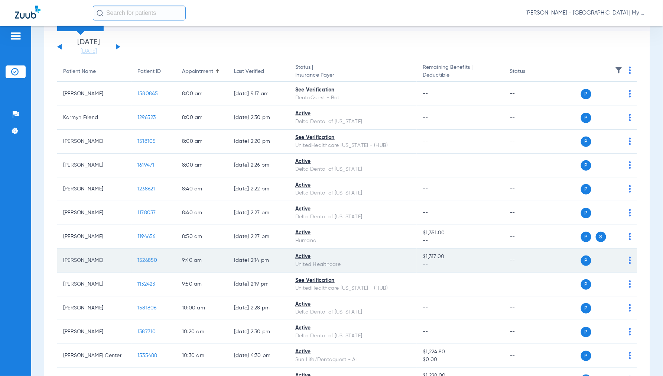
click at [149, 256] on td "1526850" at bounding box center [154, 261] width 45 height 24
click at [147, 255] on td "1526850" at bounding box center [154, 261] width 45 height 24
click at [146, 256] on td "1526850" at bounding box center [154, 261] width 45 height 24
click at [148, 258] on span "1526850" at bounding box center [148, 260] width 20 height 5
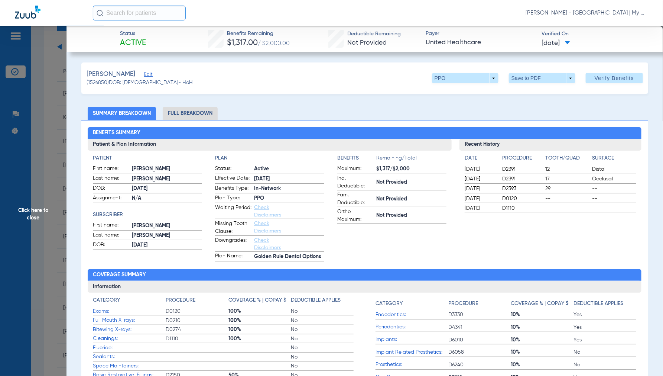
click at [198, 115] on li "Full Breakdown" at bounding box center [190, 113] width 55 height 13
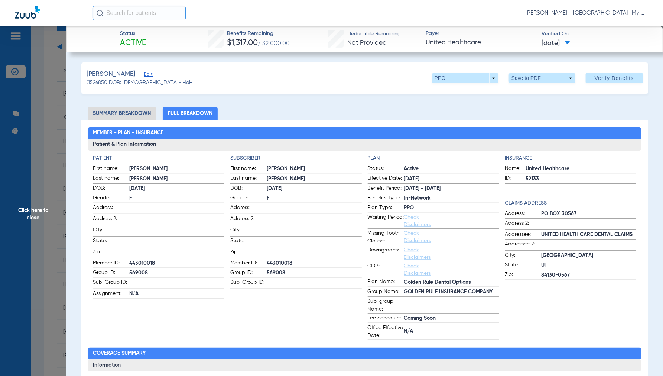
drag, startPoint x: 32, startPoint y: 214, endPoint x: 103, endPoint y: 211, distance: 70.7
click at [32, 214] on span "Click here to close" at bounding box center [33, 214] width 67 height 376
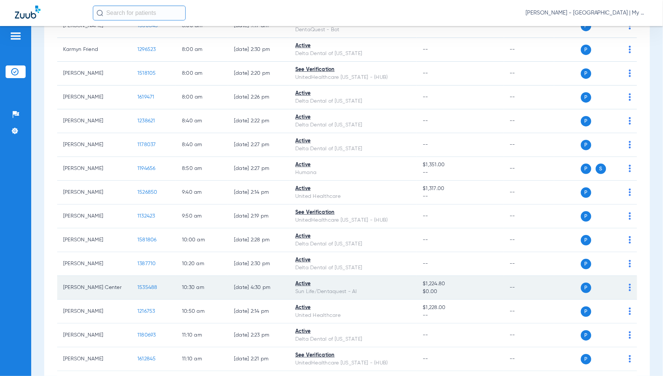
scroll to position [124, 0]
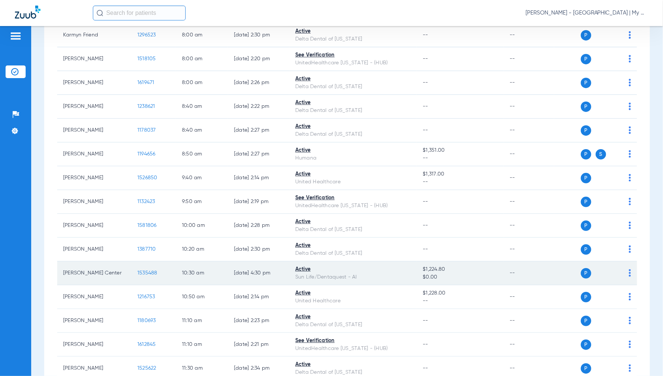
click at [149, 272] on span "1535488" at bounding box center [148, 272] width 20 height 5
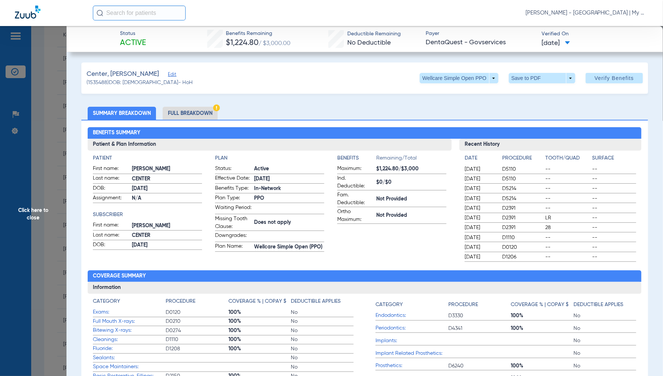
click at [184, 108] on li "Full Breakdown" at bounding box center [190, 113] width 55 height 13
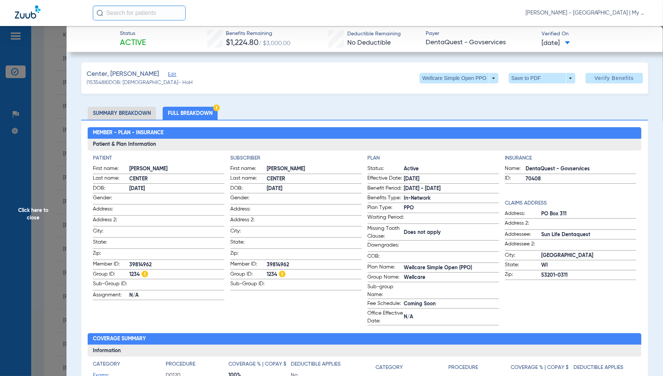
click at [38, 209] on span "Click here to close" at bounding box center [33, 214] width 67 height 376
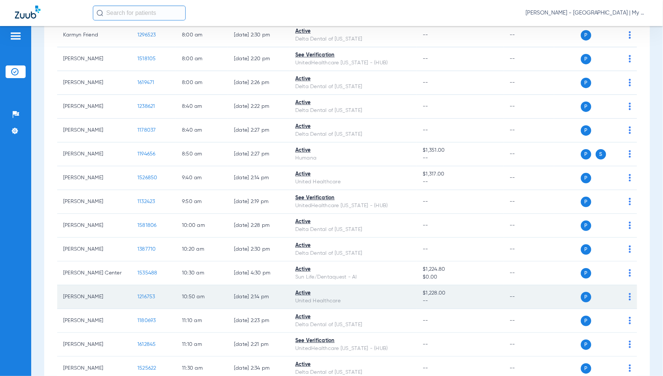
click at [152, 297] on span "1216753" at bounding box center [147, 296] width 18 height 5
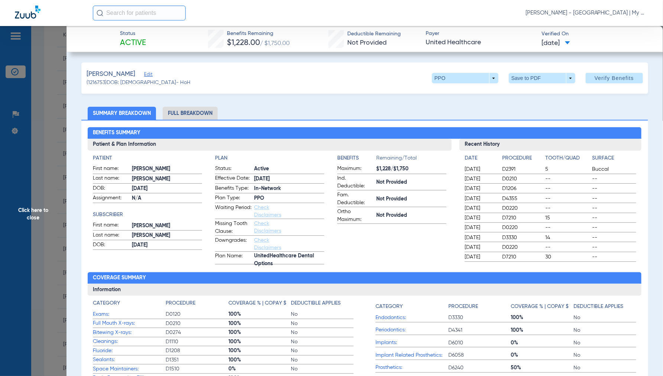
click at [200, 111] on li "Full Breakdown" at bounding box center [190, 113] width 55 height 13
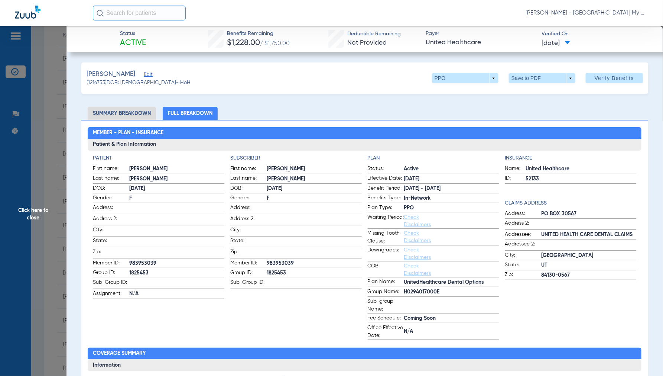
drag, startPoint x: 30, startPoint y: 213, endPoint x: 38, endPoint y: 217, distance: 9.3
click at [30, 213] on span "Click here to close" at bounding box center [33, 214] width 67 height 376
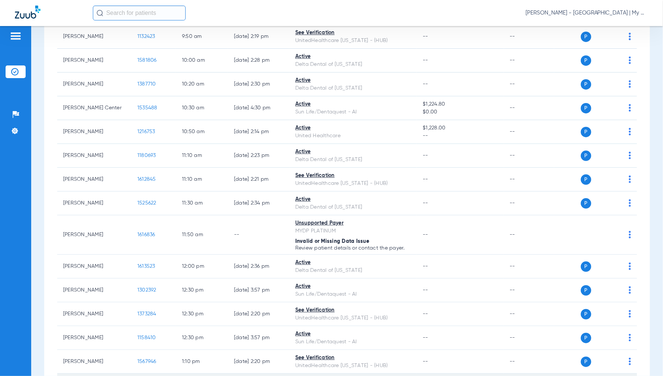
scroll to position [454, 0]
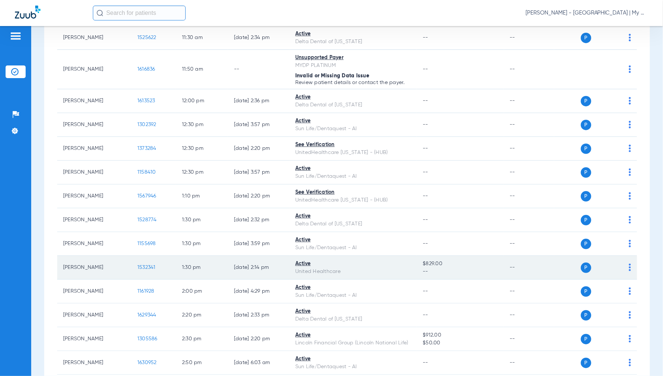
click at [145, 269] on span "1532341" at bounding box center [147, 267] width 18 height 5
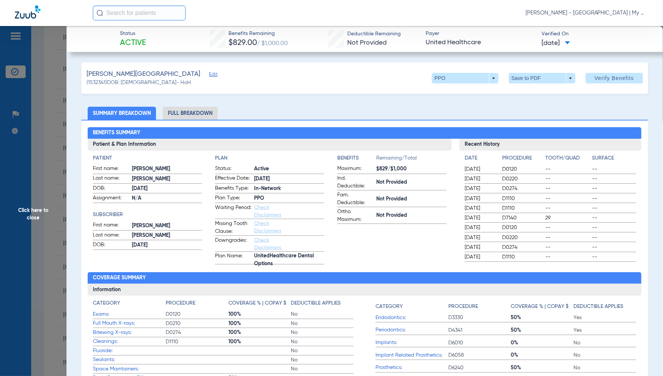
click at [193, 113] on li "Full Breakdown" at bounding box center [190, 113] width 55 height 13
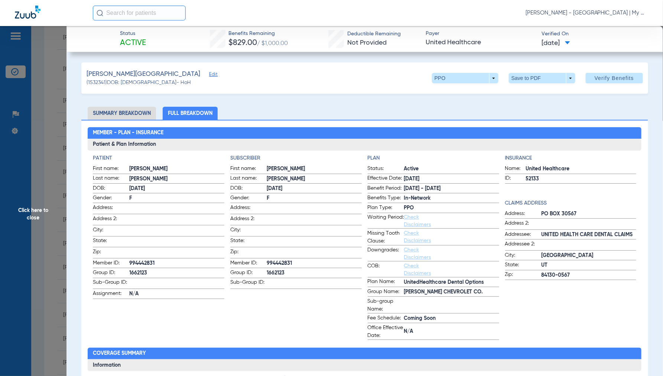
click at [29, 216] on span "Click here to close" at bounding box center [33, 214] width 67 height 376
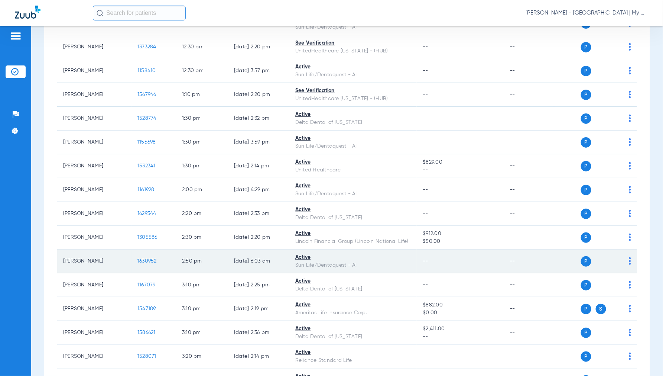
scroll to position [578, 0]
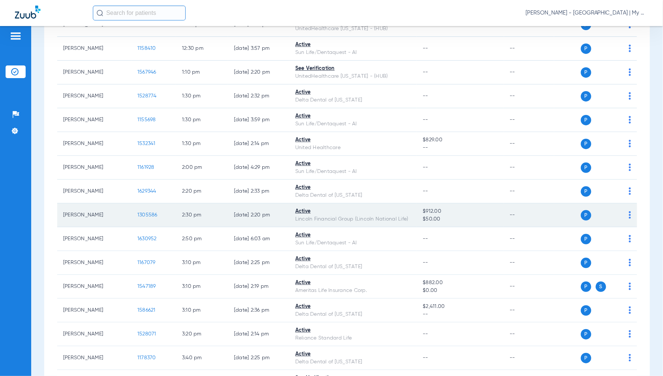
click at [149, 216] on span "1305586" at bounding box center [148, 214] width 20 height 5
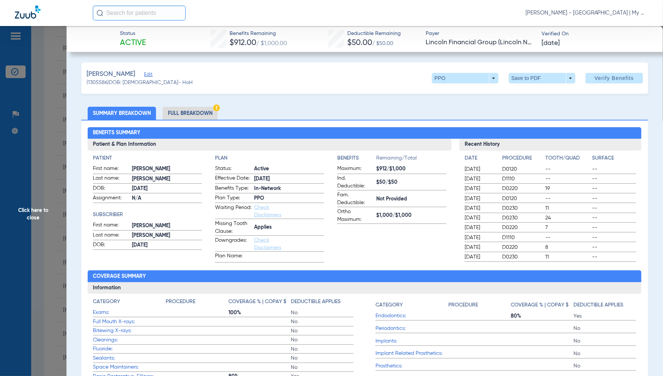
click at [190, 112] on li "Full Breakdown" at bounding box center [190, 113] width 55 height 13
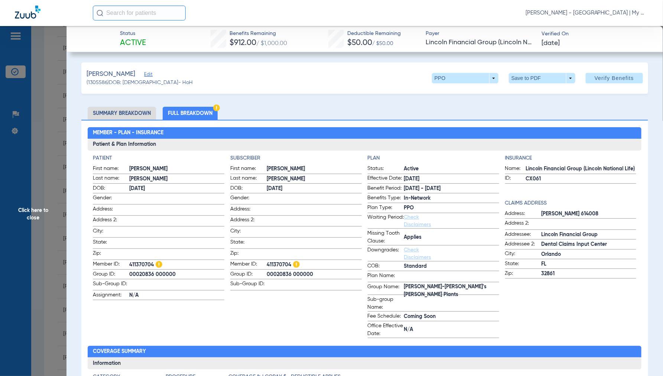
click at [30, 216] on span "Click here to close" at bounding box center [33, 214] width 67 height 376
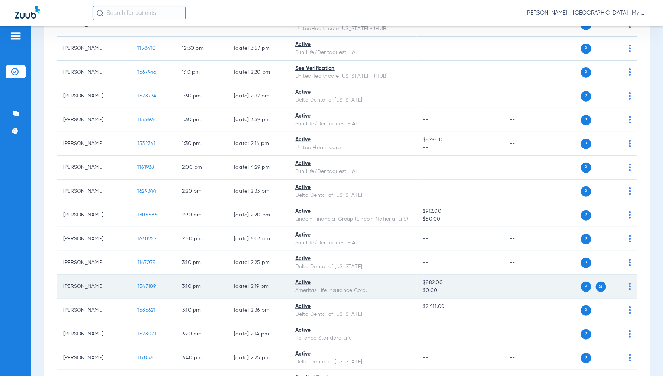
click at [153, 281] on td "1547189" at bounding box center [154, 287] width 45 height 24
click at [145, 291] on td "1547189" at bounding box center [154, 287] width 45 height 24
click at [145, 290] on td "1547189" at bounding box center [154, 287] width 45 height 24
click at [146, 288] on span "1547189" at bounding box center [147, 286] width 19 height 5
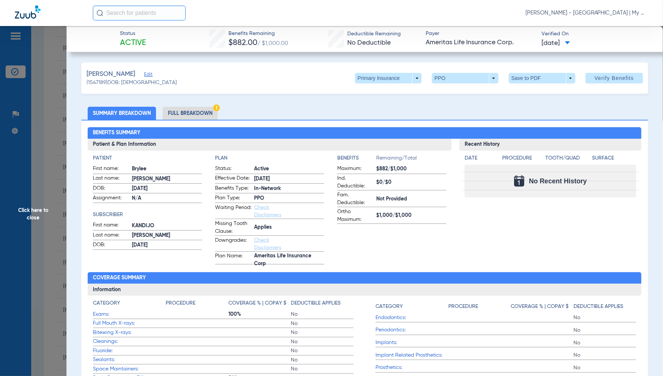
click at [184, 110] on li "Full Breakdown" at bounding box center [190, 113] width 55 height 13
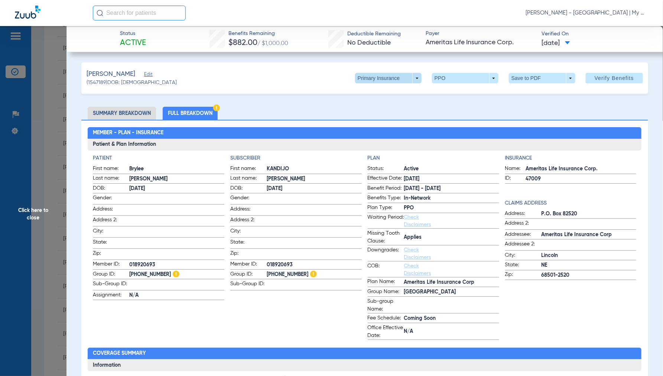
click at [413, 77] on span at bounding box center [388, 78] width 67 height 10
click at [371, 106] on span "Secondary Insurance" at bounding box center [380, 107] width 49 height 5
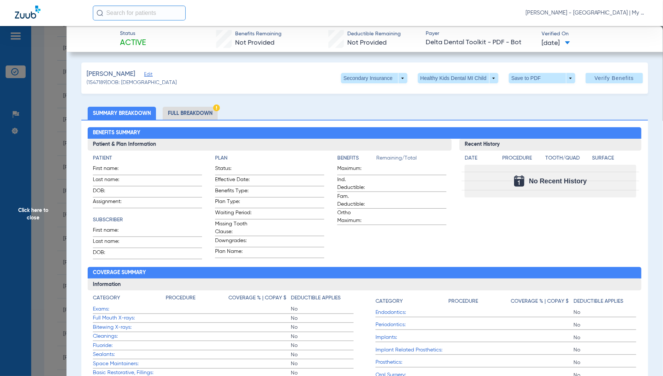
click at [196, 112] on li "Full Breakdown" at bounding box center [190, 113] width 55 height 13
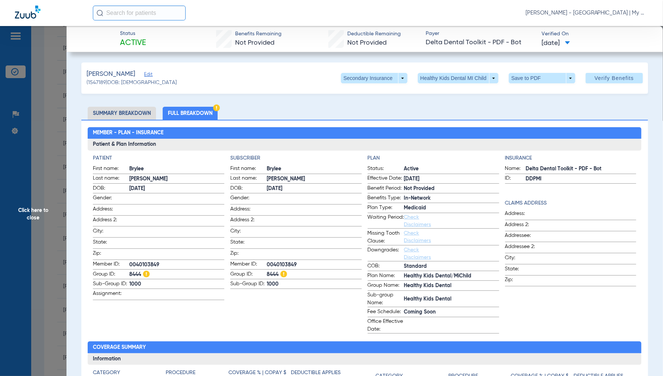
click at [32, 207] on span "Click here to close" at bounding box center [33, 214] width 67 height 376
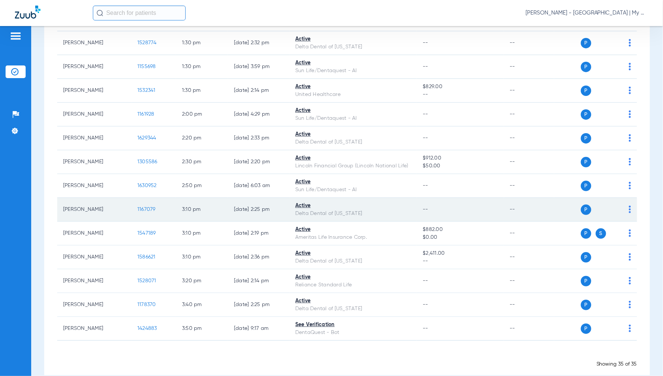
scroll to position [645, 0]
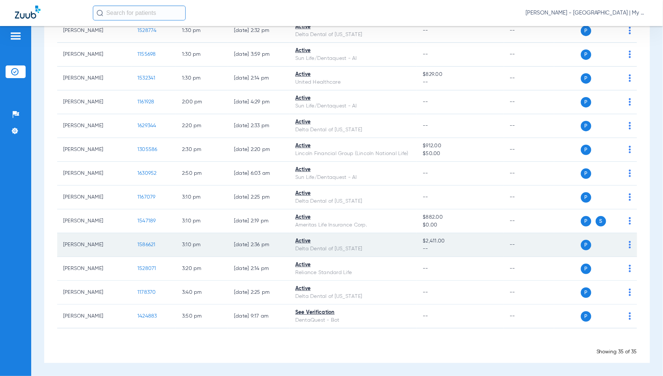
click at [148, 242] on span "1586621" at bounding box center [147, 244] width 18 height 5
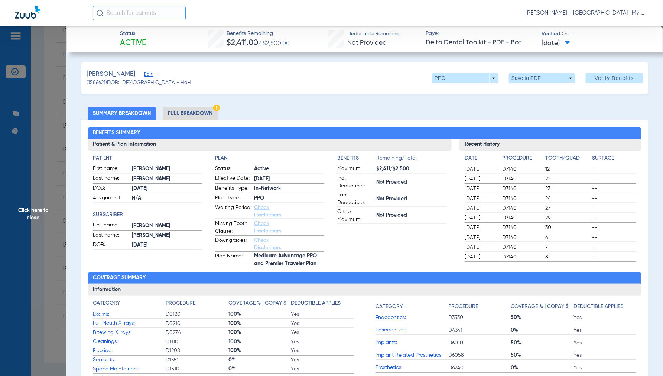
click at [184, 112] on li "Full Breakdown" at bounding box center [190, 113] width 55 height 13
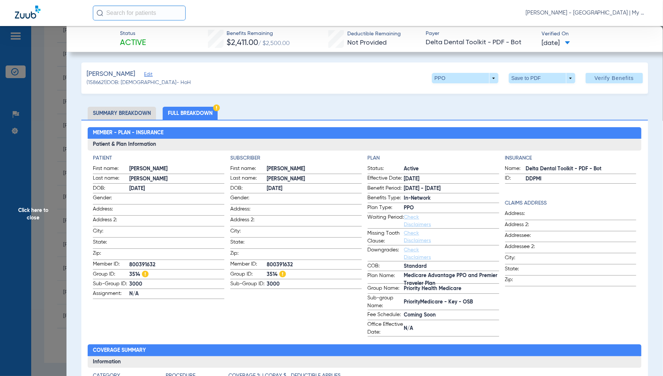
drag, startPoint x: 39, startPoint y: 210, endPoint x: 46, endPoint y: 213, distance: 7.9
click at [39, 212] on span "Click here to close" at bounding box center [33, 214] width 67 height 376
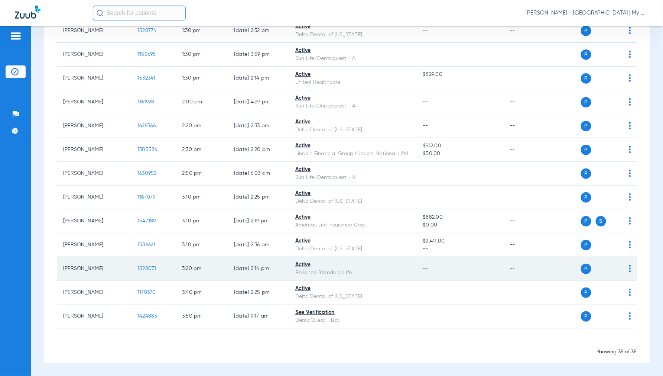
click at [151, 269] on span "1528071" at bounding box center [147, 268] width 19 height 5
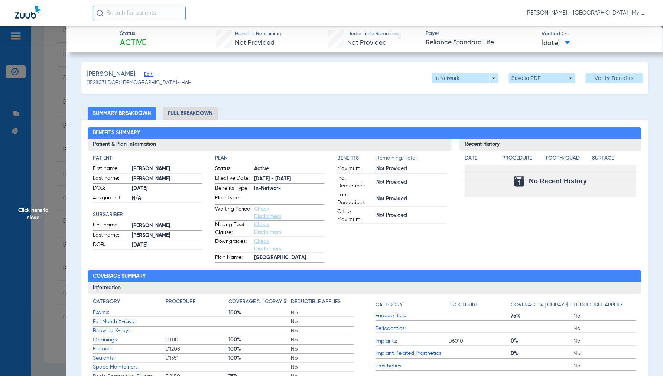
click at [187, 110] on li "Full Breakdown" at bounding box center [190, 113] width 55 height 13
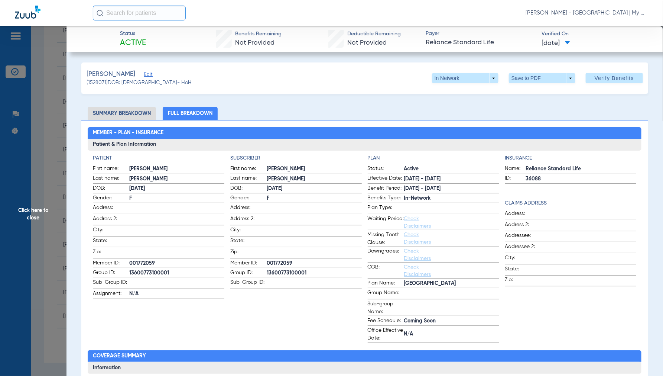
click at [98, 113] on li "Summary Breakdown" at bounding box center [122, 113] width 68 height 13
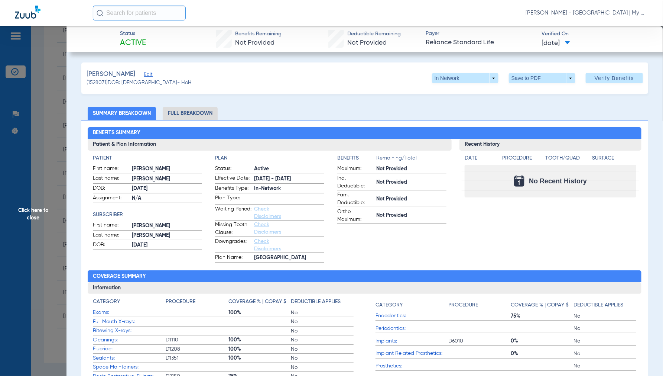
click at [31, 205] on span "Click here to close" at bounding box center [33, 214] width 67 height 376
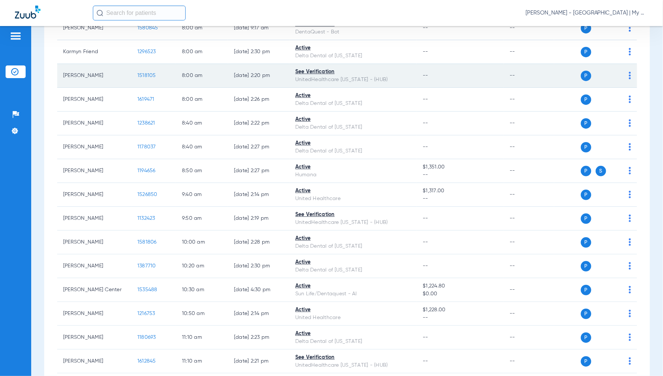
scroll to position [0, 0]
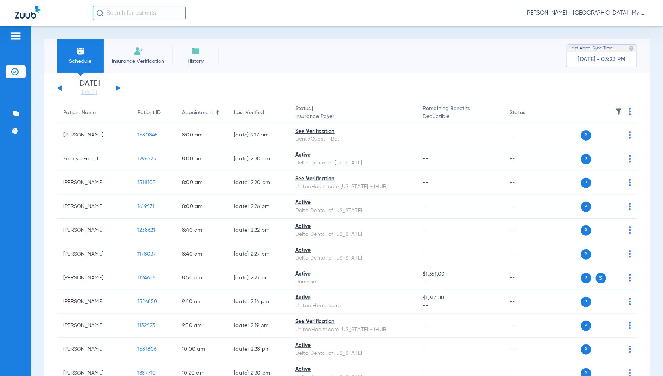
click at [119, 89] on div "Saturday 06-14-2025 Sunday 06-15-2025 Monday 06-16-2025 Tuesday 06-17-2025 Wedn…" at bounding box center [88, 88] width 63 height 16
click at [117, 88] on button at bounding box center [118, 88] width 4 height 6
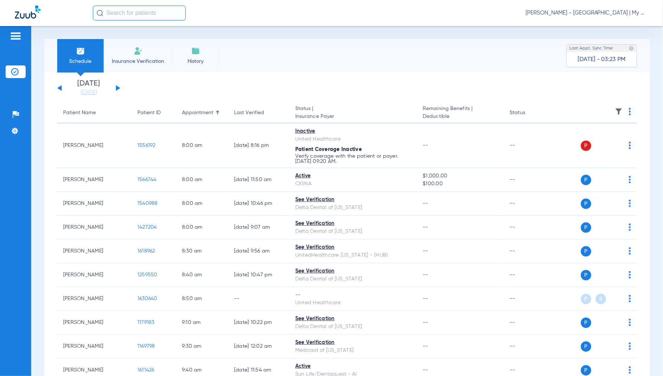
click at [629, 108] on img at bounding box center [630, 111] width 2 height 7
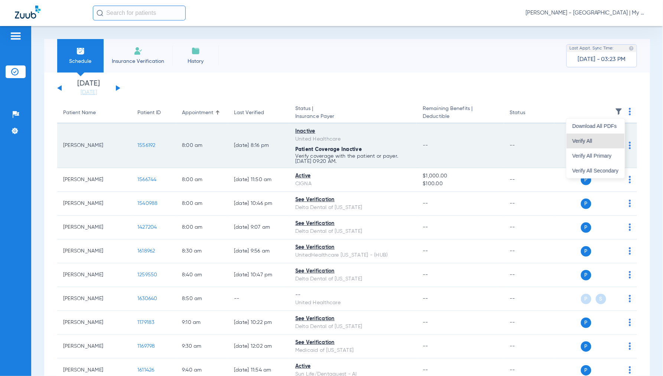
click at [599, 141] on span "Verify All" at bounding box center [596, 140] width 46 height 5
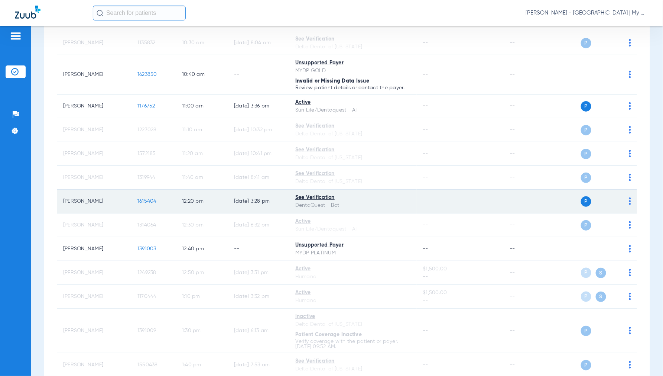
scroll to position [537, 0]
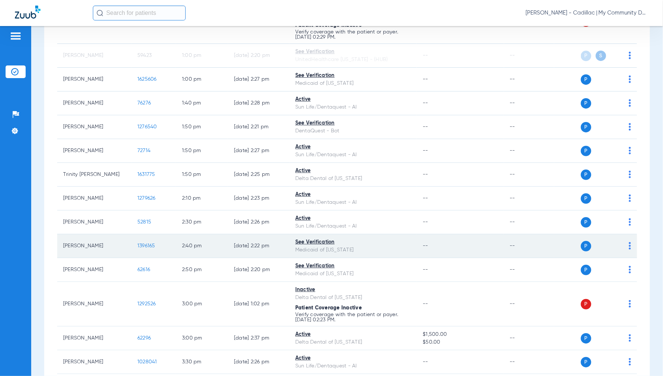
scroll to position [944, 0]
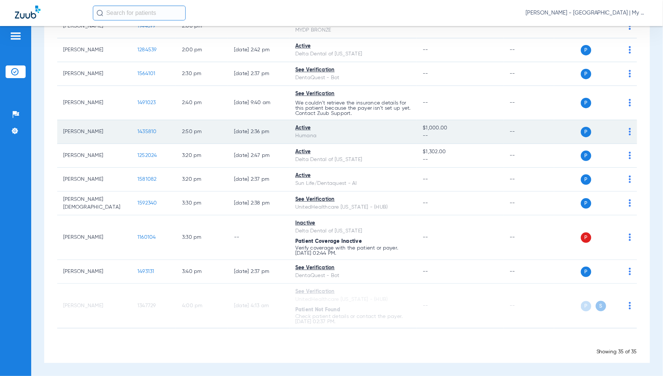
scroll to position [767, 0]
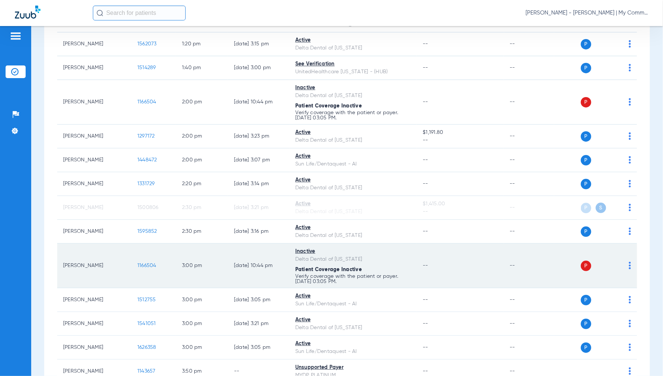
scroll to position [759, 0]
